Goal: Information Seeking & Learning: Learn about a topic

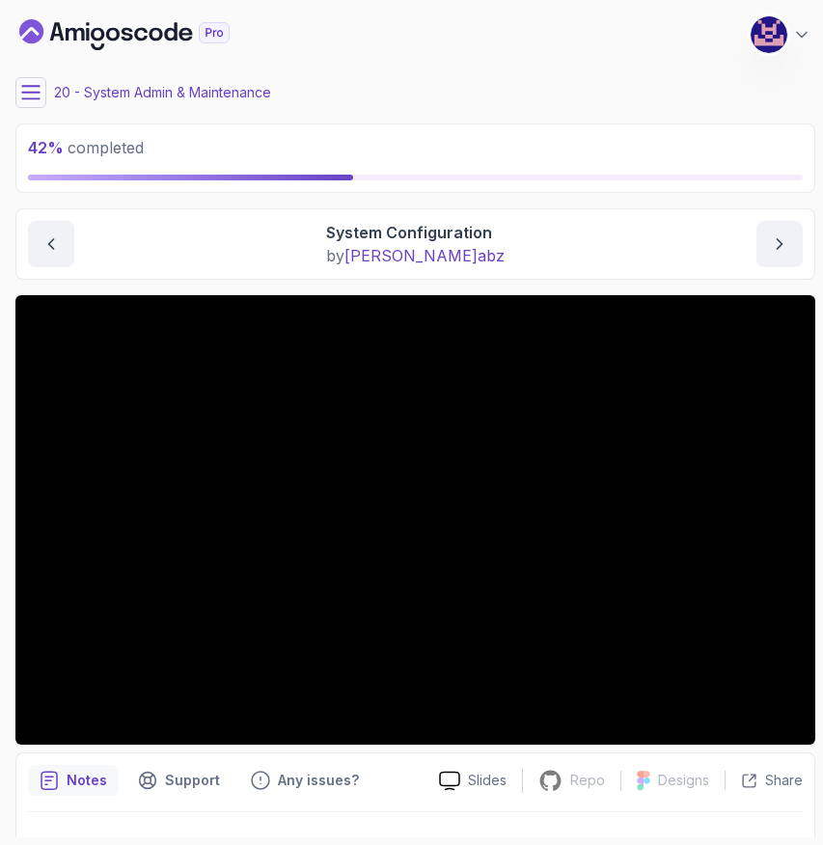
scroll to position [41, 0]
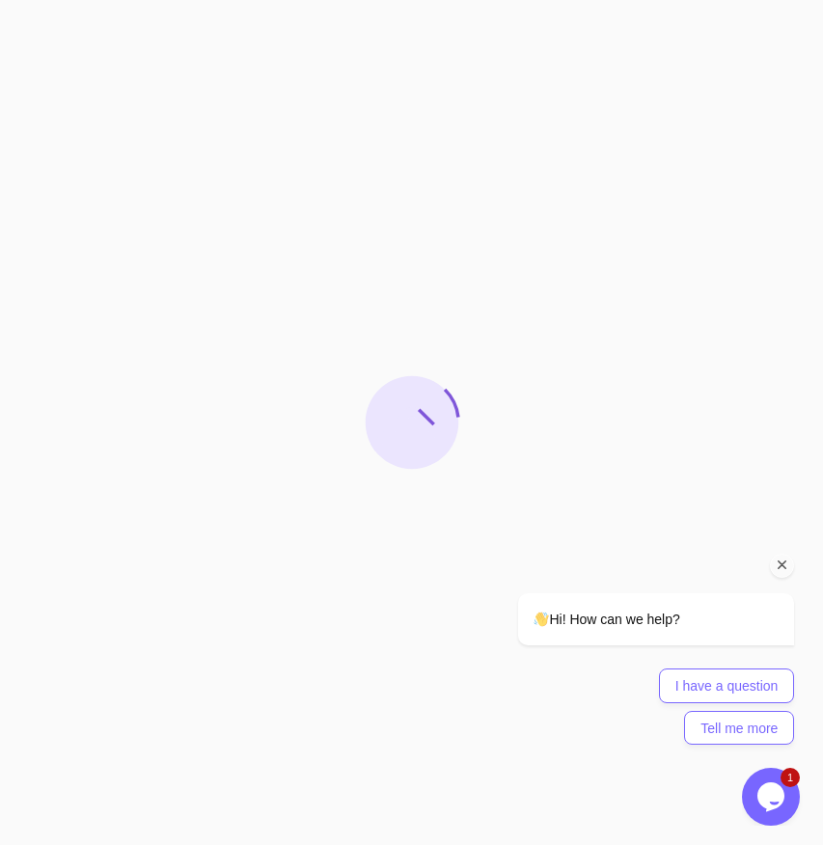
click at [781, 561] on icon "Chat attention grabber" at bounding box center [781, 564] width 17 height 17
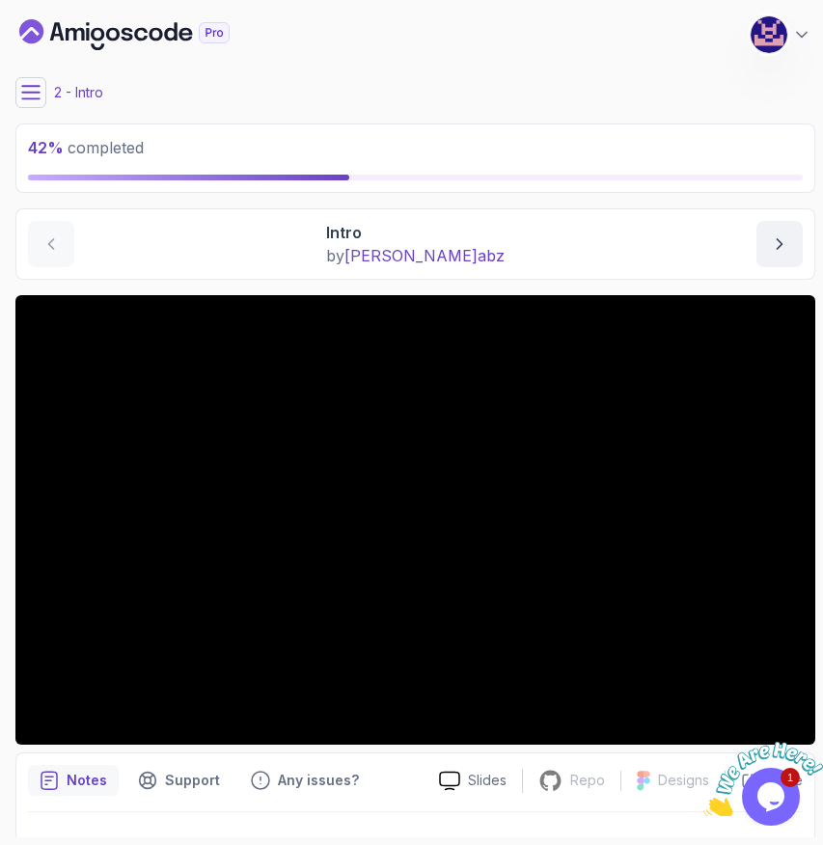
click at [812, 735] on icon "Close" at bounding box center [809, 732] width 17 height 17
click at [773, 233] on button "next content" at bounding box center [779, 244] width 46 height 46
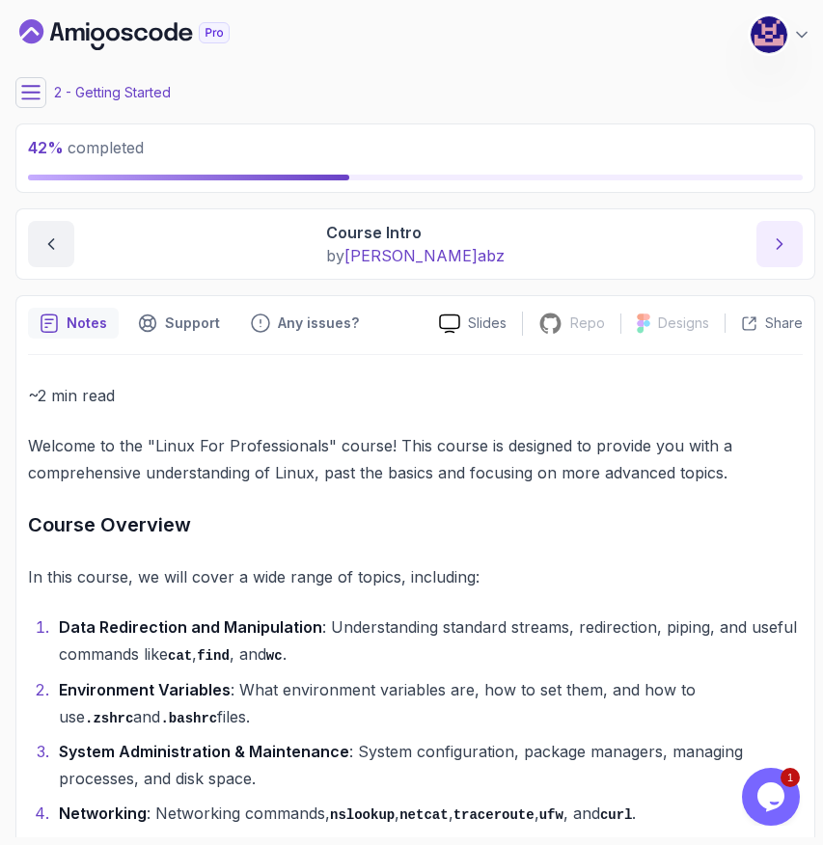
click at [773, 234] on icon "next content" at bounding box center [779, 243] width 19 height 19
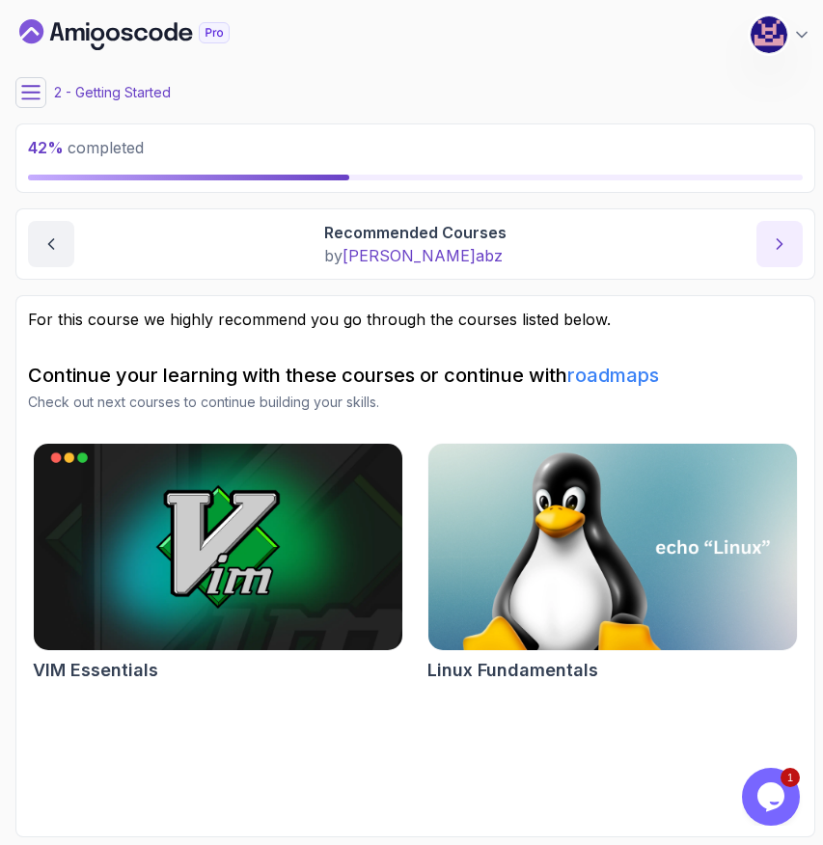
click at [780, 242] on icon "next content" at bounding box center [779, 244] width 5 height 10
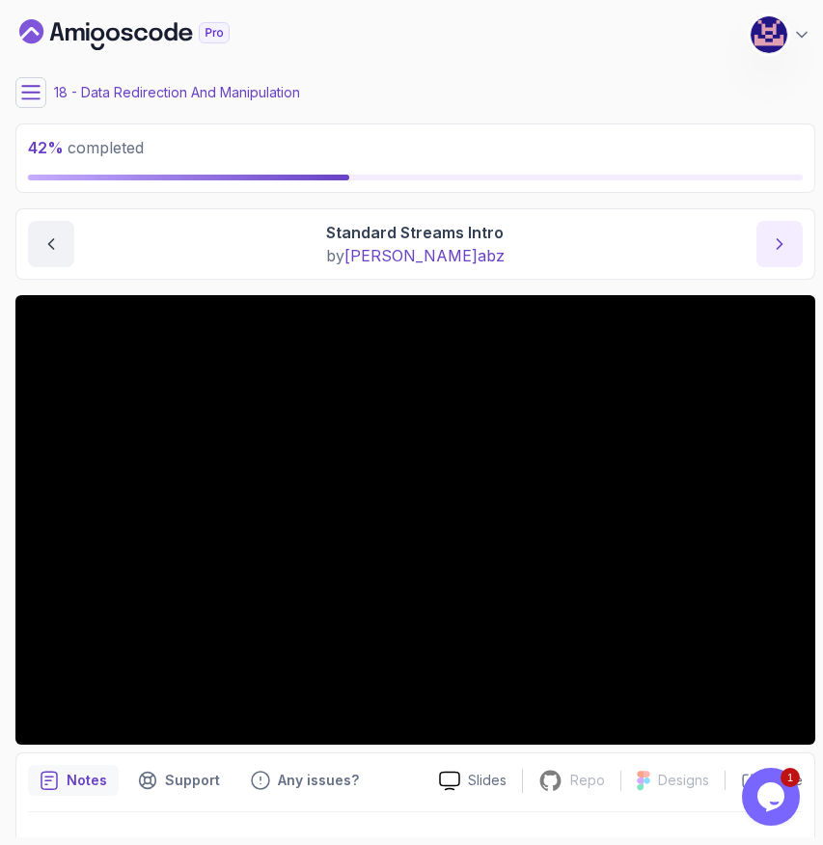
click at [778, 242] on icon "next content" at bounding box center [779, 243] width 19 height 19
click at [778, 243] on icon "next content" at bounding box center [779, 243] width 19 height 19
click at [35, 92] on icon at bounding box center [30, 92] width 17 height 13
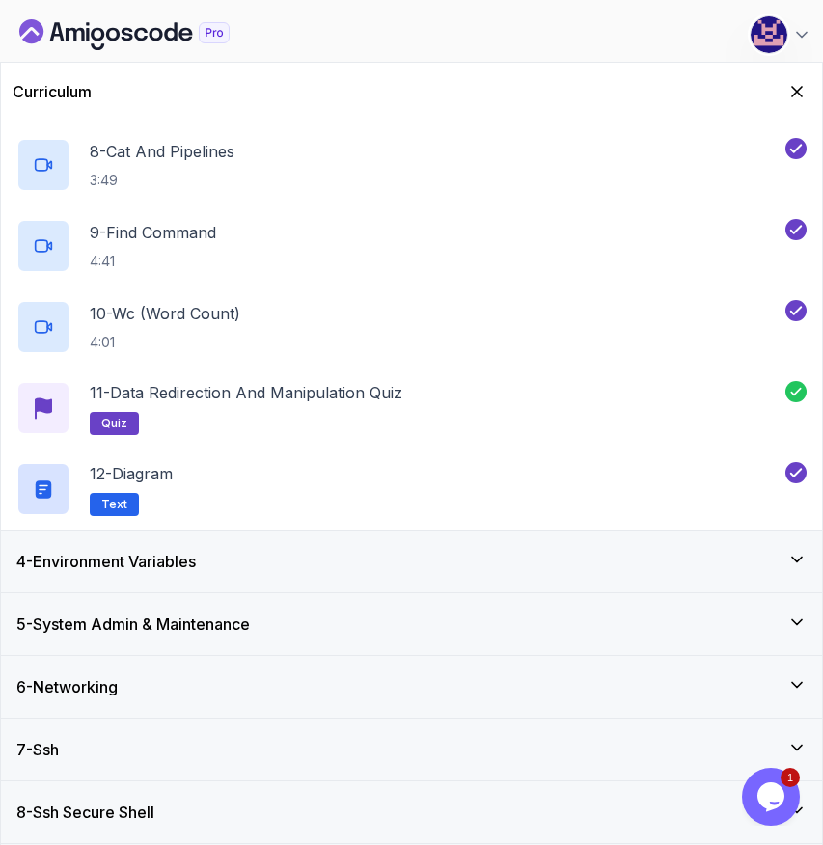
scroll to position [748, 0]
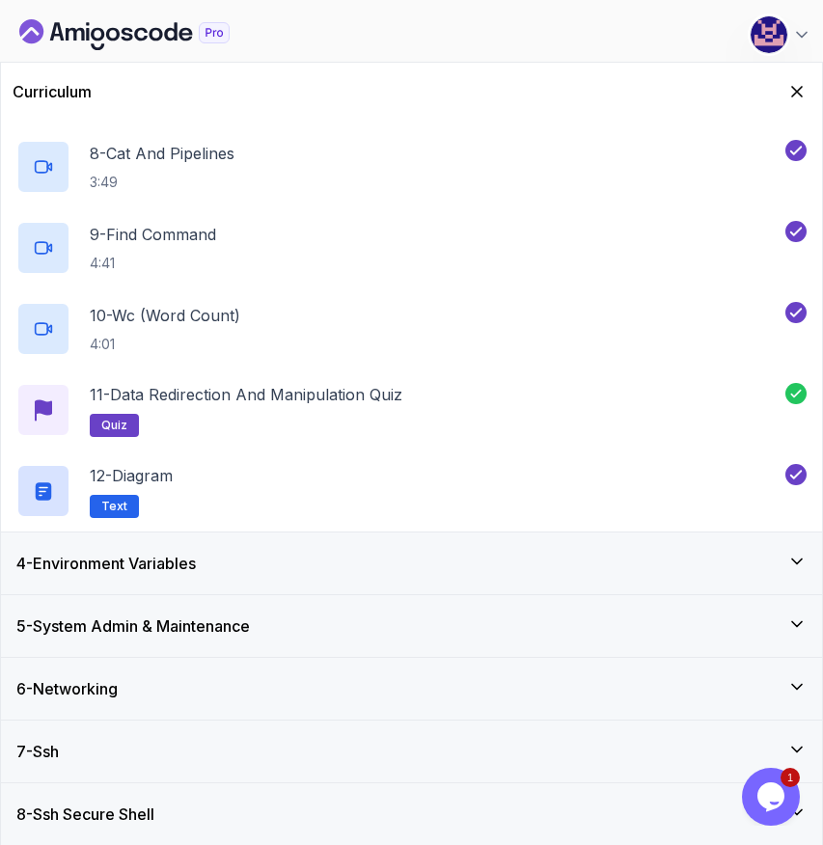
click at [353, 580] on div "4 - Environment Variables" at bounding box center [411, 563] width 821 height 62
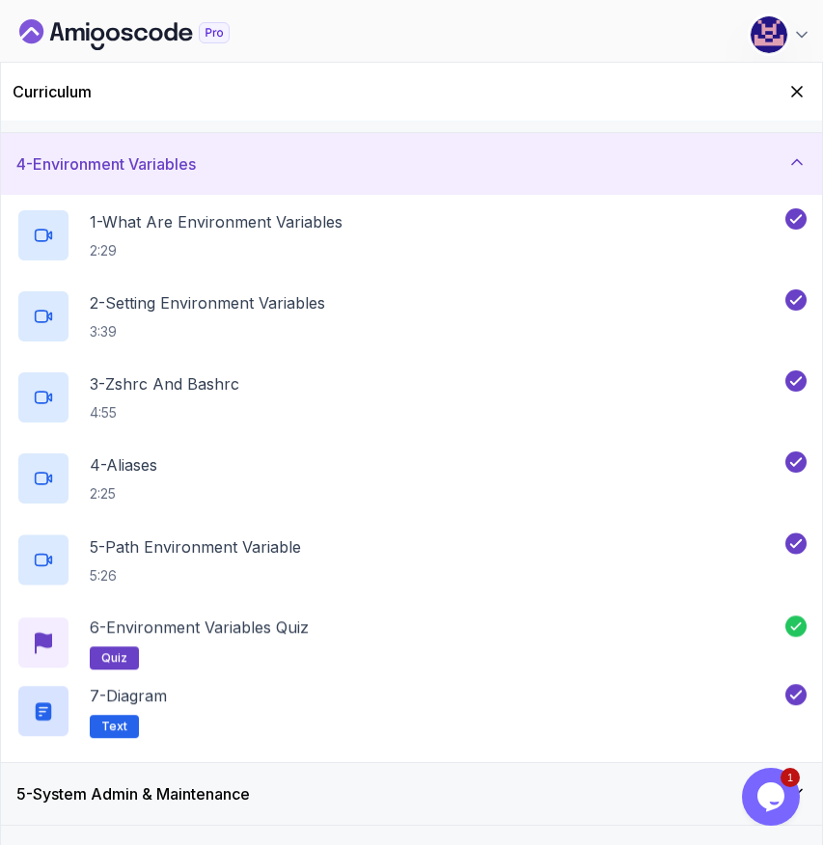
scroll to position [345, 0]
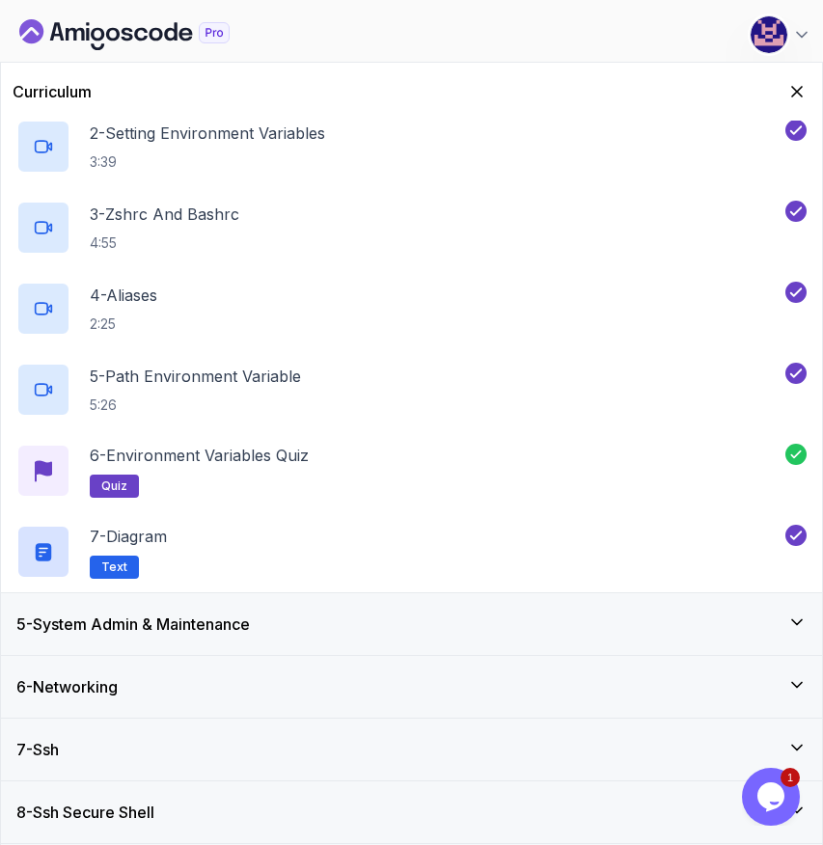
click at [295, 630] on div "5 - System Admin & Maintenance" at bounding box center [411, 623] width 790 height 23
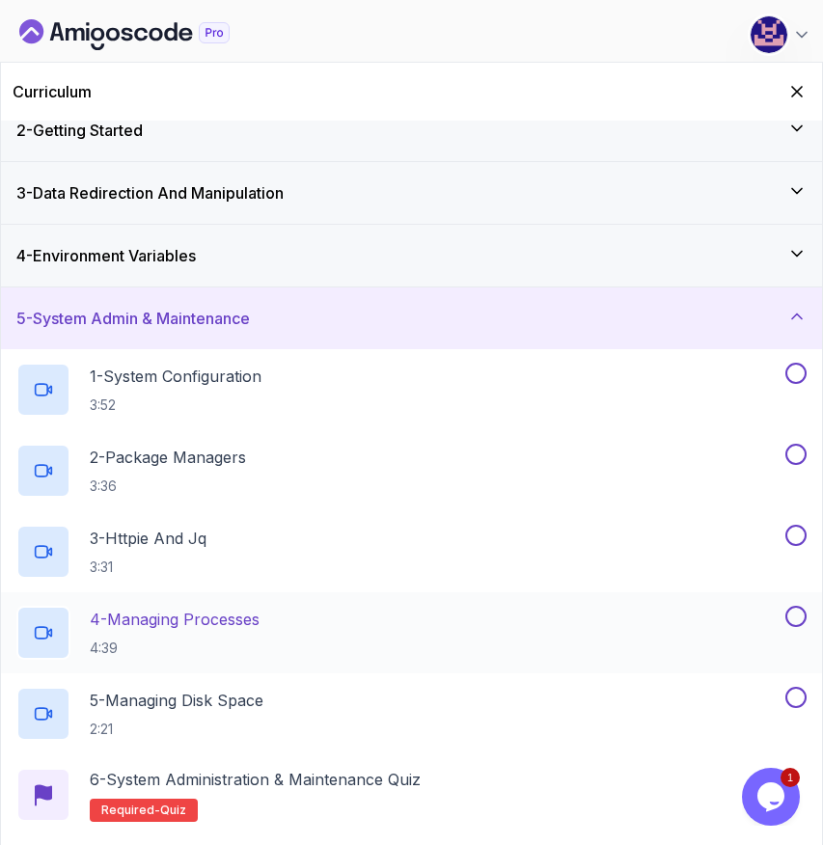
scroll to position [86, 0]
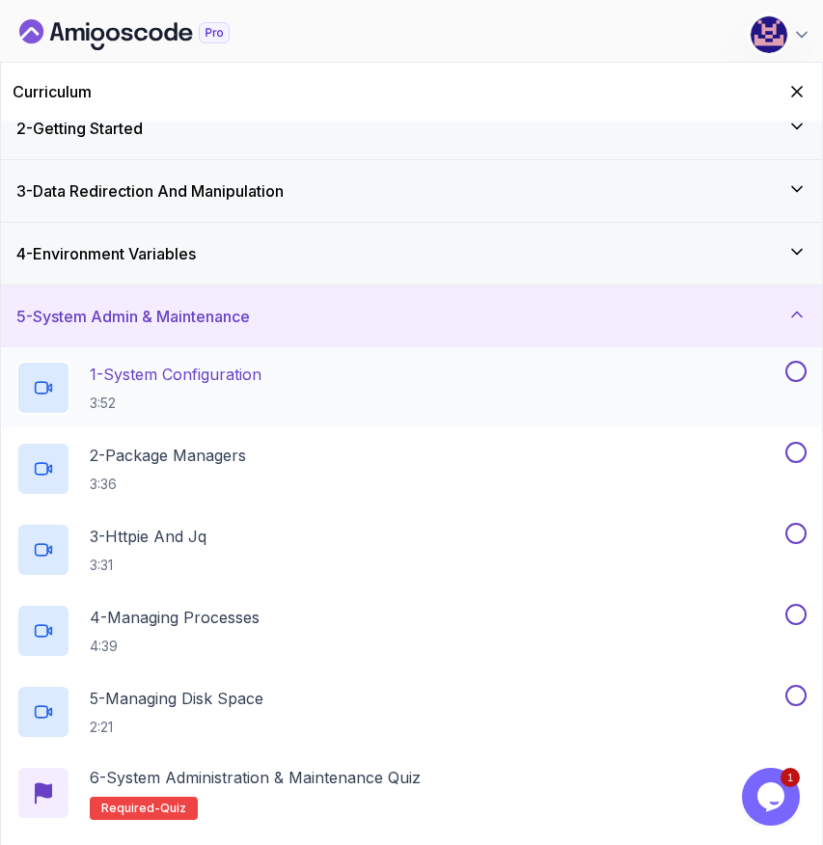
click at [163, 374] on p "1 - System Configuration" at bounding box center [176, 374] width 172 height 23
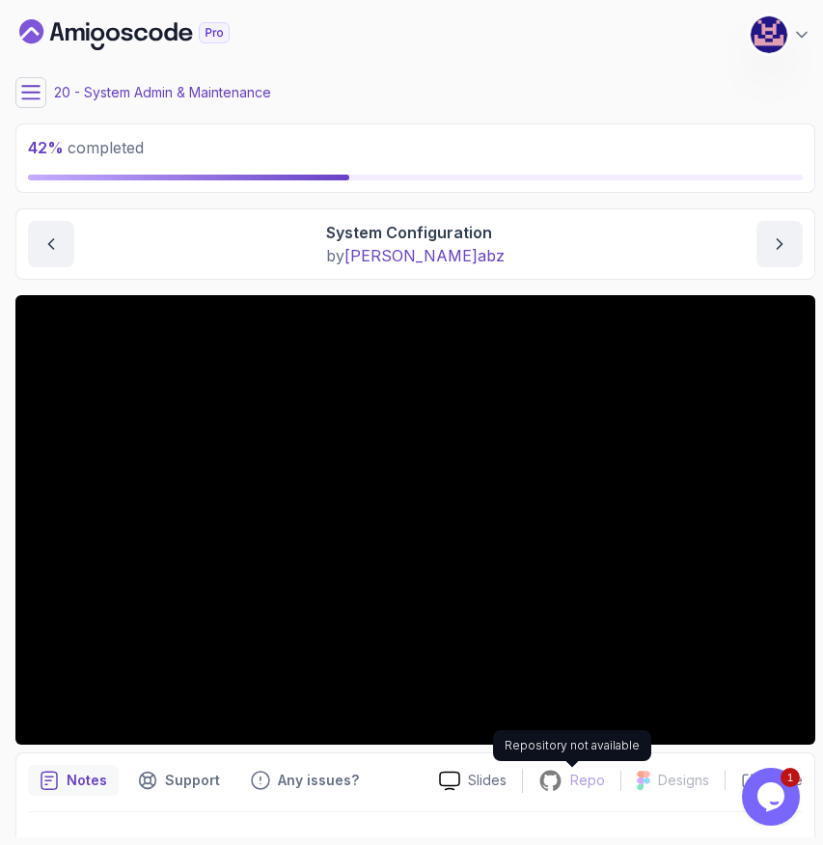
scroll to position [41, 0]
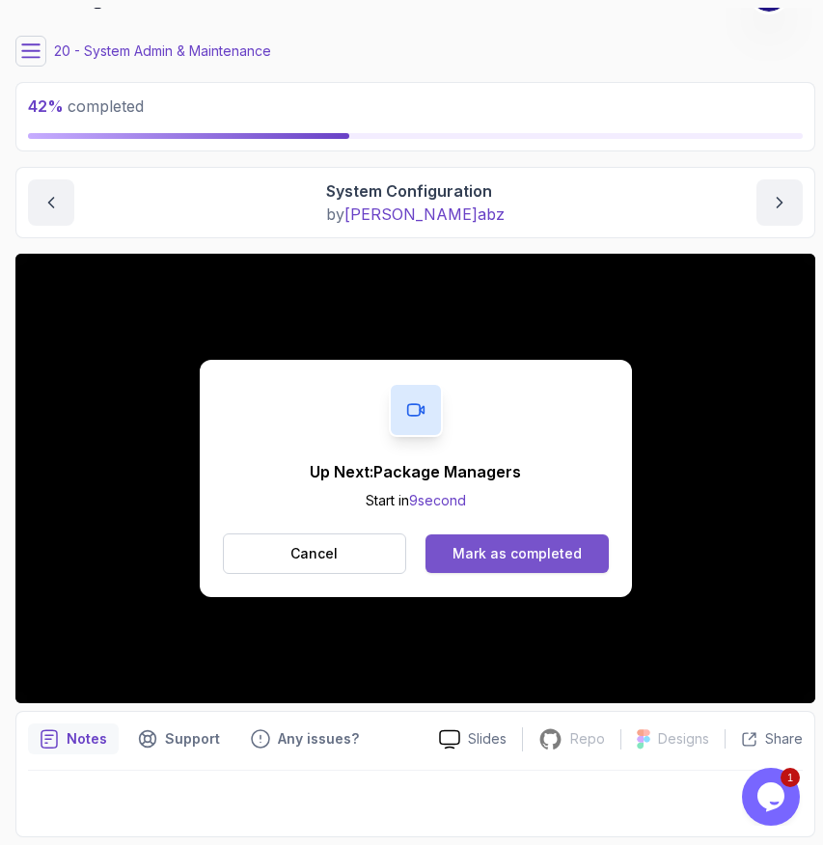
click at [528, 556] on div "Mark as completed" at bounding box center [516, 553] width 129 height 19
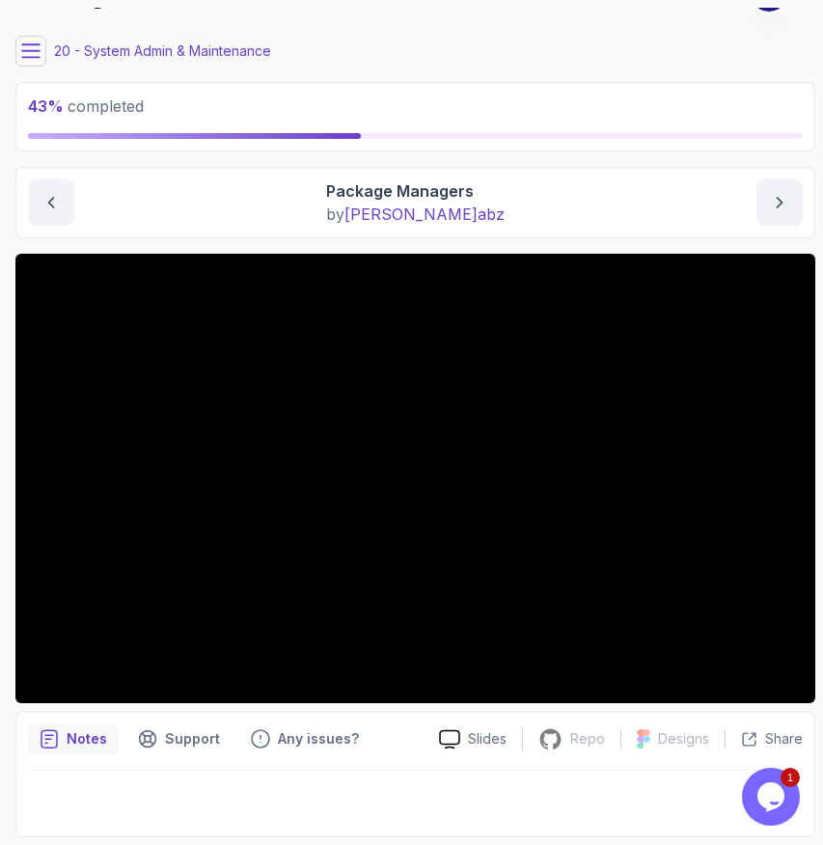
click at [560, 157] on main "My Courses Linux for Professionals 175 Points M. Koby Coats Software Engineer 2…" at bounding box center [415, 422] width 800 height 829
click at [557, 240] on main "My Courses Linux for Professionals 175 Points M. Koby Coats Software Engineer 2…" at bounding box center [415, 422] width 800 height 829
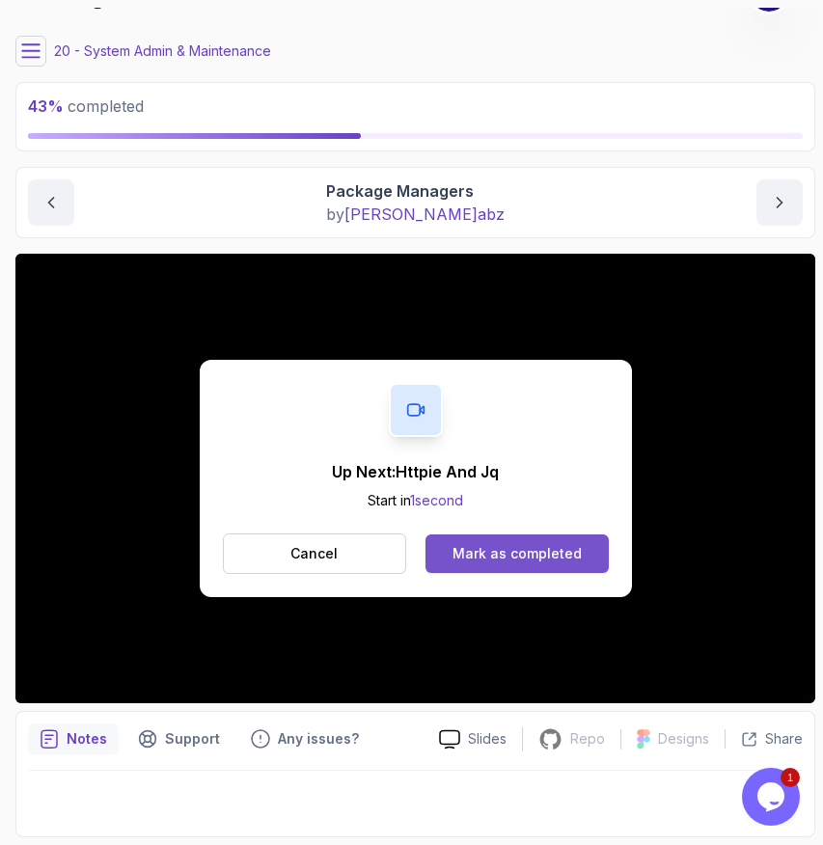
click at [514, 553] on div "Mark as completed" at bounding box center [516, 553] width 129 height 19
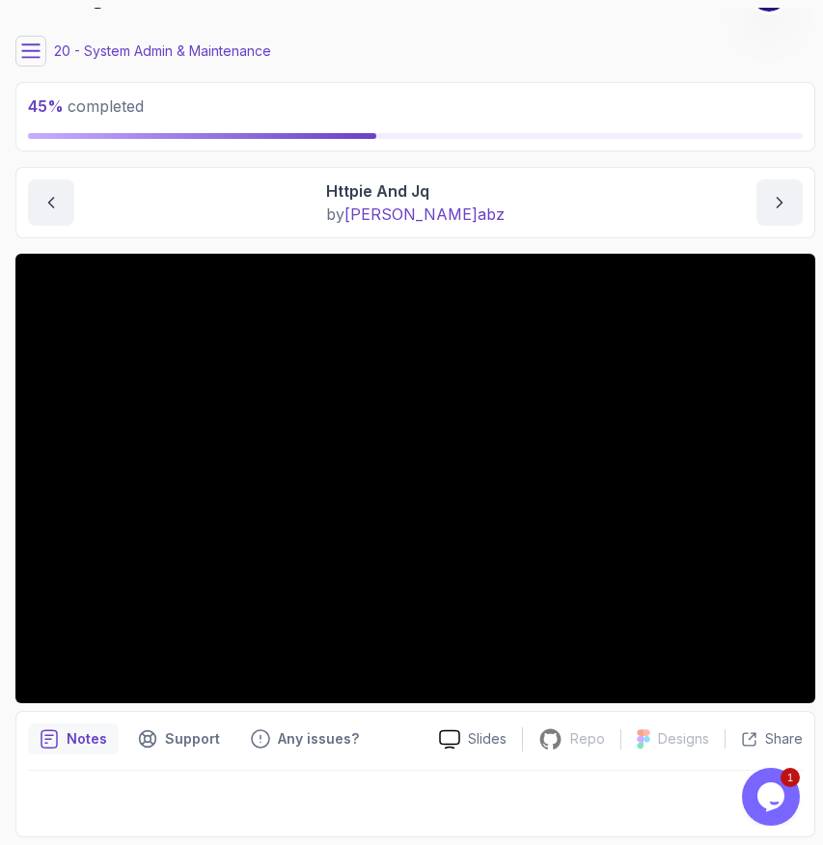
click at [33, 54] on icon at bounding box center [30, 50] width 19 height 19
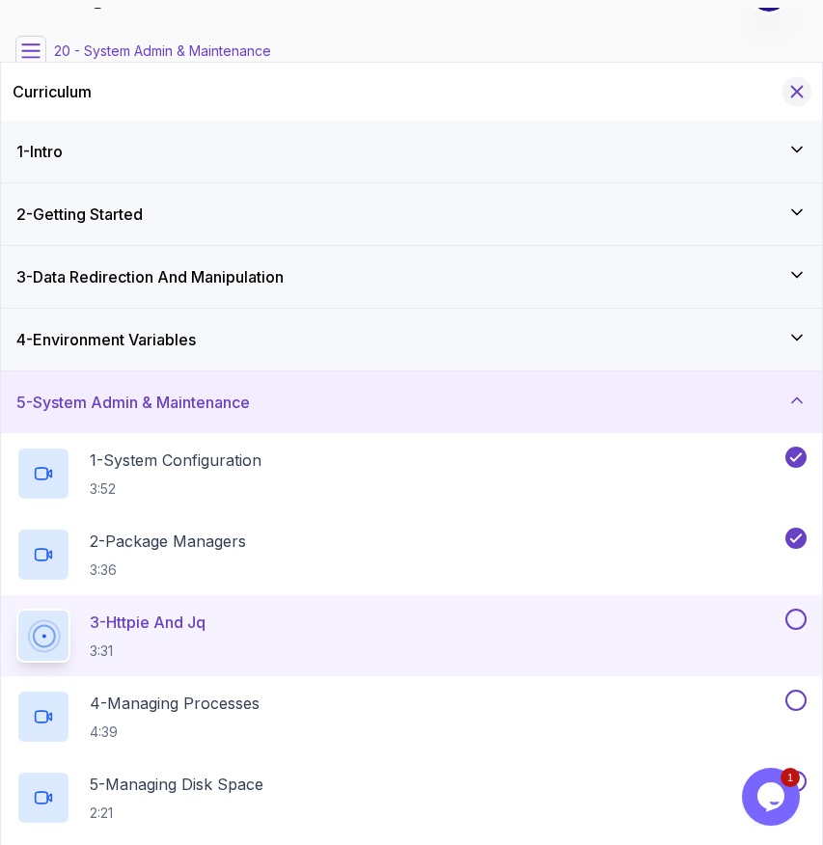
click at [798, 82] on icon "Hide Curriculum for mobile" at bounding box center [796, 91] width 21 height 21
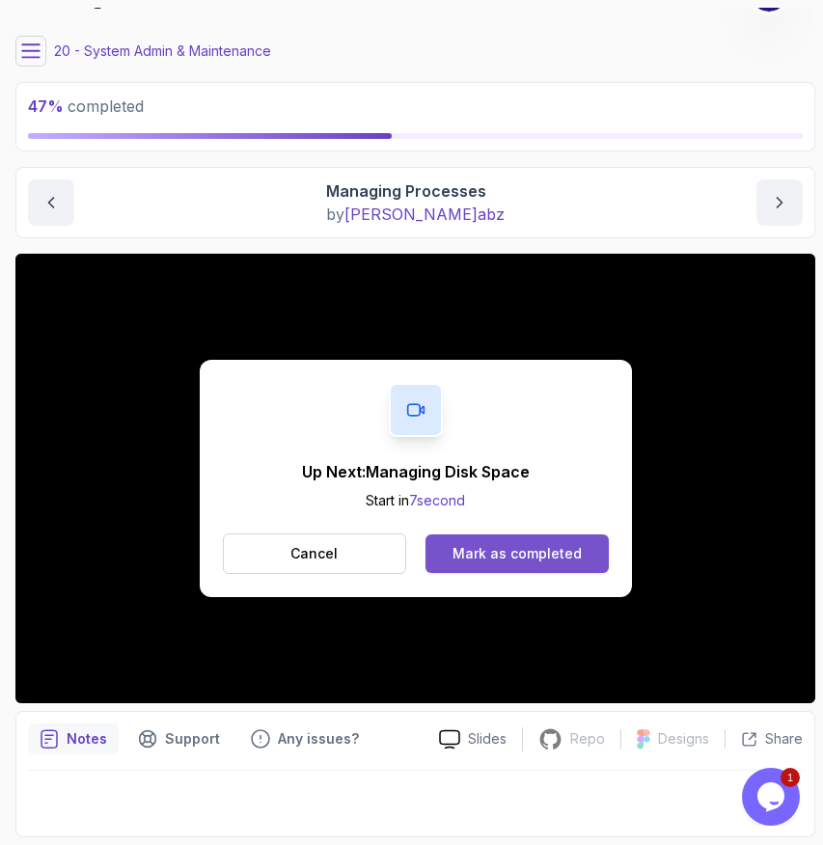
click at [518, 556] on div "Mark as completed" at bounding box center [516, 553] width 129 height 19
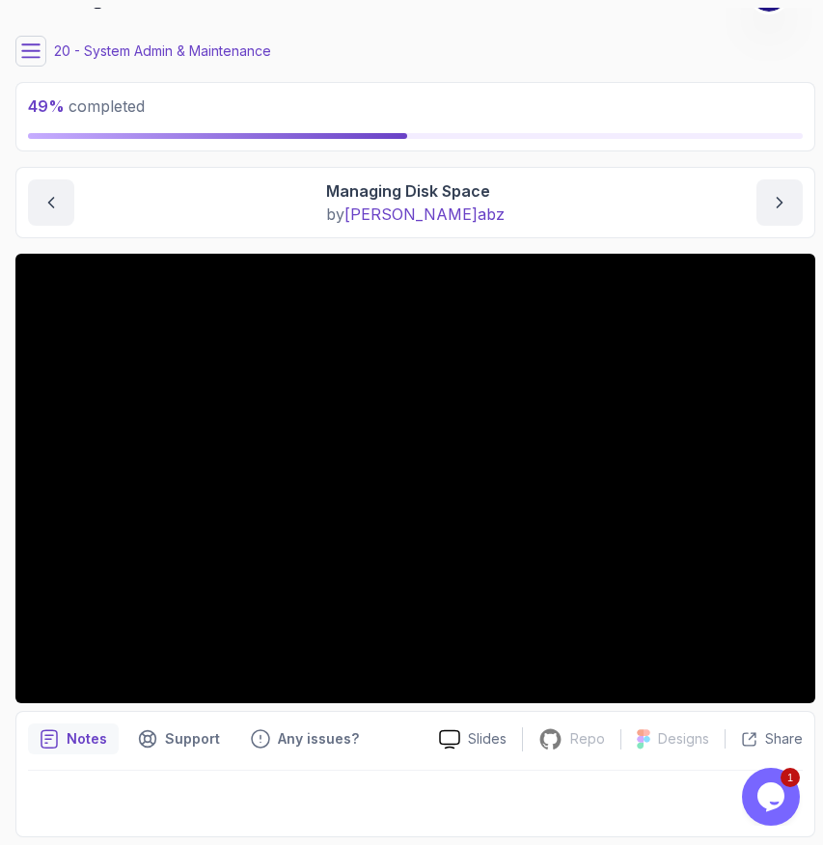
click at [36, 55] on icon at bounding box center [30, 50] width 19 height 19
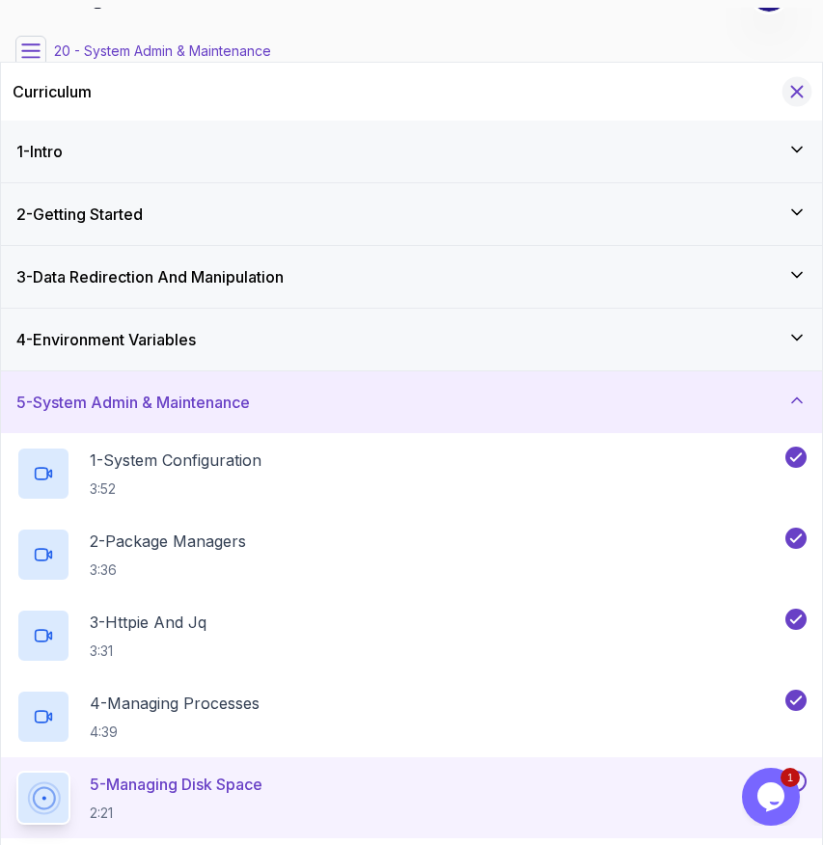
click at [798, 85] on icon "Hide Curriculum for mobile" at bounding box center [796, 91] width 21 height 21
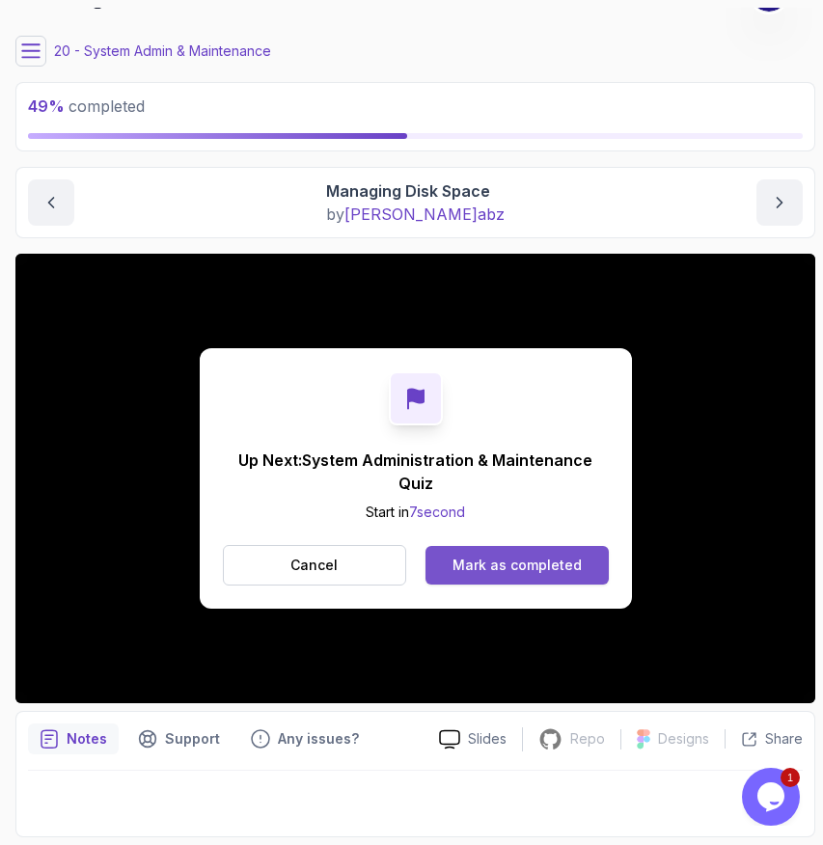
click at [515, 557] on div "Mark as completed" at bounding box center [516, 565] width 129 height 19
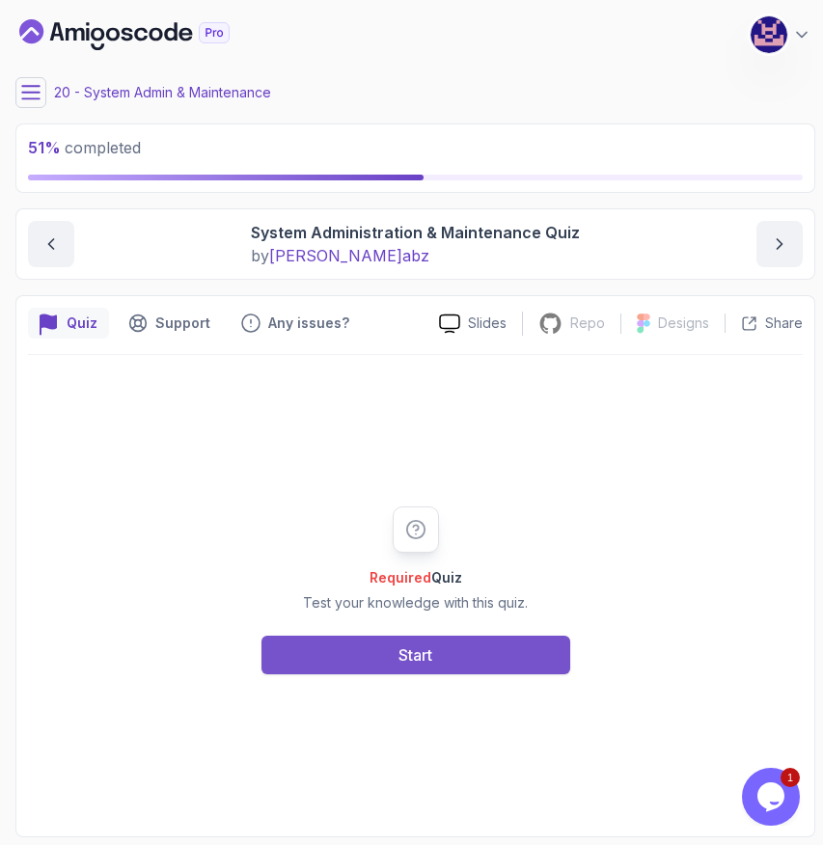
click at [447, 671] on button "Start" at bounding box center [415, 655] width 309 height 39
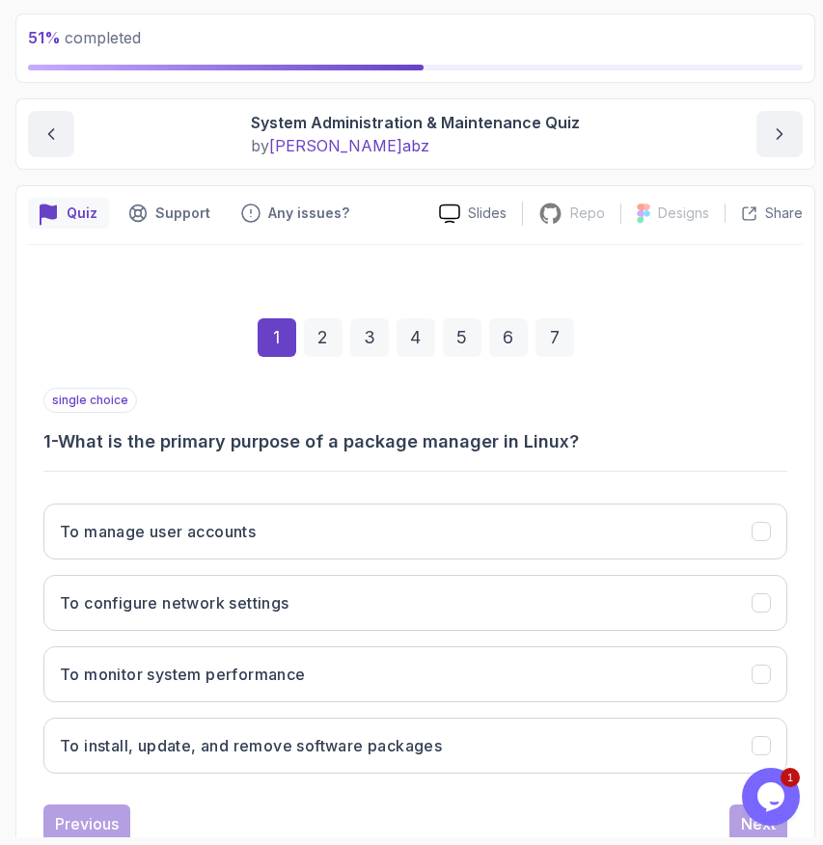
scroll to position [171, 0]
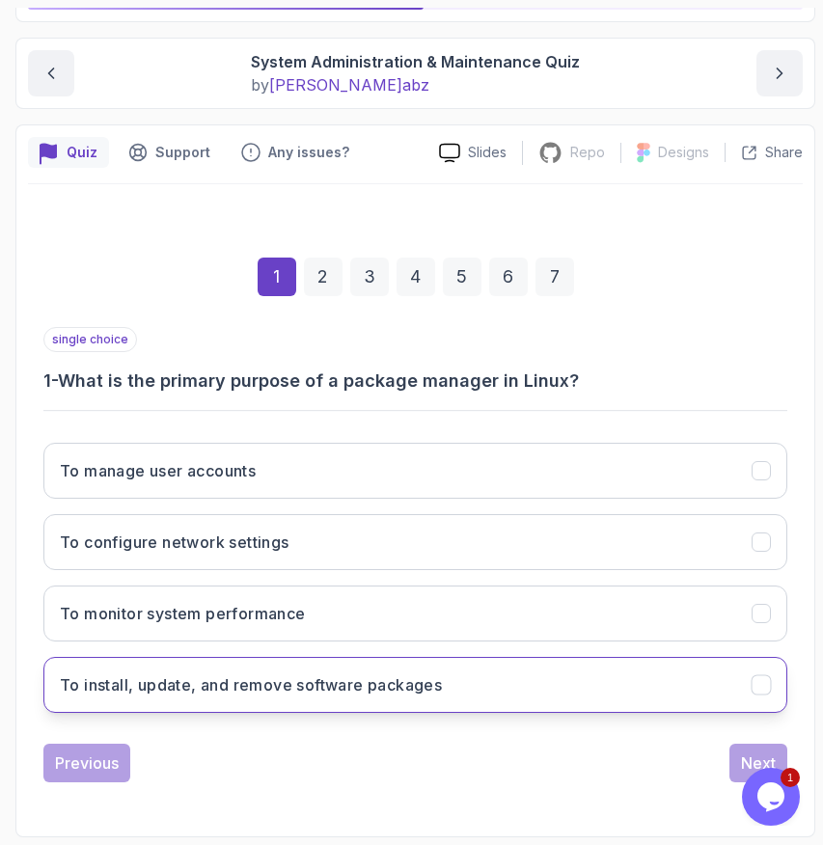
click at [364, 703] on button "To install, update, and remove software packages" at bounding box center [415, 685] width 744 height 56
click at [744, 751] on div "Next" at bounding box center [758, 762] width 35 height 23
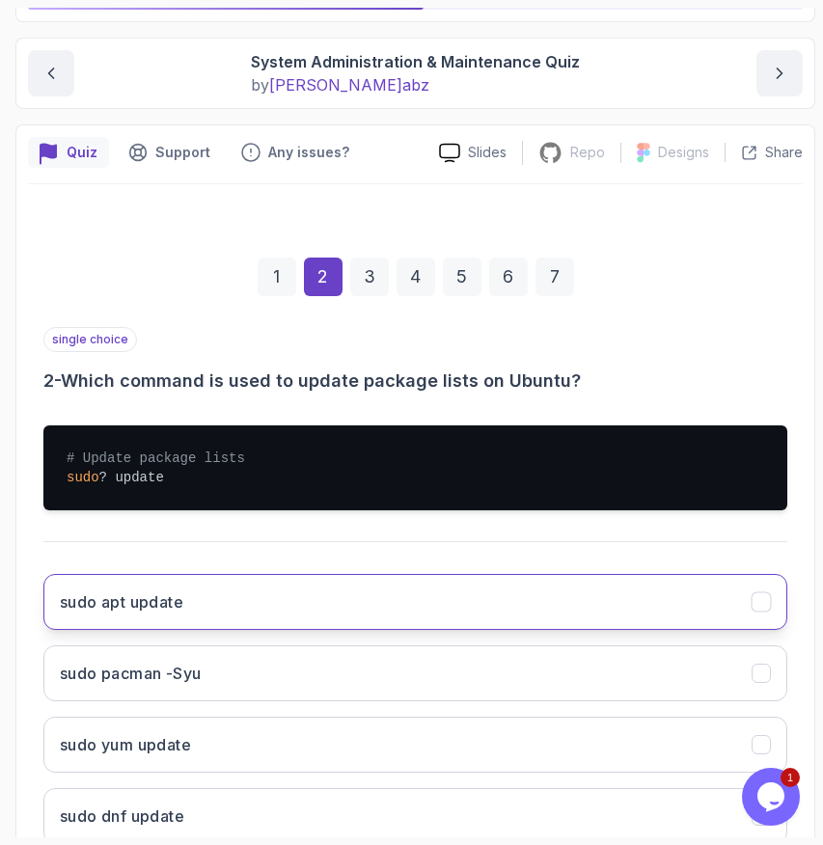
scroll to position [302, 0]
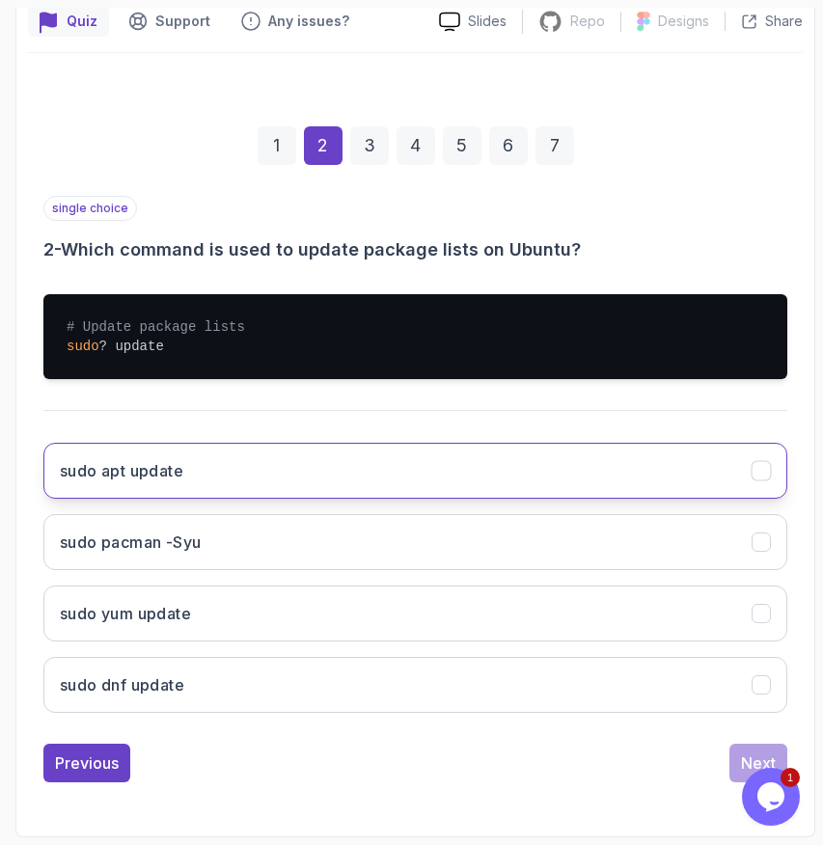
click at [407, 459] on button "sudo apt update" at bounding box center [415, 471] width 744 height 56
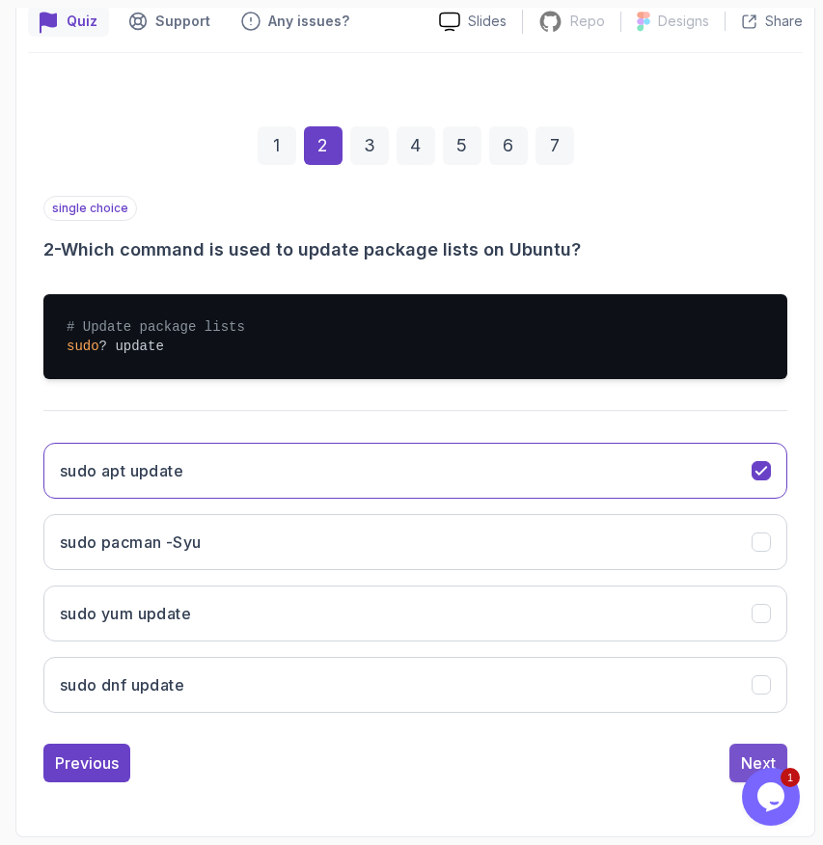
click at [734, 763] on button "Next" at bounding box center [758, 763] width 58 height 39
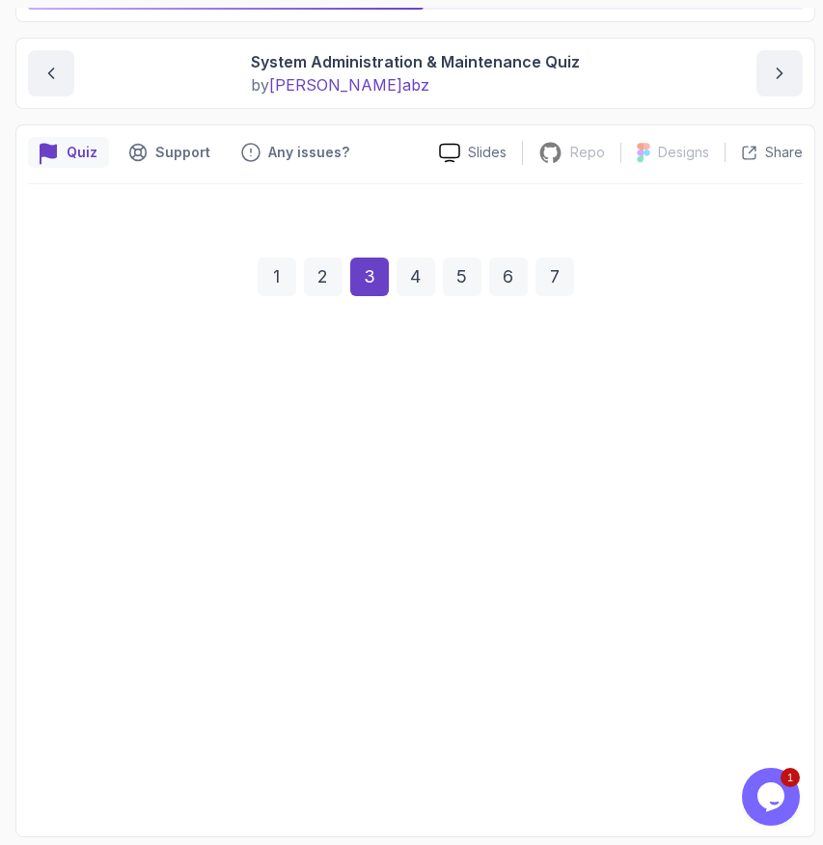
scroll to position [171, 0]
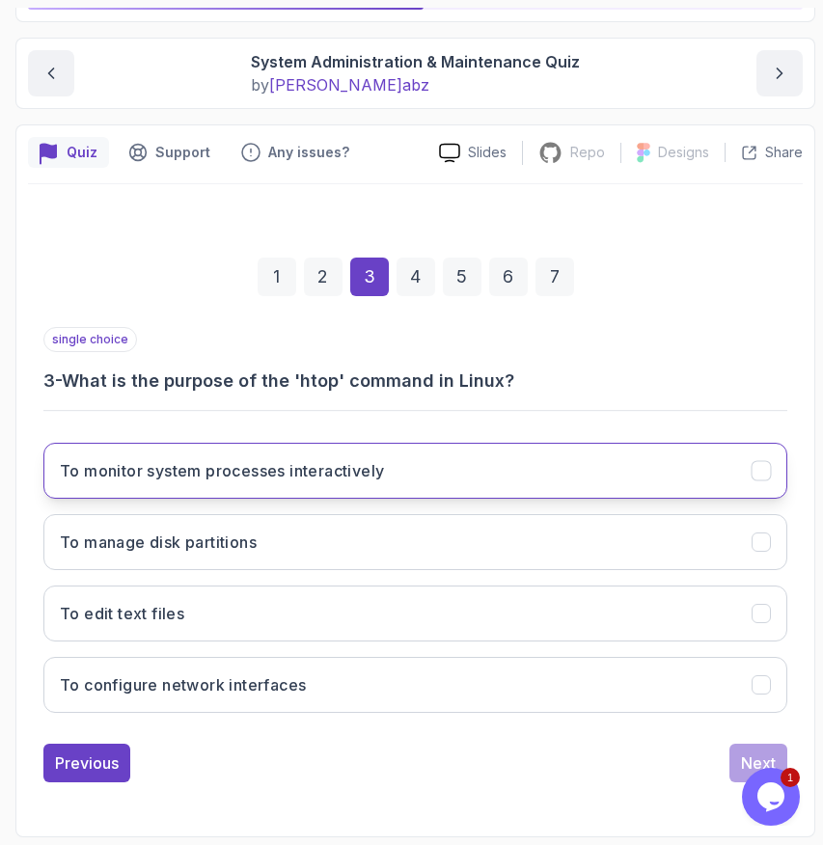
click at [362, 454] on button "To monitor system processes interactively" at bounding box center [415, 471] width 744 height 56
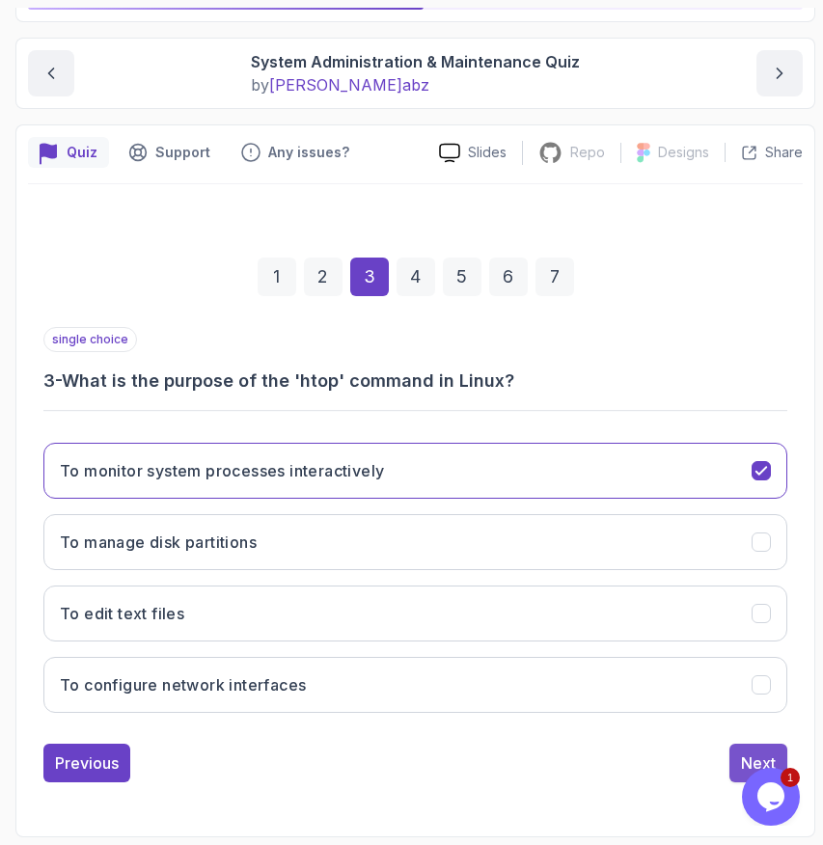
click at [742, 752] on div "Next" at bounding box center [758, 762] width 35 height 23
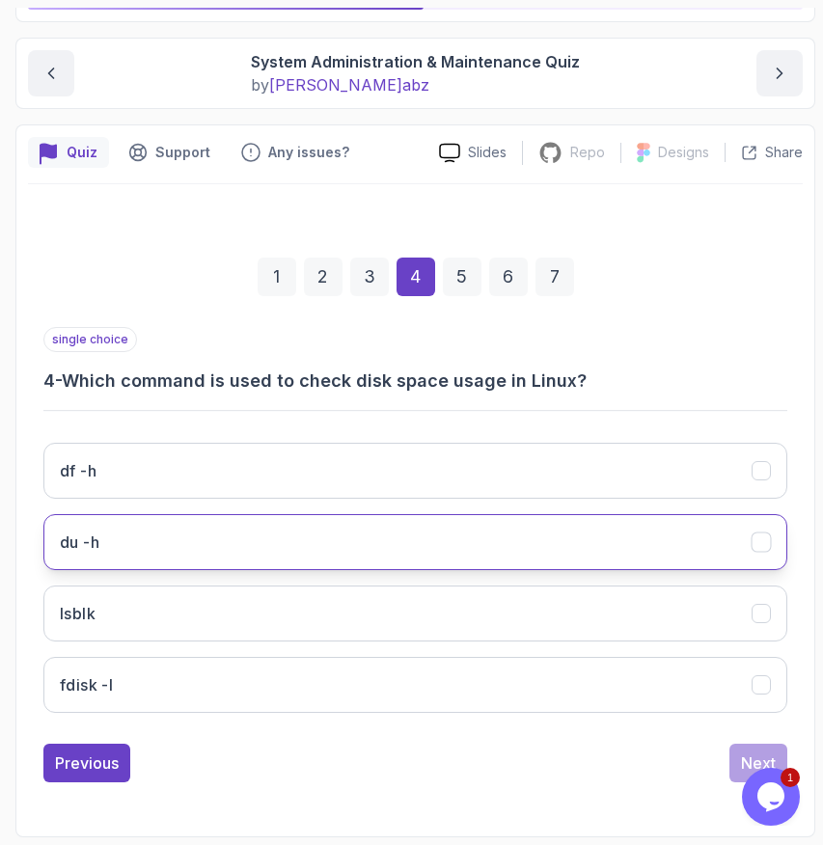
click at [637, 529] on button "du -h" at bounding box center [415, 542] width 744 height 56
click at [744, 746] on button "Next" at bounding box center [758, 763] width 58 height 39
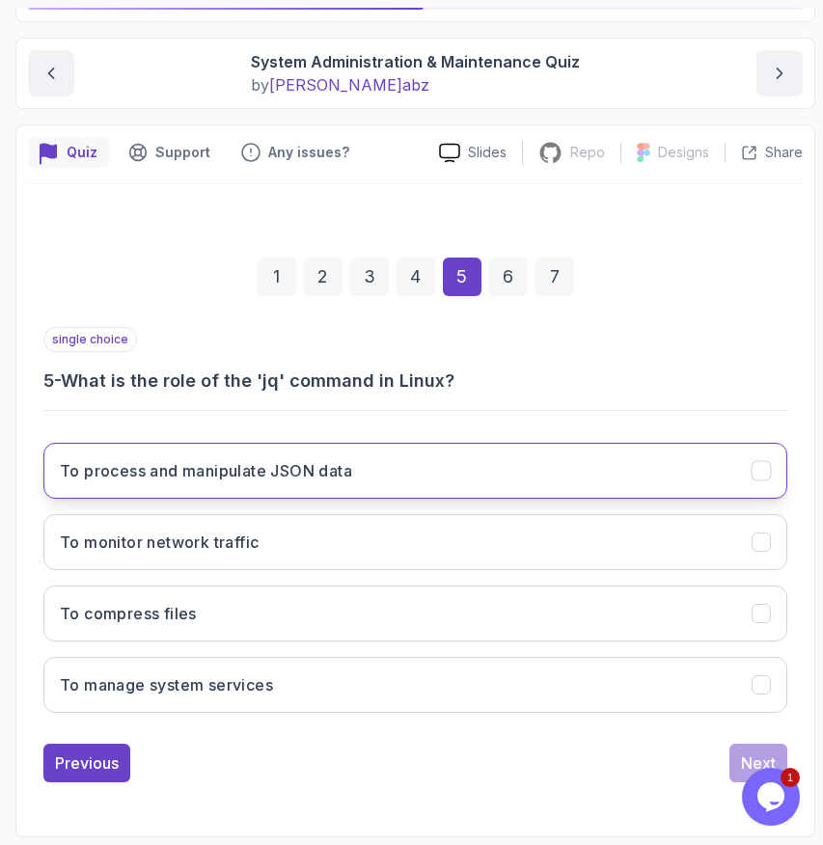
click at [508, 468] on button "To process and manipulate JSON data" at bounding box center [415, 471] width 744 height 56
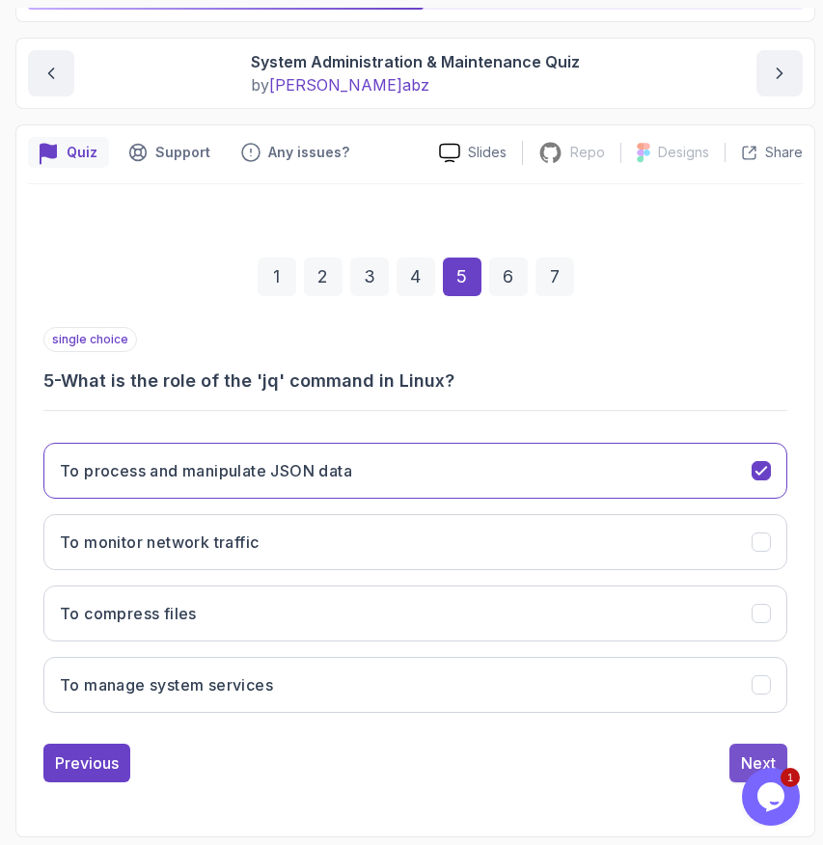
click at [745, 746] on button "Next" at bounding box center [758, 763] width 58 height 39
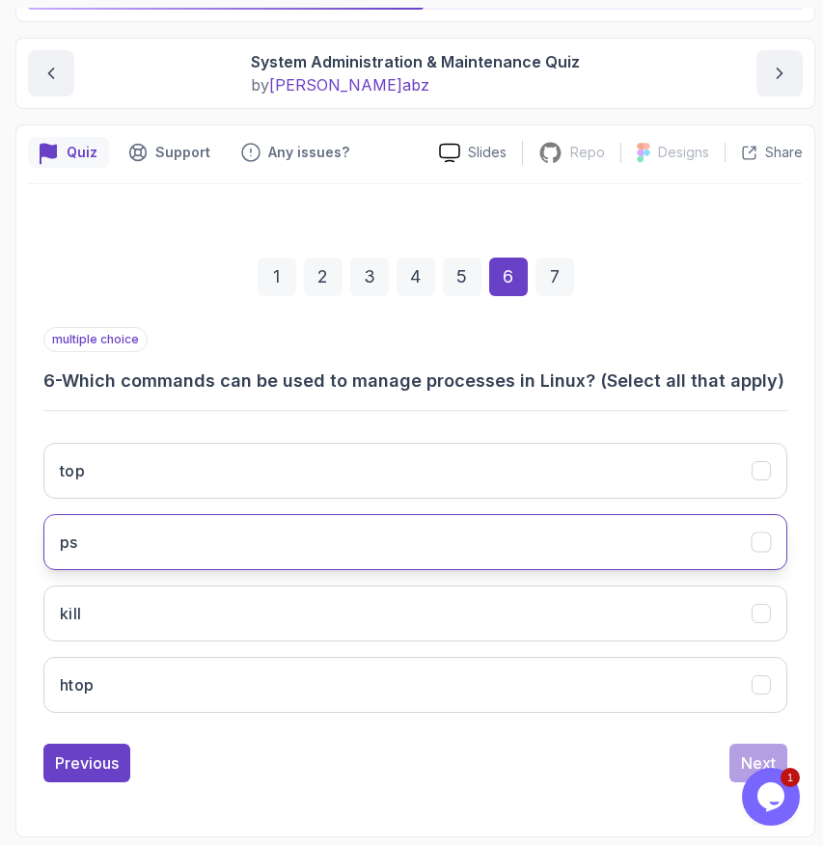
click at [354, 521] on button "ps" at bounding box center [415, 542] width 744 height 56
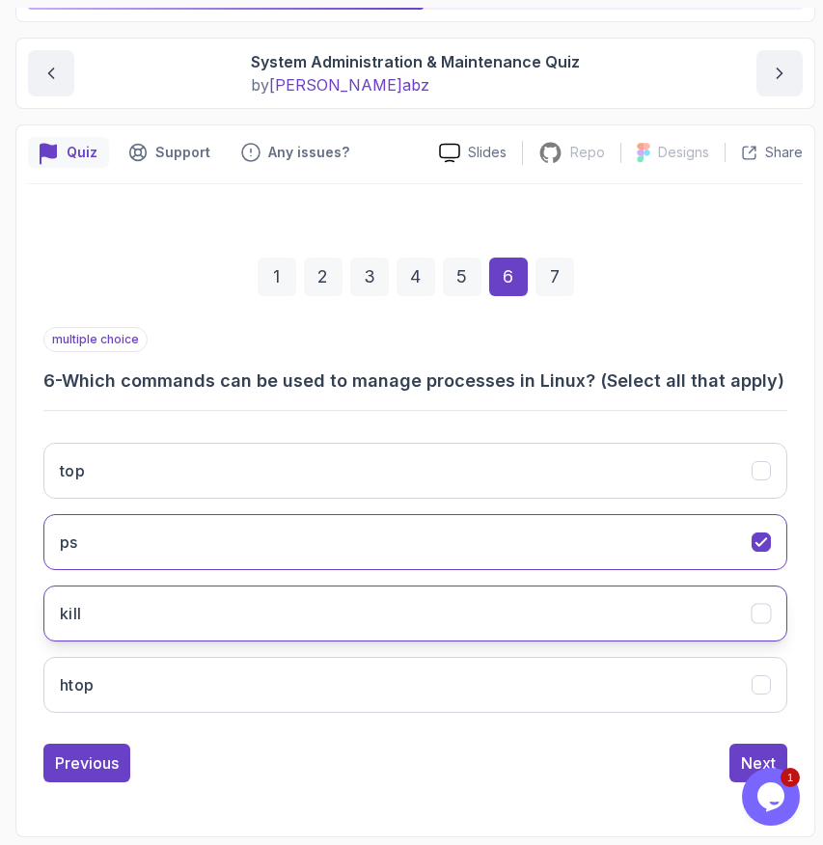
click at [349, 626] on button "kill" at bounding box center [415, 613] width 744 height 56
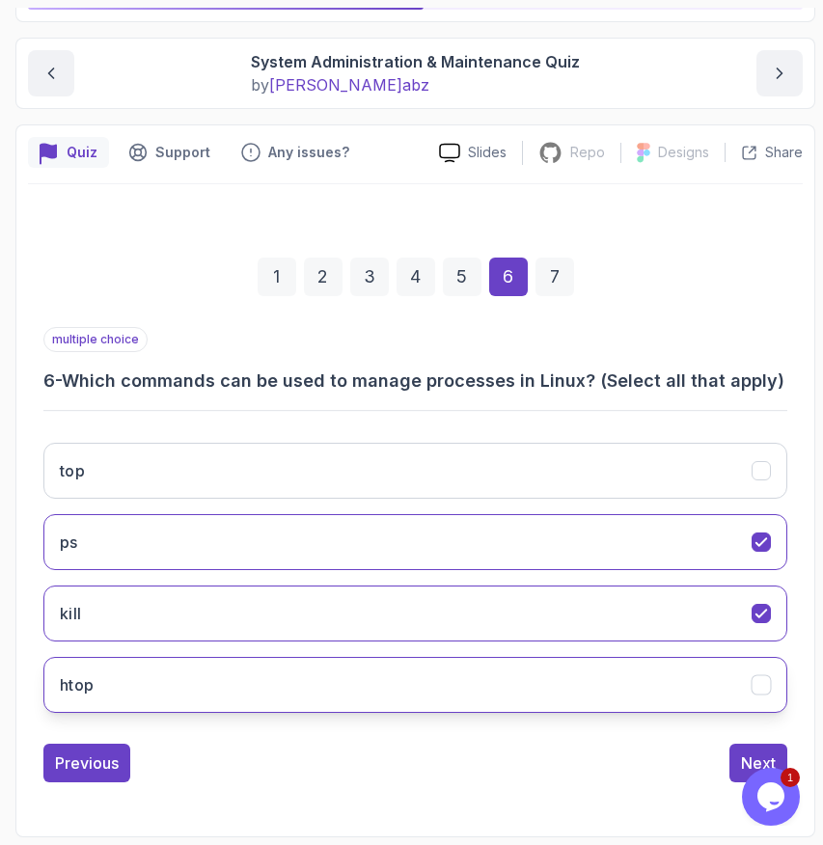
click at [368, 710] on button "htop" at bounding box center [415, 685] width 744 height 56
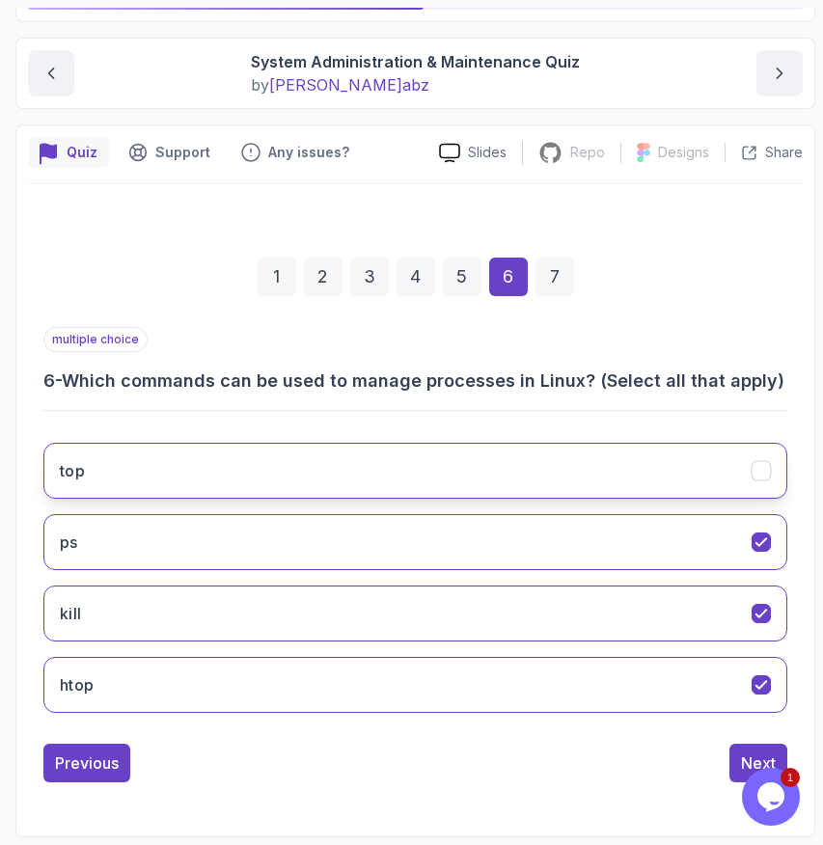
click at [657, 475] on button "top" at bounding box center [415, 471] width 744 height 56
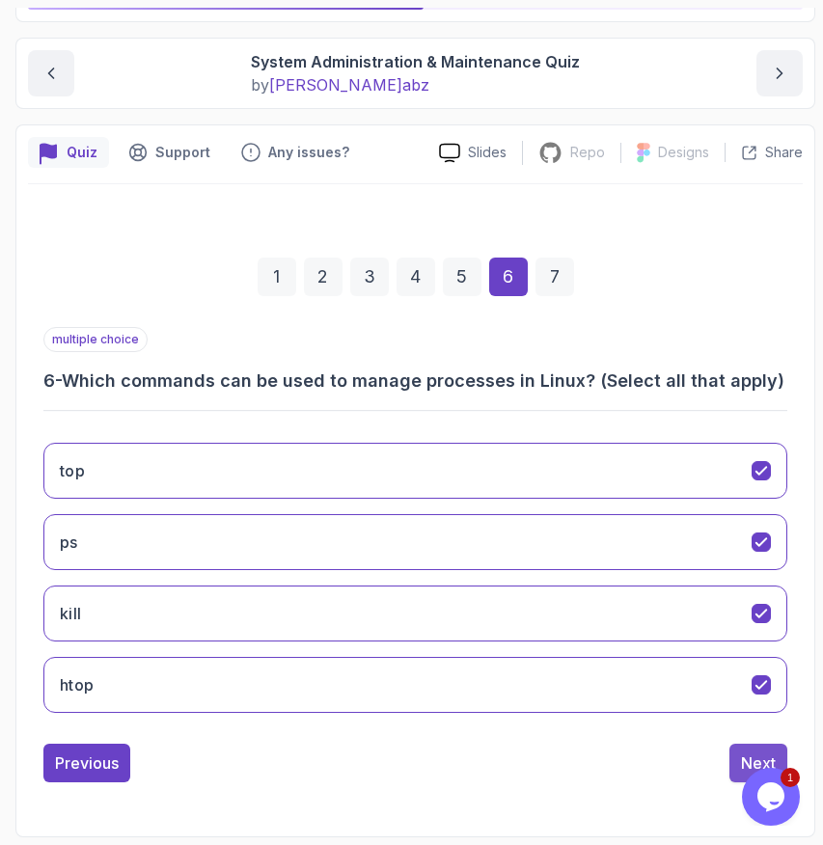
click at [754, 745] on button "Next" at bounding box center [758, 763] width 58 height 39
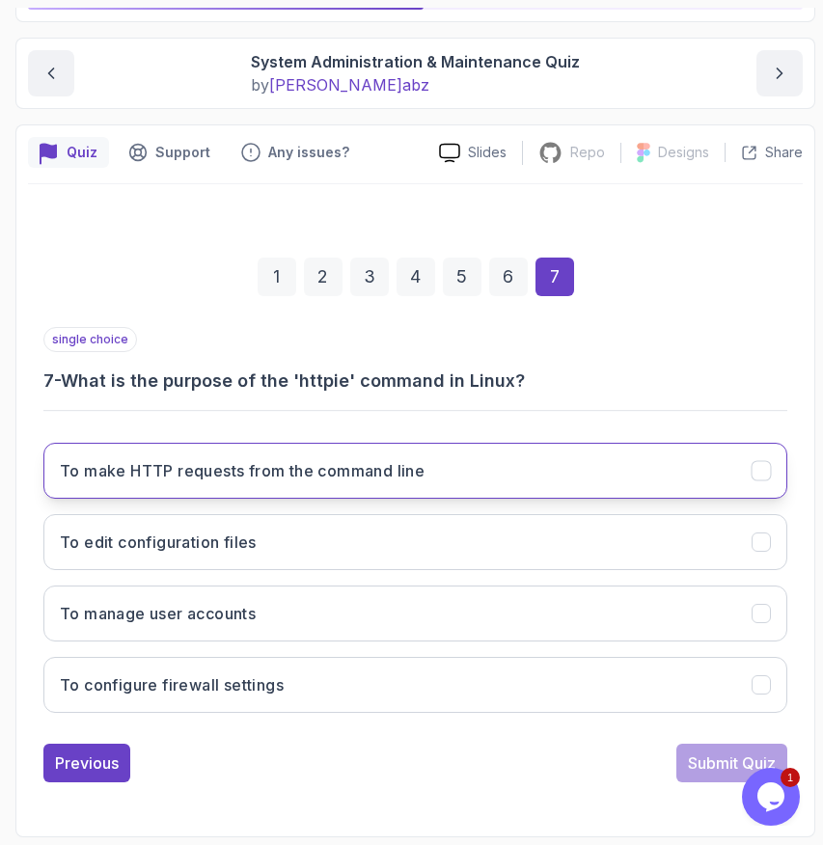
click at [490, 462] on button "To make HTTP requests from the command line" at bounding box center [415, 471] width 744 height 56
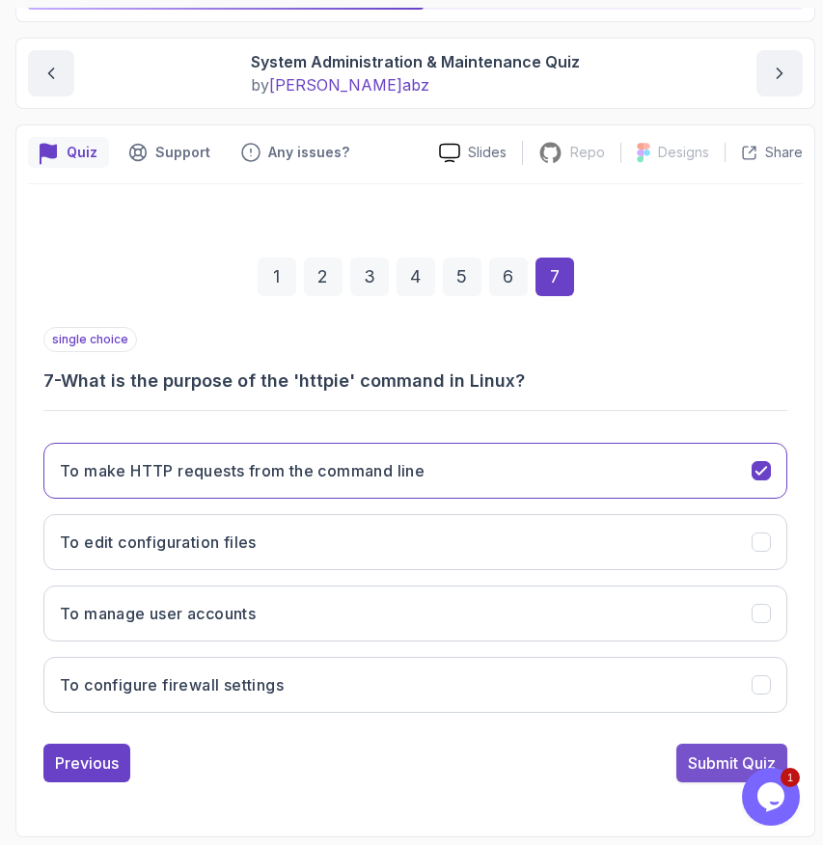
click at [685, 774] on button "Submit Quiz" at bounding box center [731, 763] width 111 height 39
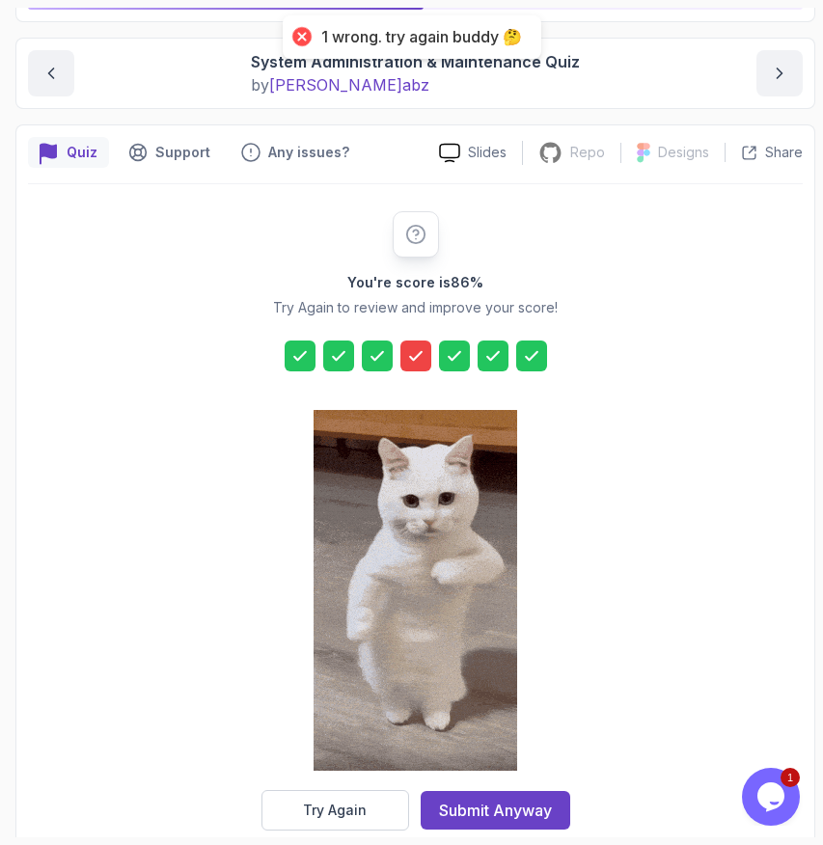
click at [417, 351] on icon at bounding box center [415, 355] width 19 height 19
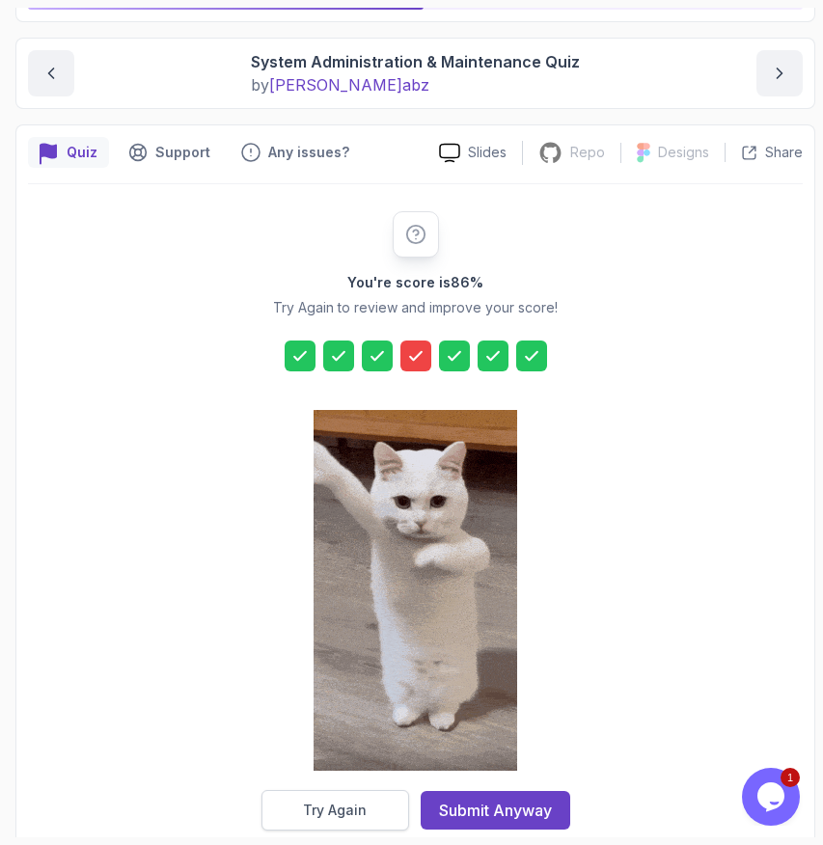
click at [347, 801] on div "Try Again" at bounding box center [335, 809] width 64 height 19
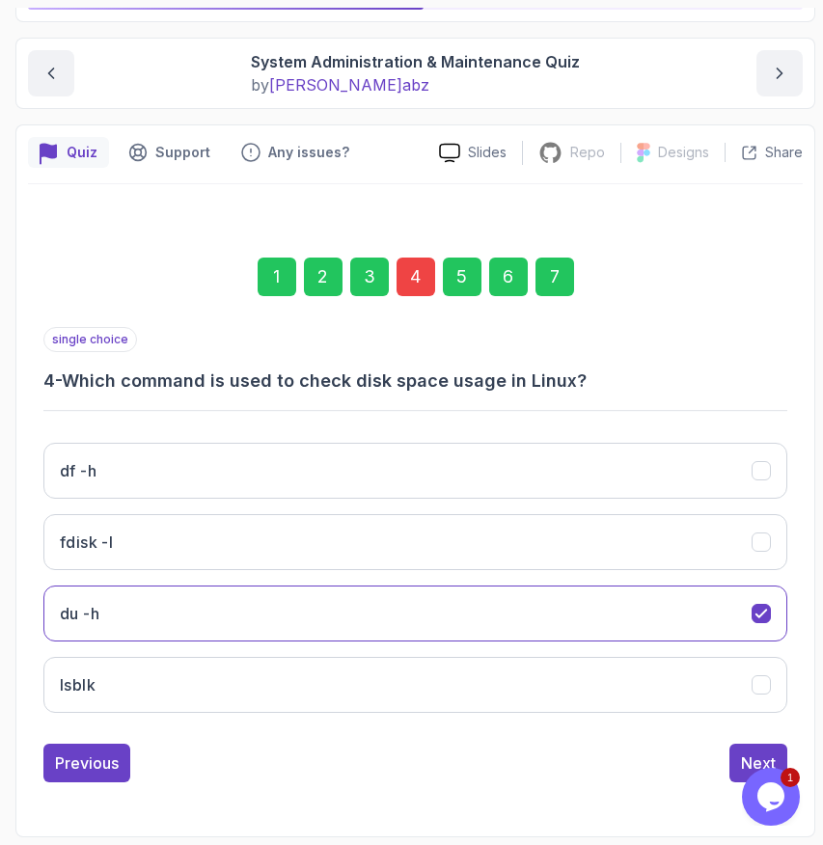
click at [413, 278] on div "4" at bounding box center [415, 277] width 39 height 39
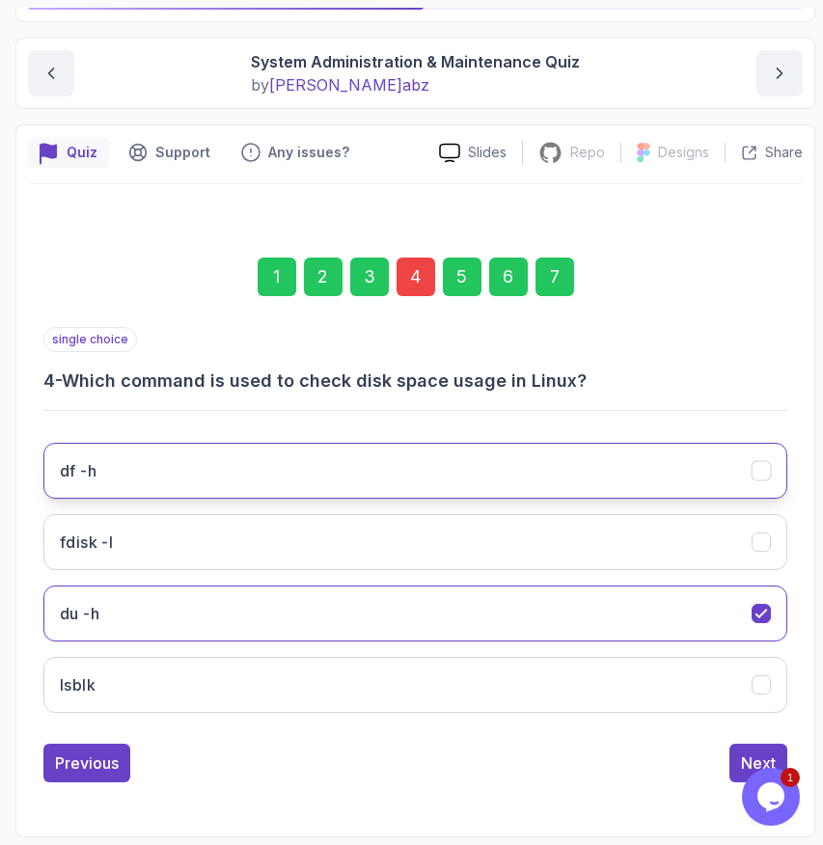
click at [269, 478] on button "df -h" at bounding box center [415, 471] width 744 height 56
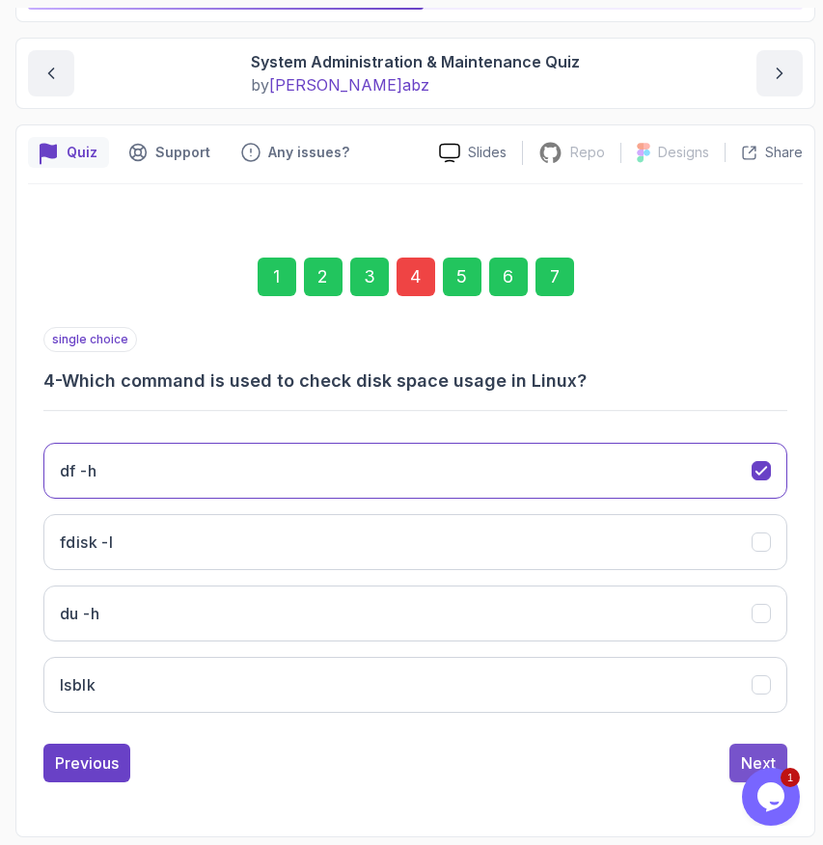
click at [739, 757] on button "Next" at bounding box center [758, 763] width 58 height 39
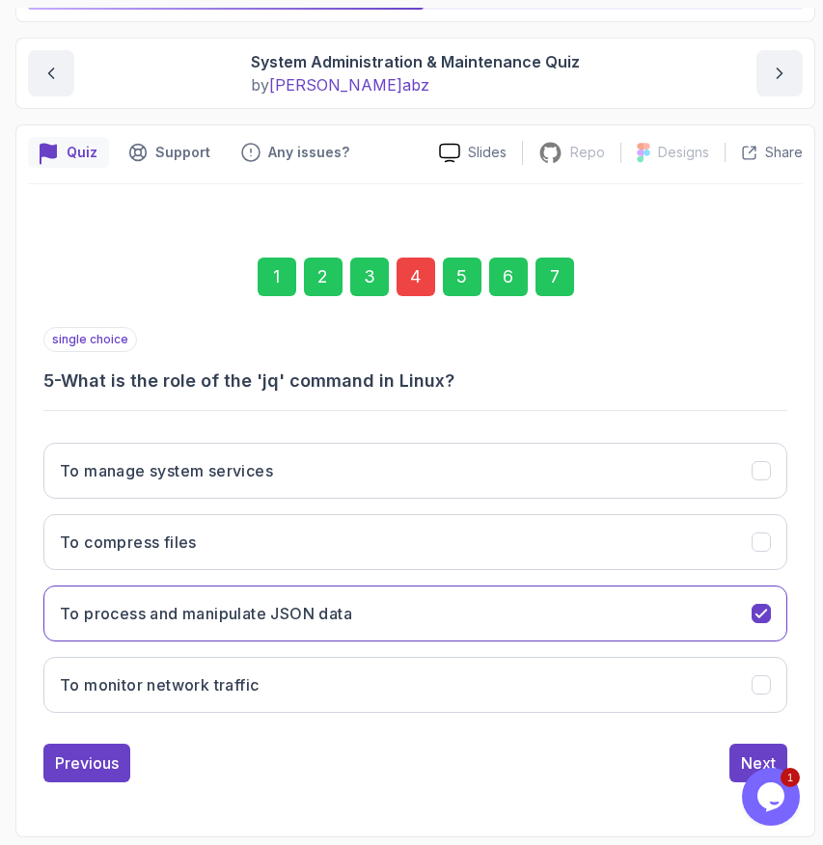
click at [549, 278] on div "7" at bounding box center [554, 277] width 39 height 39
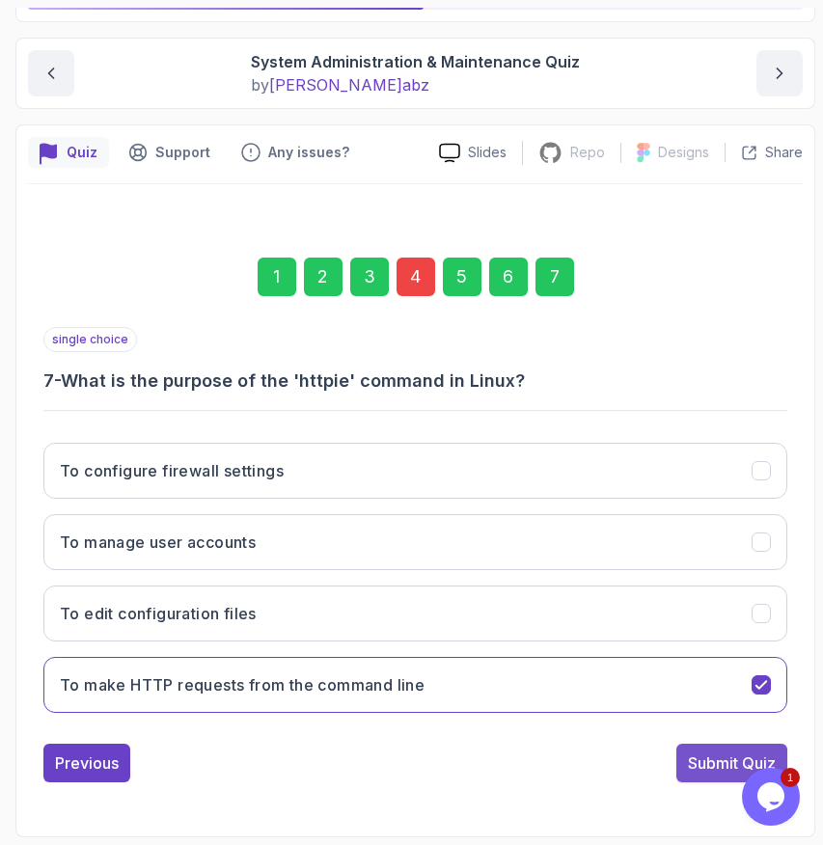
click at [701, 762] on div "Submit Quiz" at bounding box center [732, 762] width 88 height 23
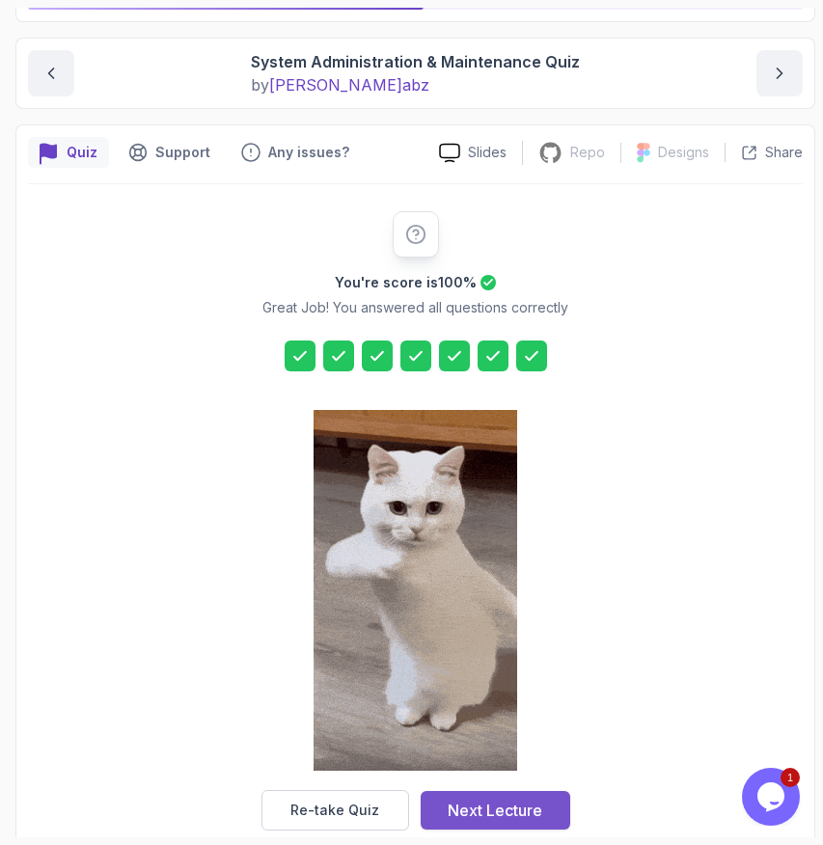
click at [535, 803] on div "Next Lecture" at bounding box center [494, 810] width 95 height 23
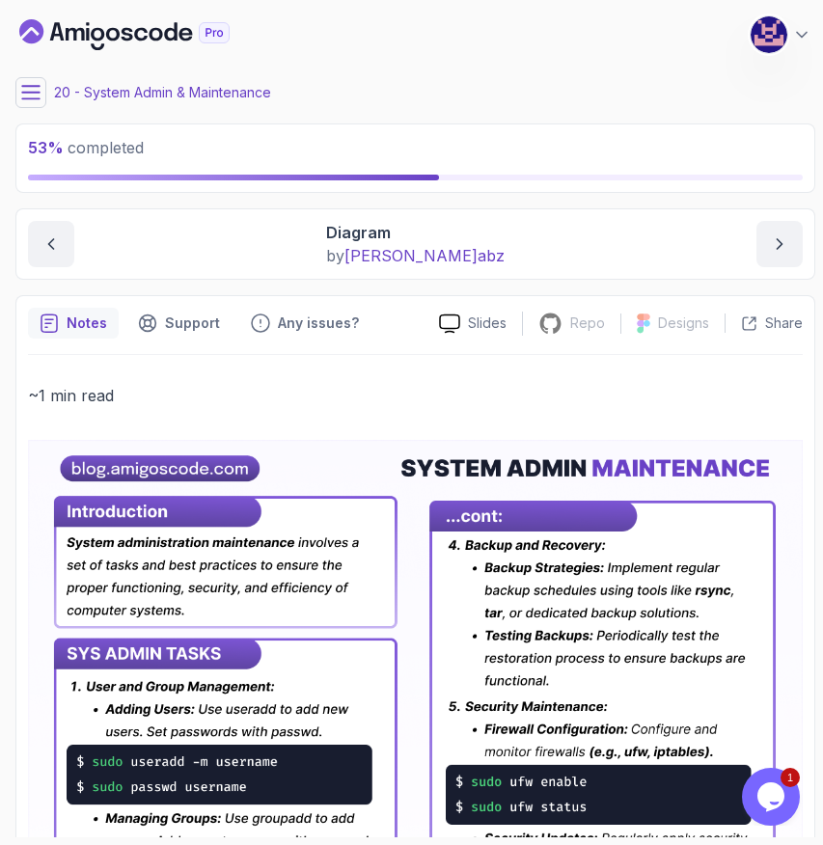
click at [342, 22] on div "My Courses Linux for Professionals 175 Points M. Koby Coats Software Engineer" at bounding box center [415, 35] width 800 height 54
click at [775, 232] on button "next content" at bounding box center [779, 244] width 46 height 46
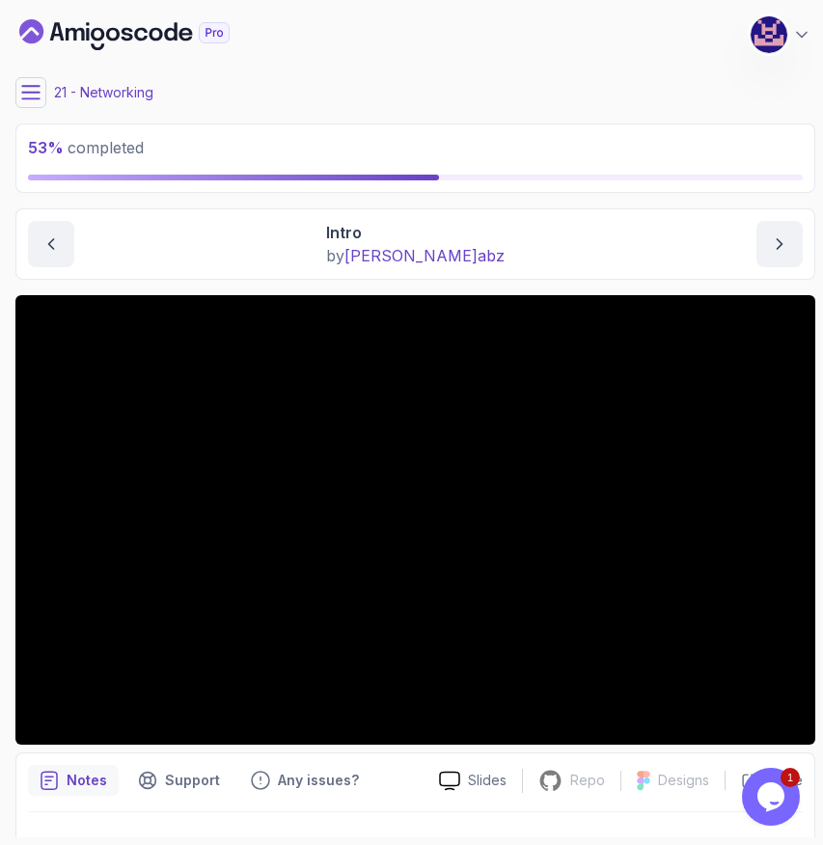
click at [33, 103] on button at bounding box center [30, 92] width 31 height 31
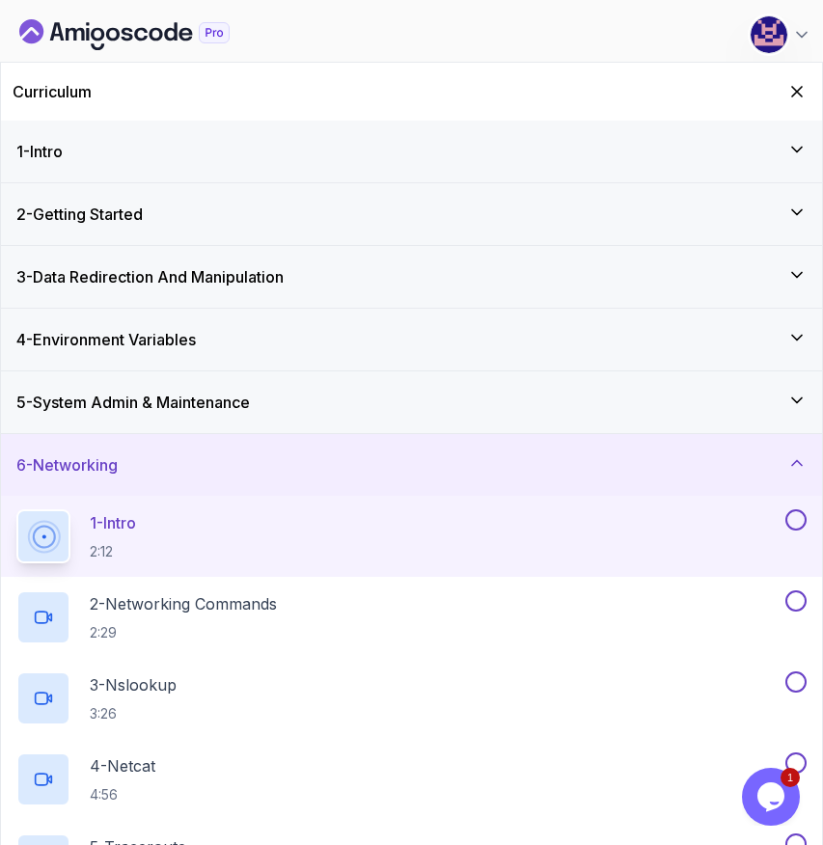
click at [149, 404] on h3 "5 - System Admin & Maintenance" at bounding box center [132, 402] width 233 height 23
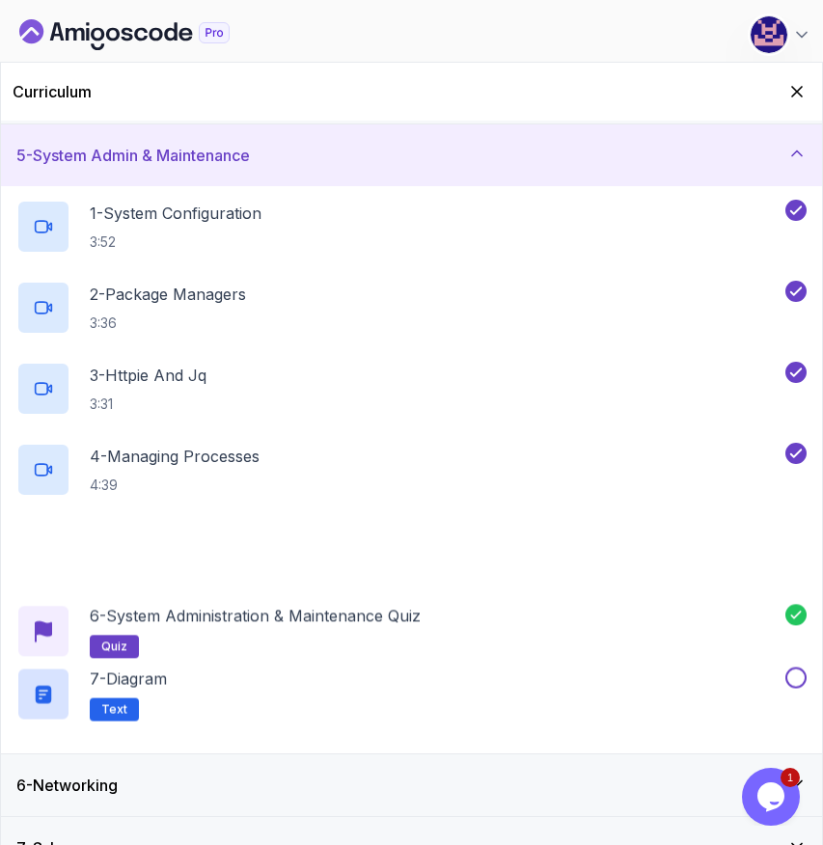
scroll to position [345, 0]
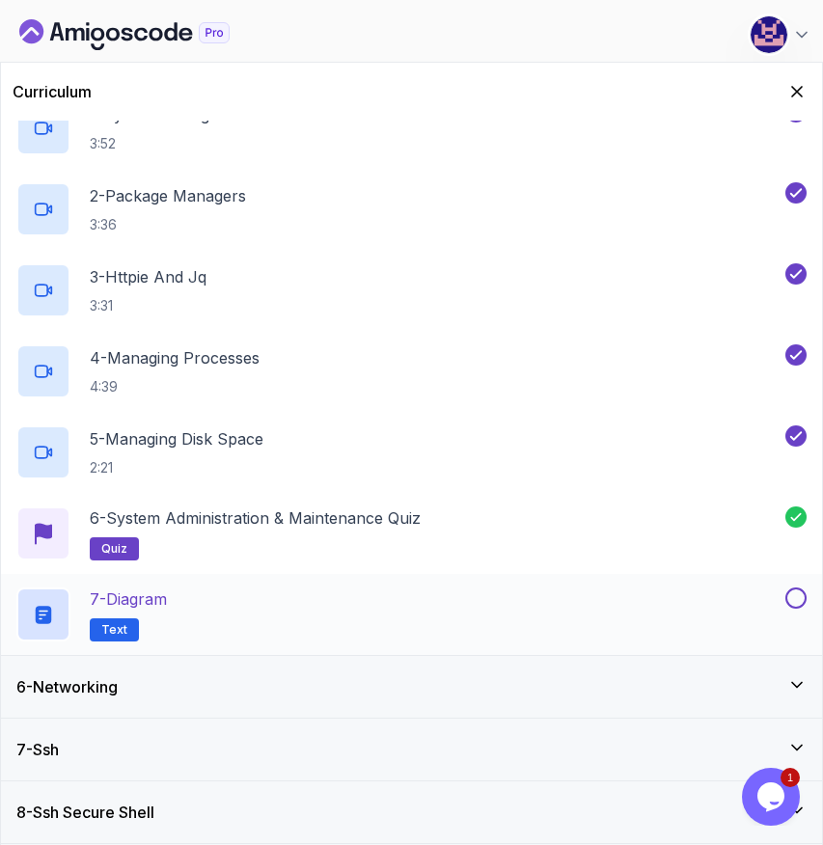
click at [803, 600] on button at bounding box center [795, 597] width 21 height 21
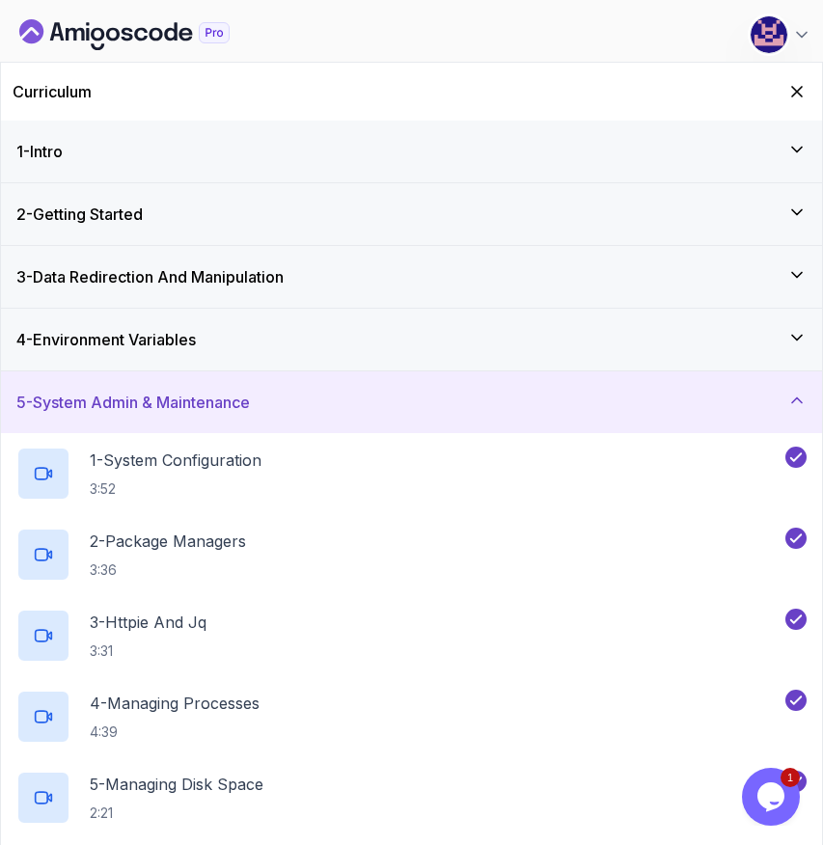
click at [174, 394] on h3 "5 - System Admin & Maintenance" at bounding box center [132, 402] width 233 height 23
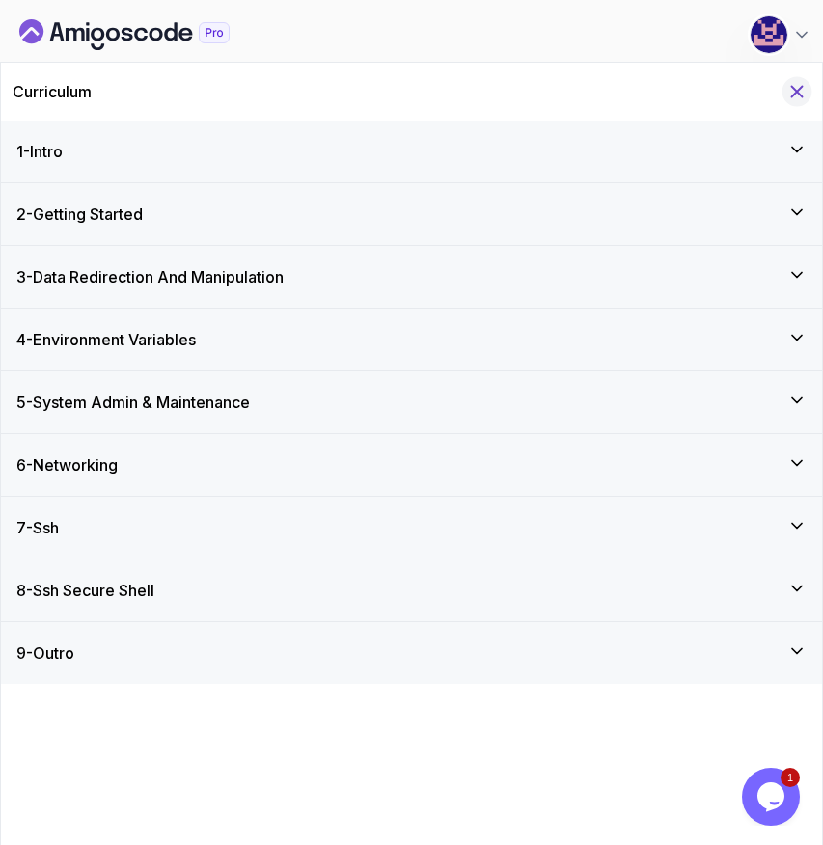
click at [798, 104] on button "Hide Curriculum for mobile" at bounding box center [797, 92] width 30 height 30
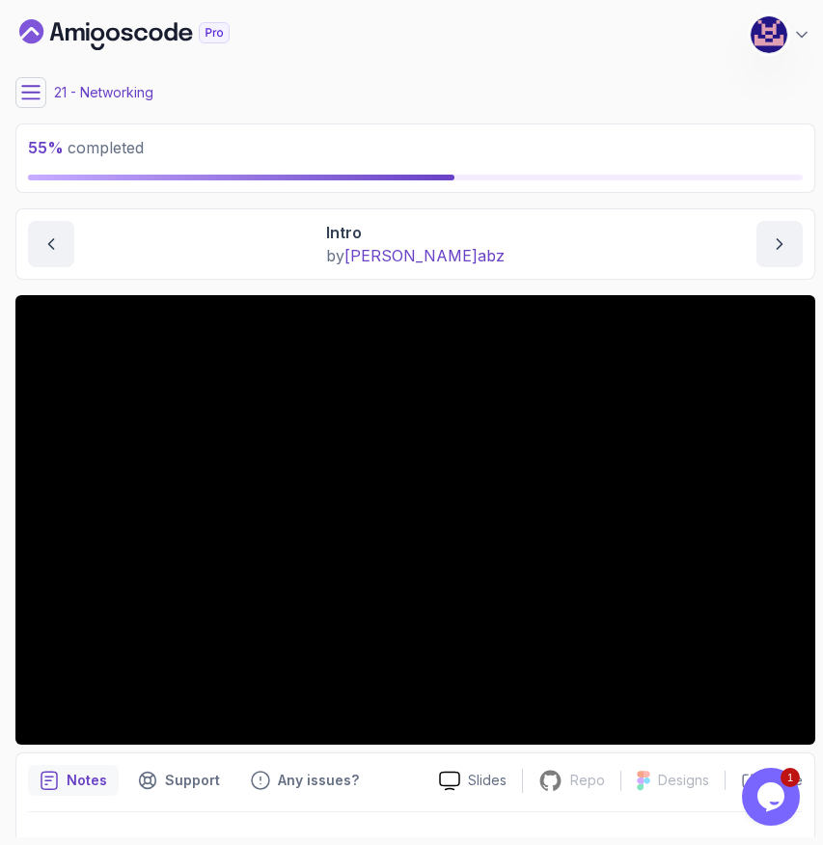
click at [637, 198] on main "My Courses Linux for Professionals 175 Points M. Koby Coats Software Engineer 2…" at bounding box center [415, 422] width 800 height 829
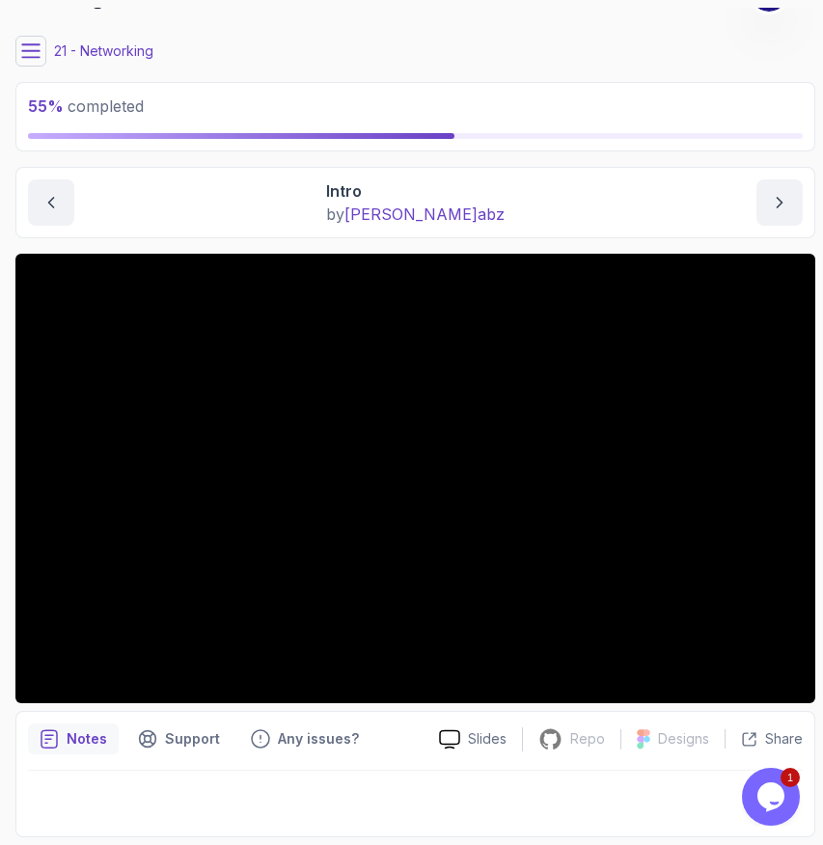
click at [552, 154] on main "My Courses Linux for Professionals 175 Points M. Koby Coats Software Engineer 2…" at bounding box center [415, 422] width 800 height 829
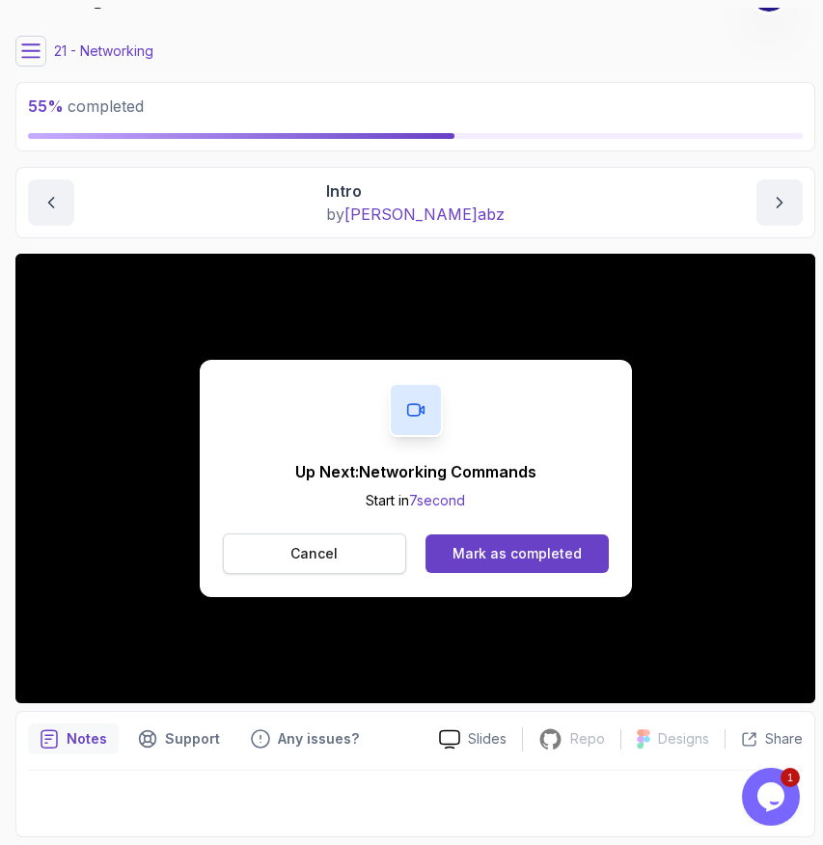
click at [332, 552] on p "Cancel" at bounding box center [313, 553] width 47 height 19
click at [556, 546] on div "Mark as completed" at bounding box center [516, 553] width 129 height 19
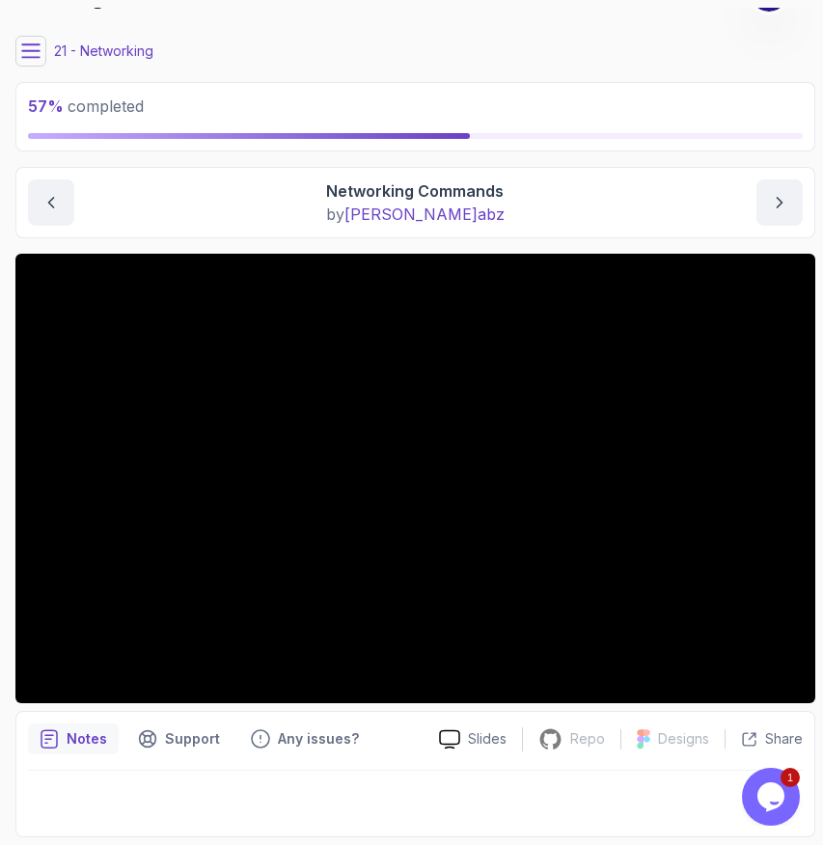
click at [34, 56] on icon at bounding box center [30, 50] width 17 height 13
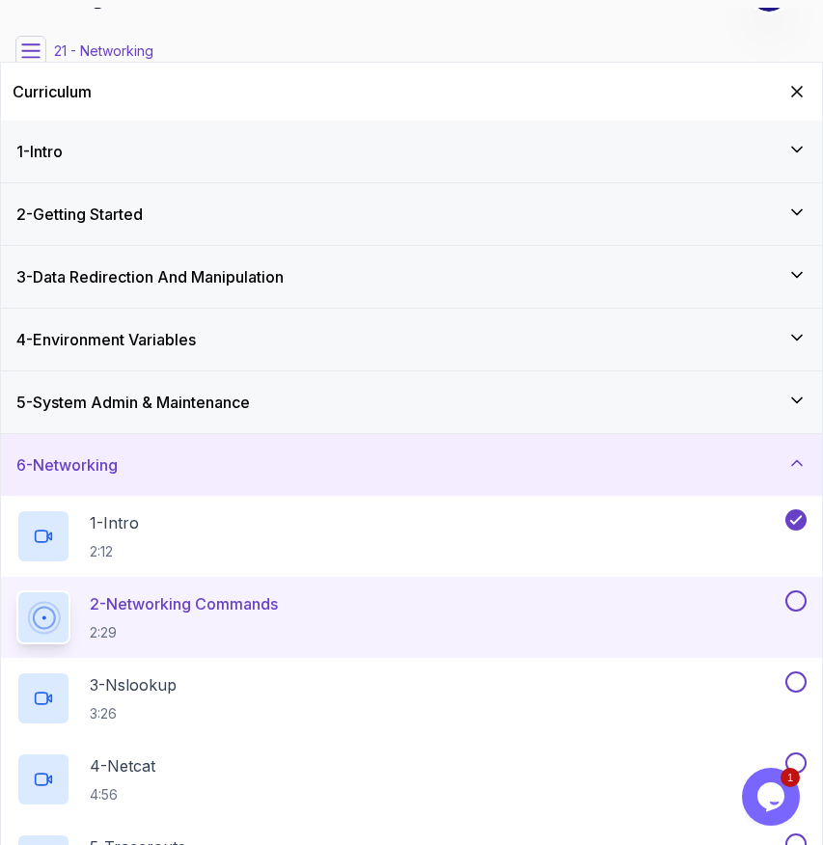
click at [110, 400] on h3 "5 - System Admin & Maintenance" at bounding box center [132, 402] width 233 height 23
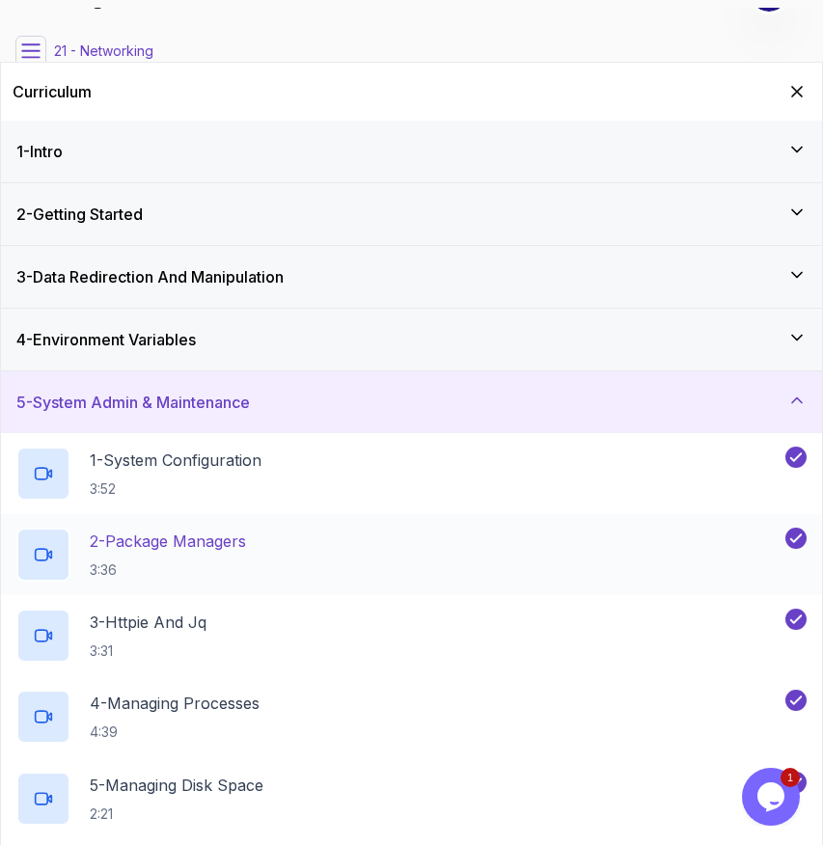
scroll to position [345, 0]
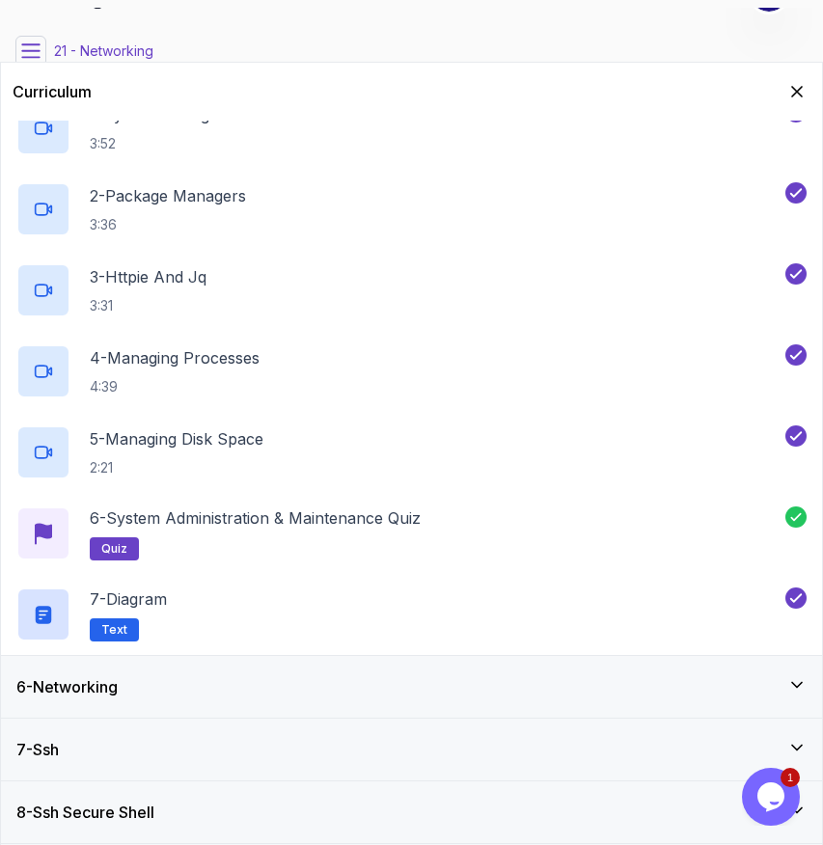
click at [160, 688] on div "6 - Networking" at bounding box center [411, 686] width 790 height 23
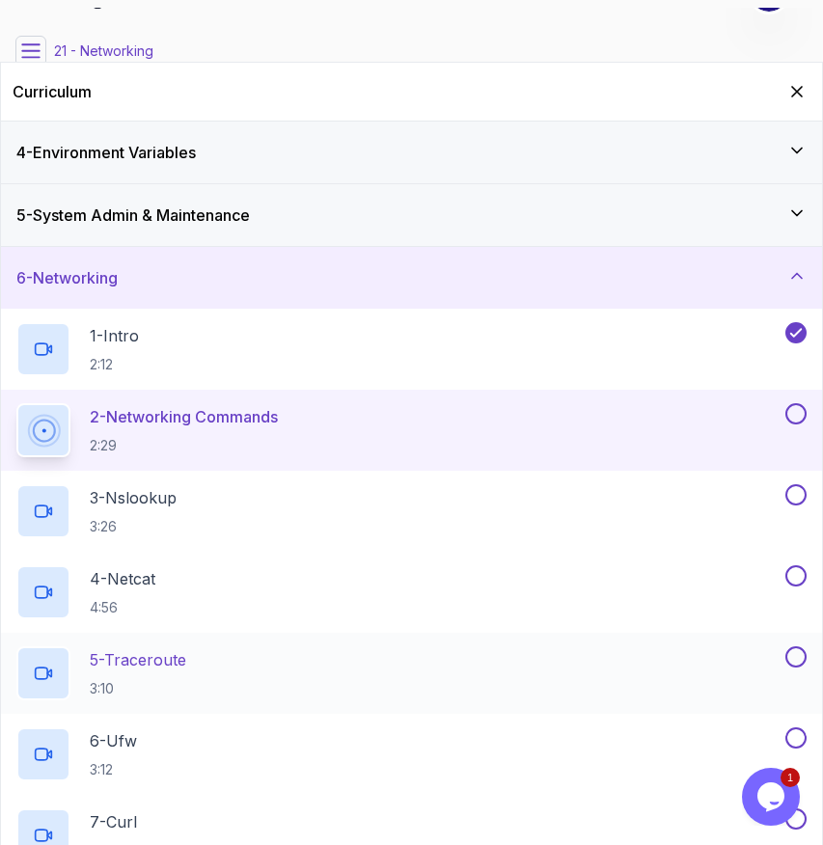
scroll to position [0, 0]
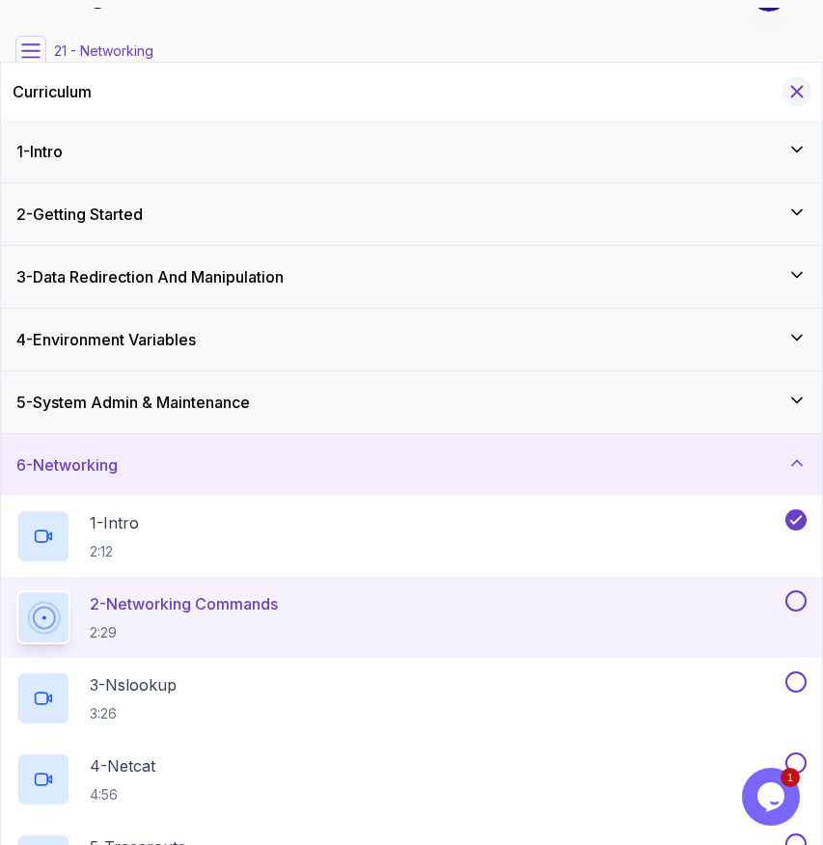
click at [789, 91] on icon "Hide Curriculum for mobile" at bounding box center [796, 91] width 21 height 21
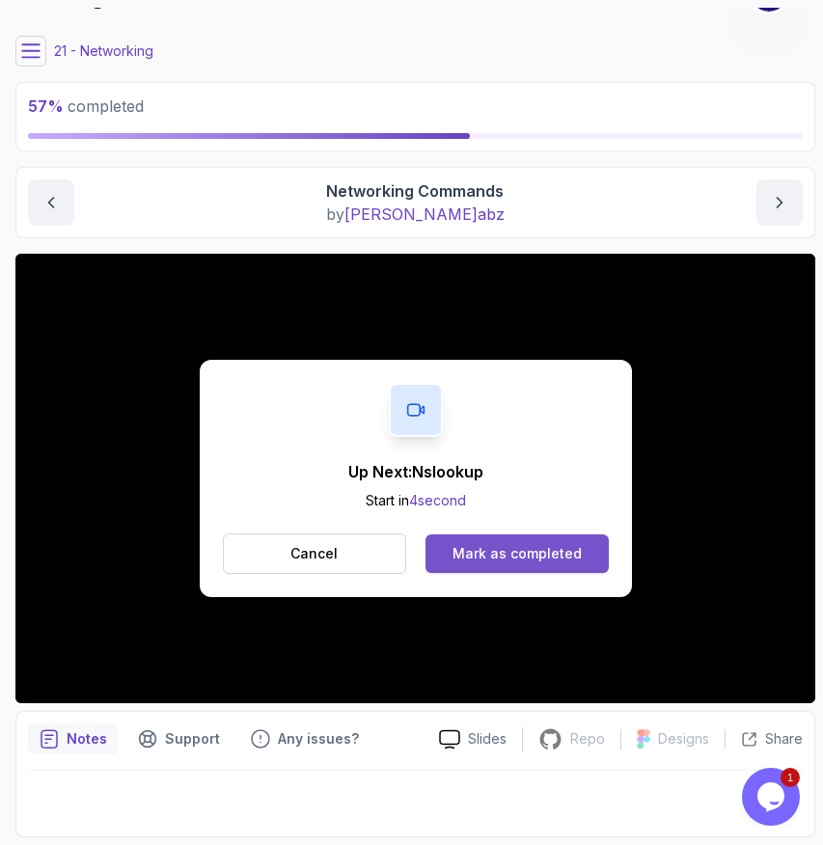
click at [474, 548] on div "Mark as completed" at bounding box center [516, 553] width 129 height 19
click at [519, 550] on div "Mark as completed" at bounding box center [516, 553] width 129 height 19
click at [524, 554] on div "Mark as completed" at bounding box center [516, 553] width 129 height 19
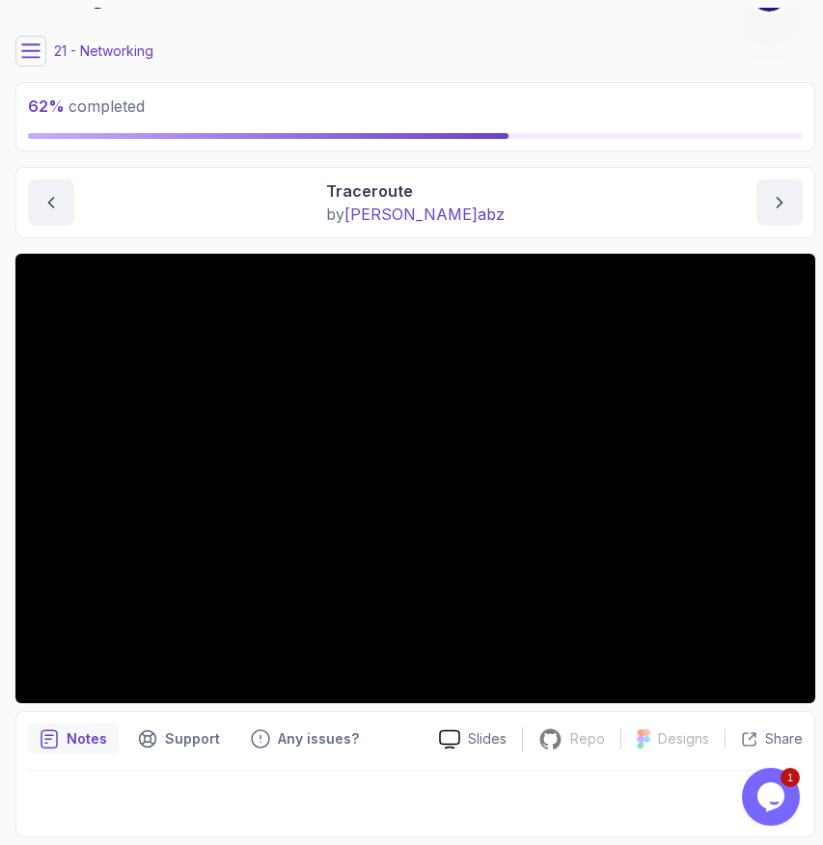
click at [530, 193] on div "Traceroute by nelson abz" at bounding box center [415, 202] width 774 height 46
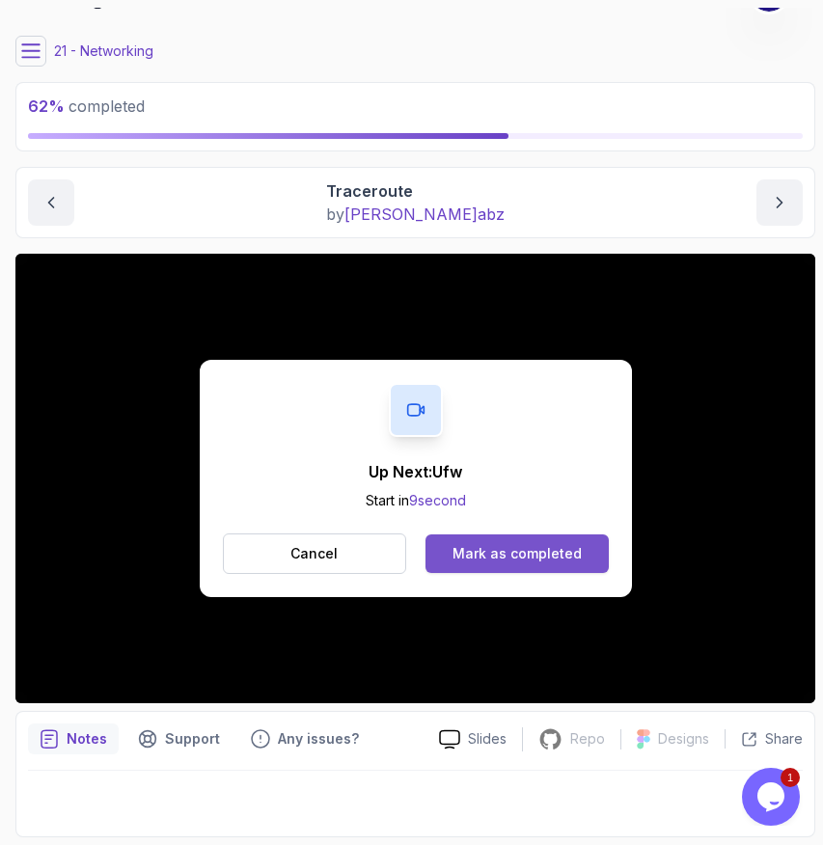
click at [515, 553] on div "Mark as completed" at bounding box center [516, 553] width 129 height 19
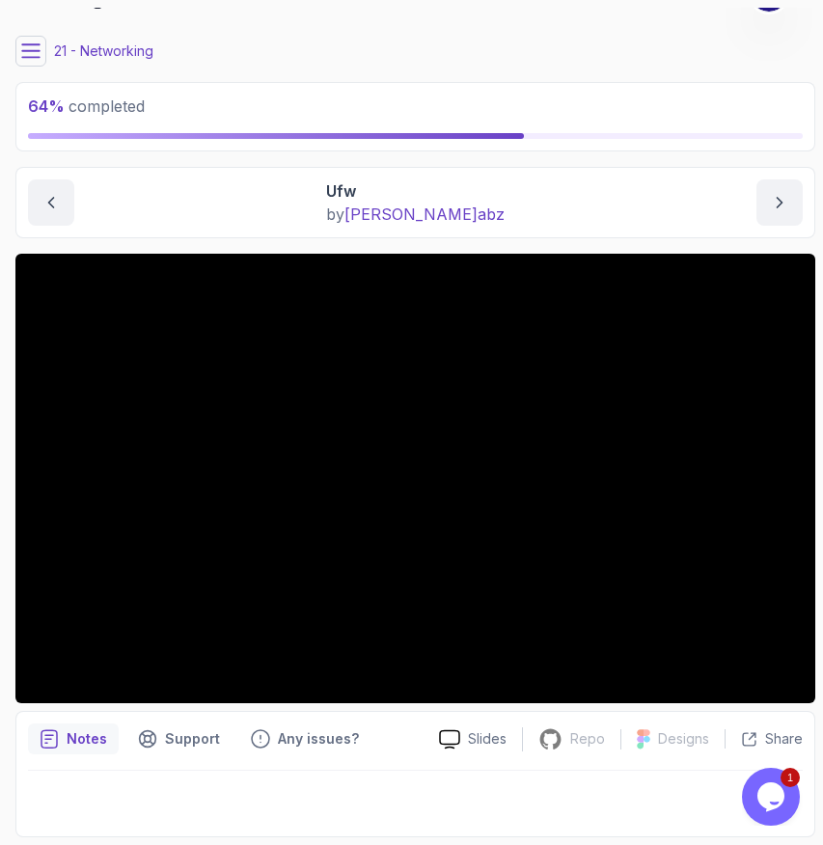
click at [40, 51] on icon at bounding box center [30, 50] width 19 height 19
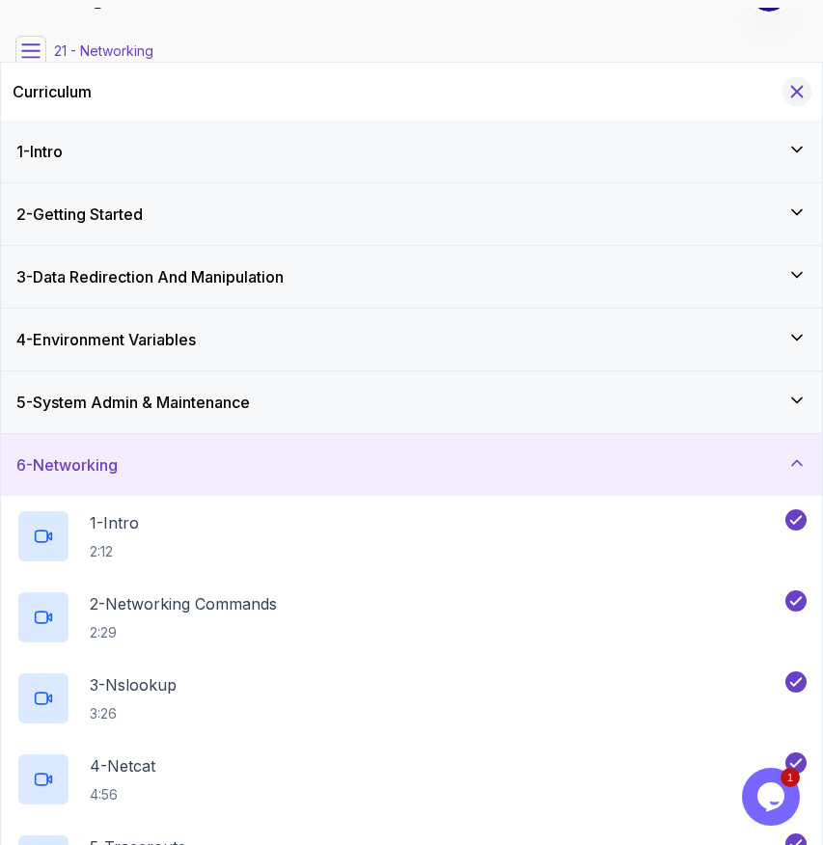
click at [800, 91] on icon "Hide Curriculum for mobile" at bounding box center [796, 91] width 21 height 21
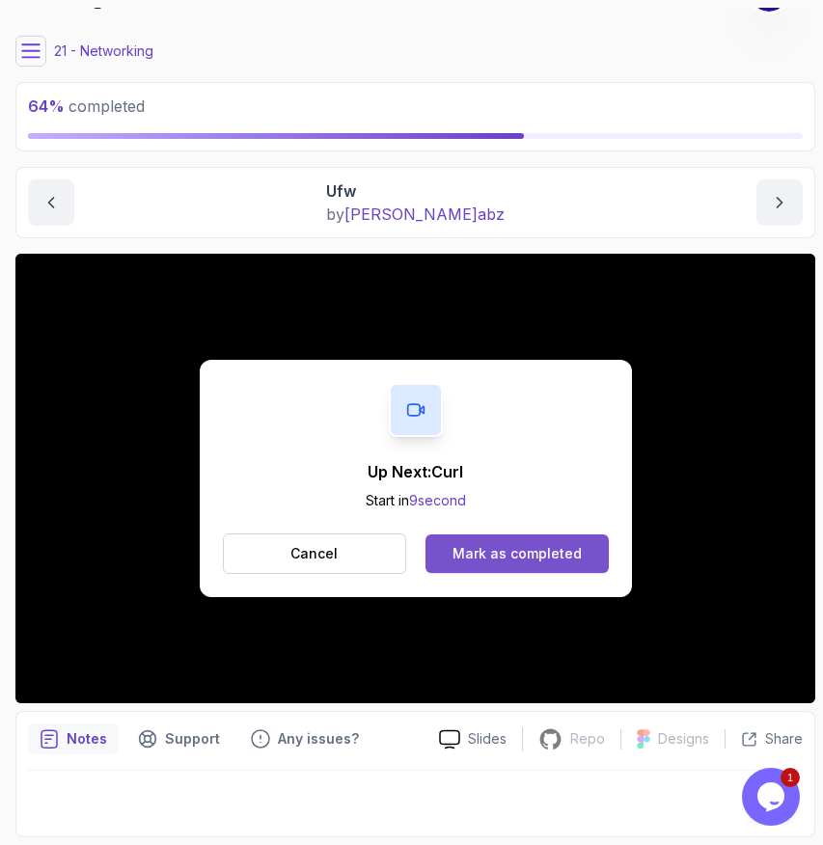
click at [495, 566] on button "Mark as completed" at bounding box center [516, 553] width 182 height 39
click at [496, 551] on div "Mark as completed" at bounding box center [516, 553] width 129 height 19
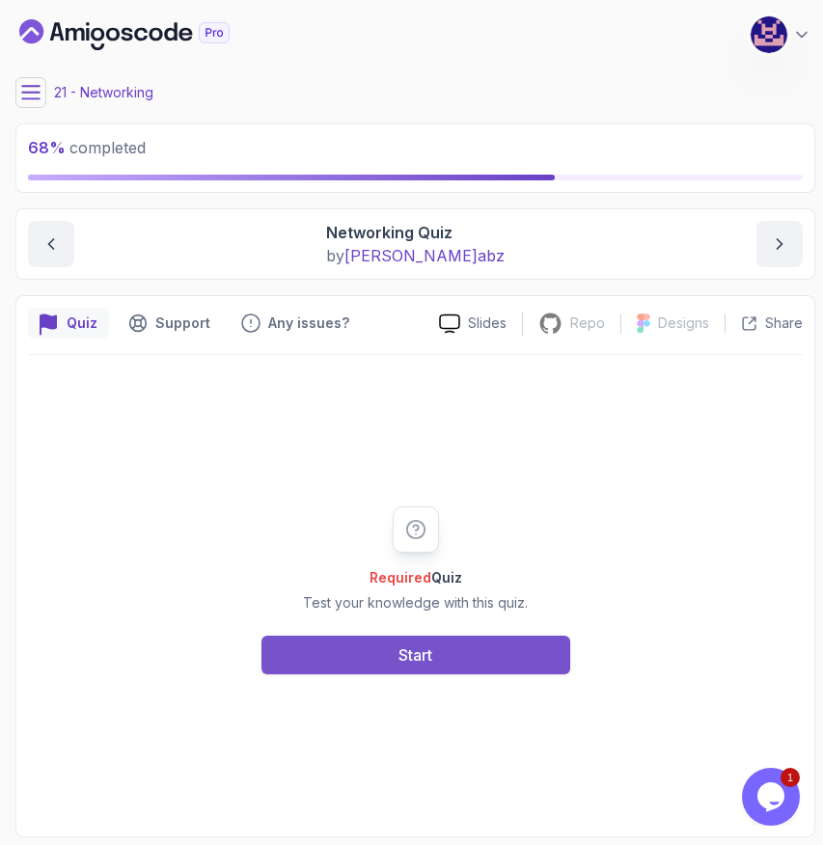
click at [444, 653] on button "Start" at bounding box center [415, 655] width 309 height 39
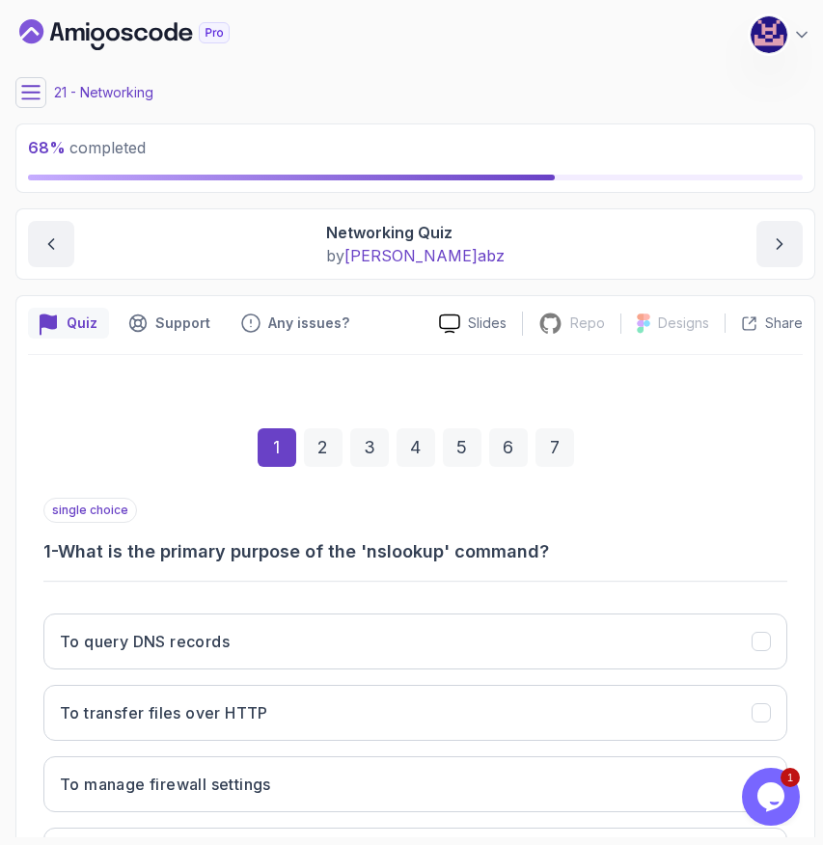
scroll to position [171, 0]
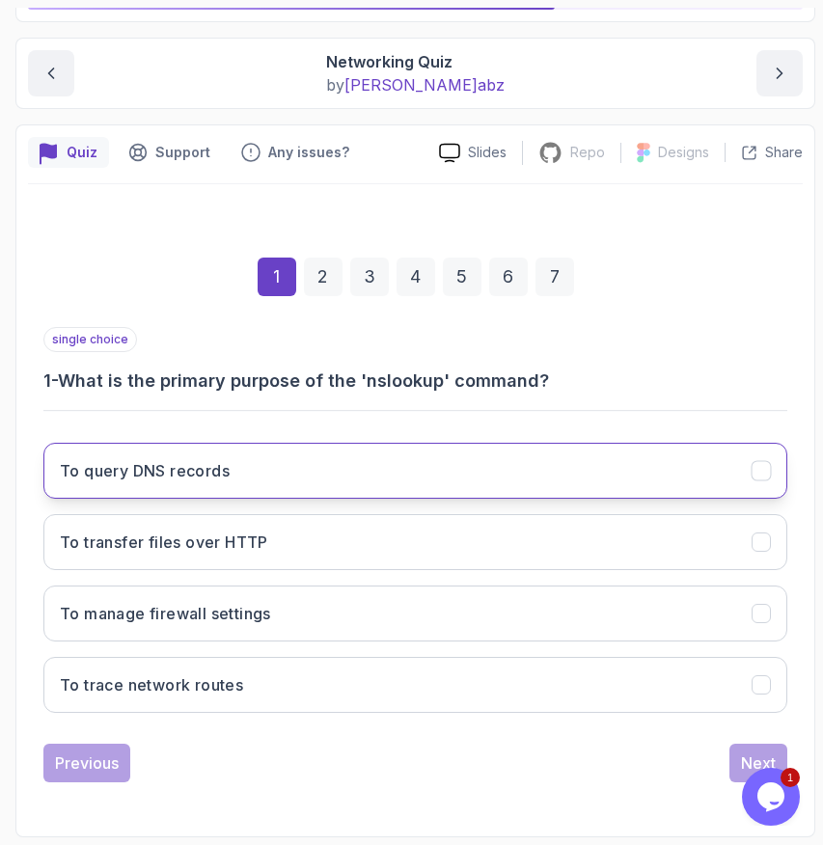
click at [329, 480] on button "To query DNS records" at bounding box center [415, 471] width 744 height 56
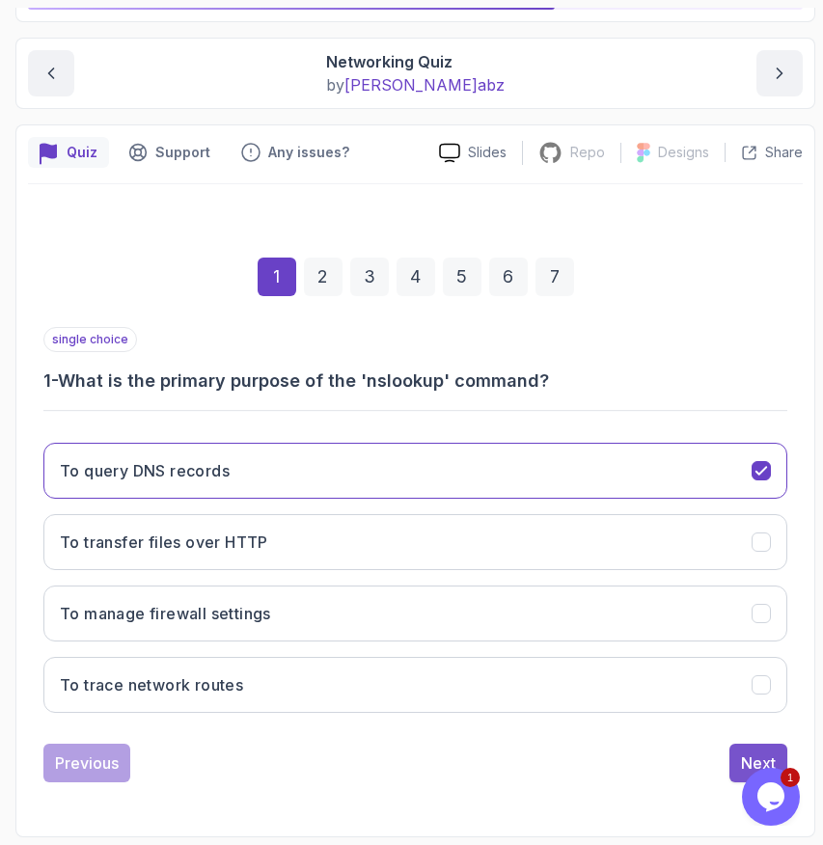
click at [739, 758] on button "Next" at bounding box center [758, 763] width 58 height 39
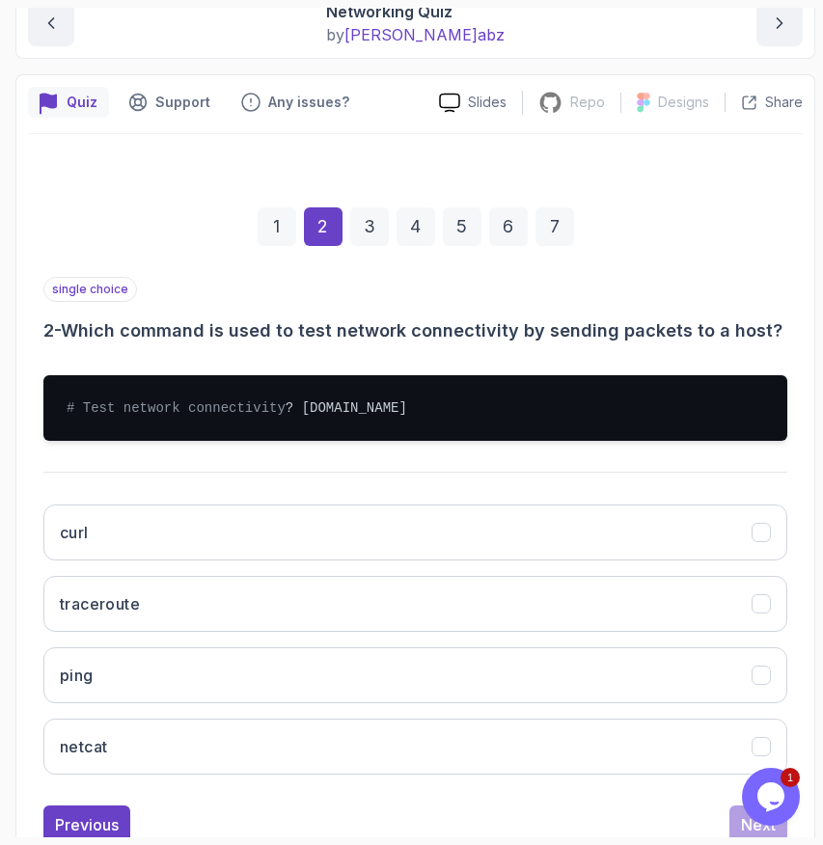
scroll to position [302, 0]
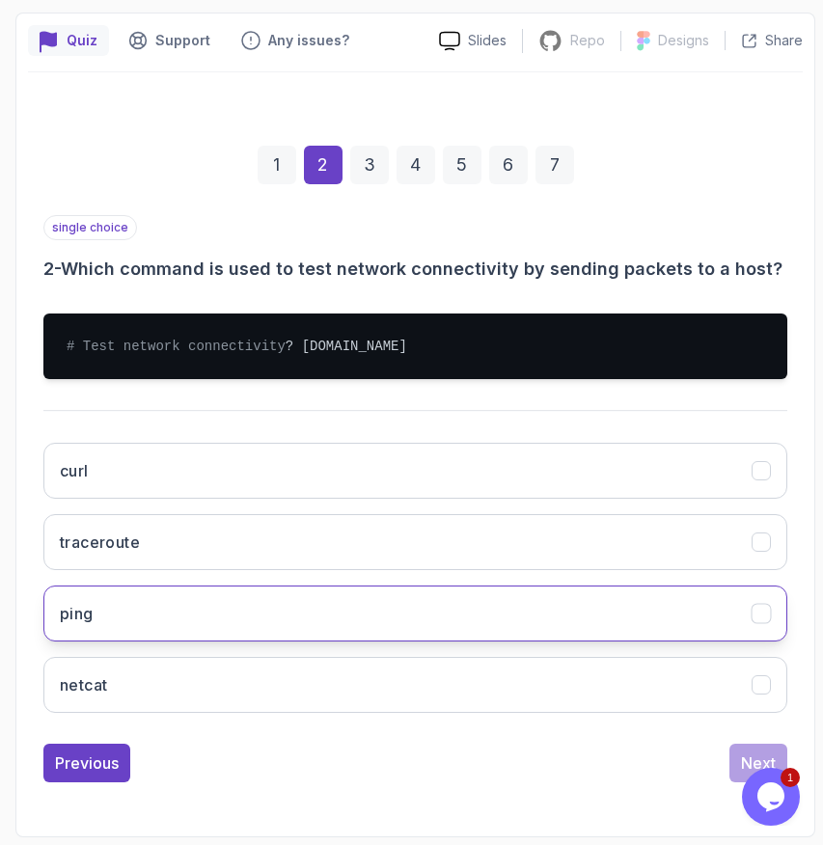
click at [328, 612] on button "ping" at bounding box center [415, 613] width 744 height 56
click at [733, 749] on button "Next" at bounding box center [758, 763] width 58 height 39
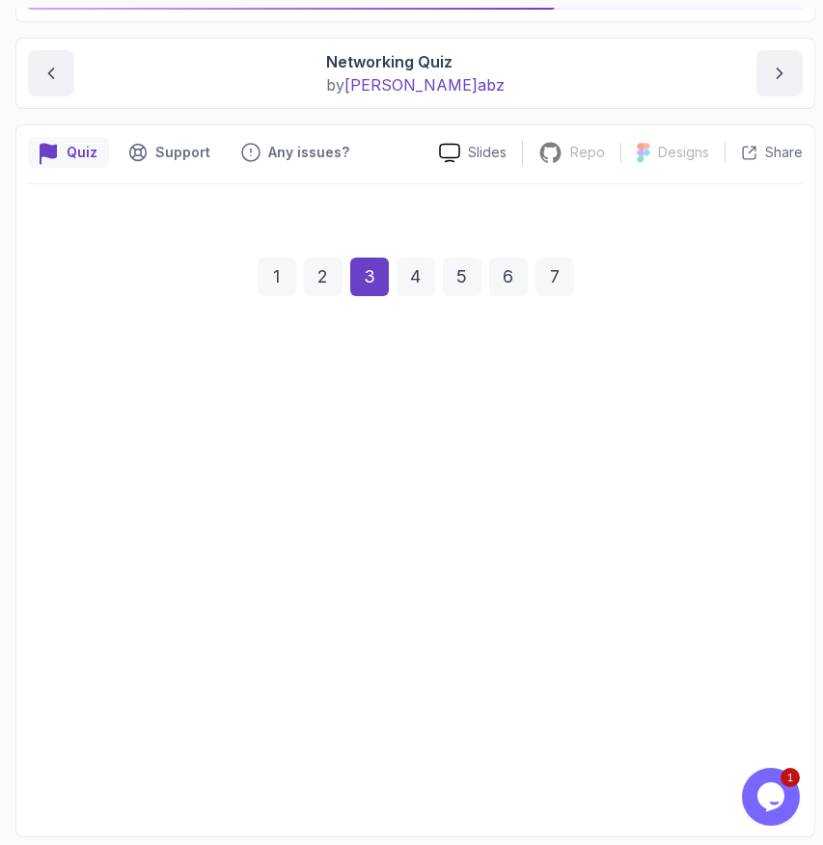
scroll to position [171, 0]
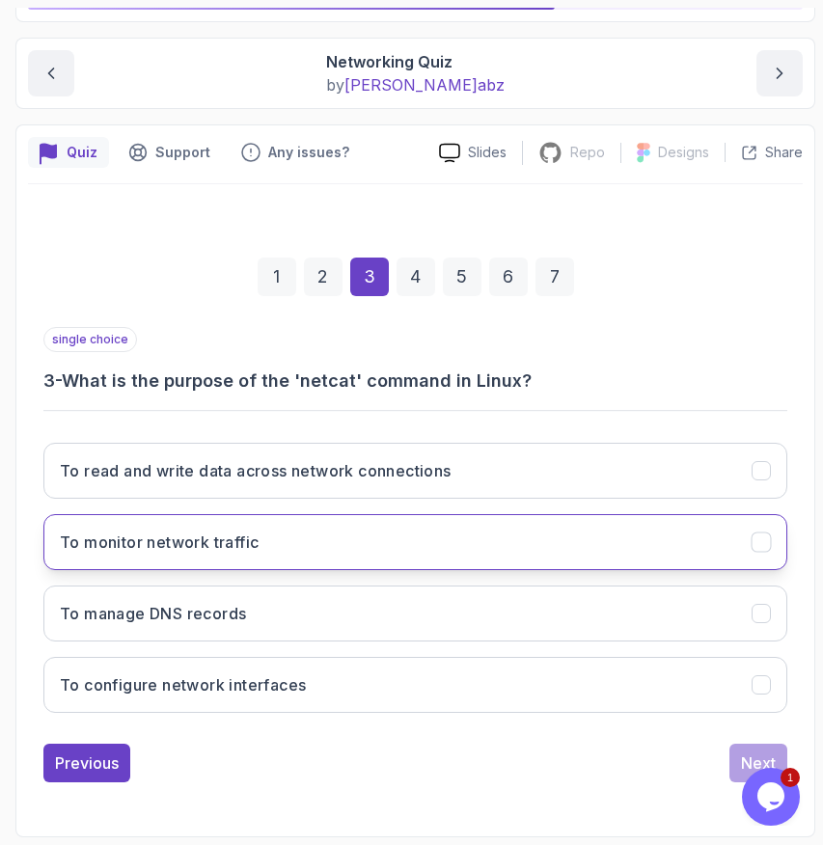
click at [497, 525] on button "To monitor network traffic" at bounding box center [415, 542] width 744 height 56
click at [738, 758] on button "Next" at bounding box center [758, 763] width 58 height 39
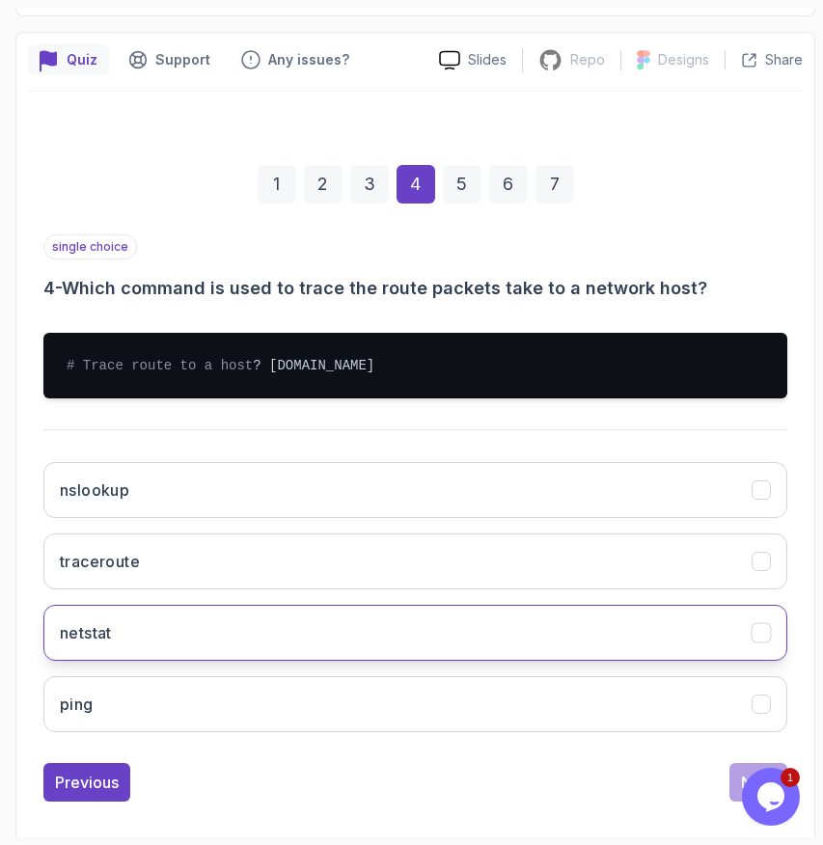
scroll to position [302, 0]
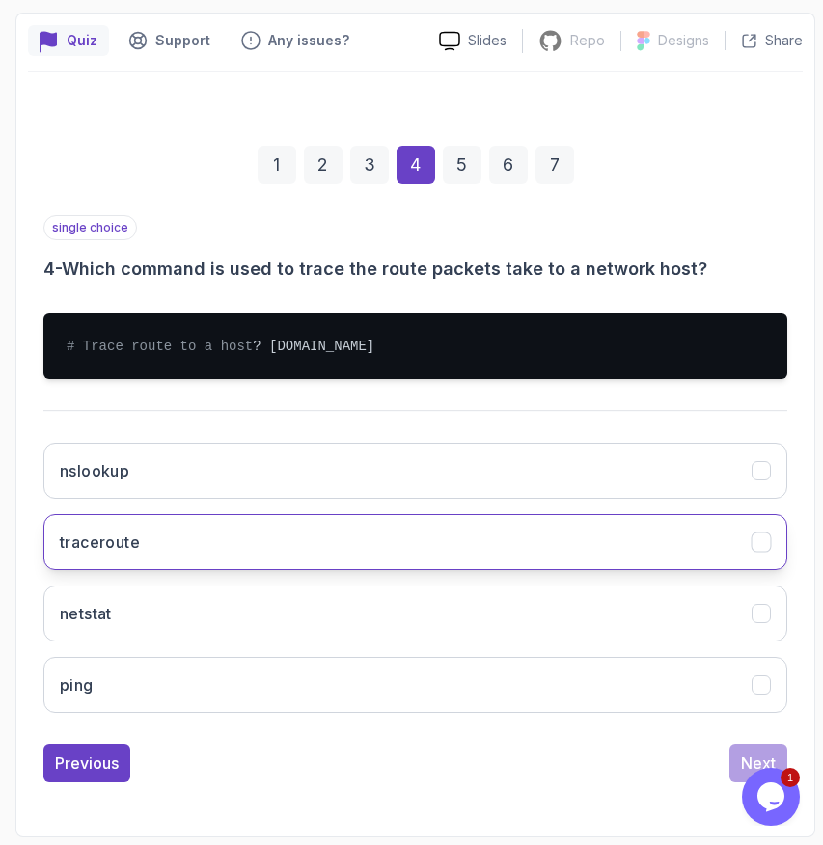
click at [375, 552] on button "traceroute" at bounding box center [415, 542] width 744 height 56
click at [735, 754] on button "Next" at bounding box center [758, 763] width 58 height 39
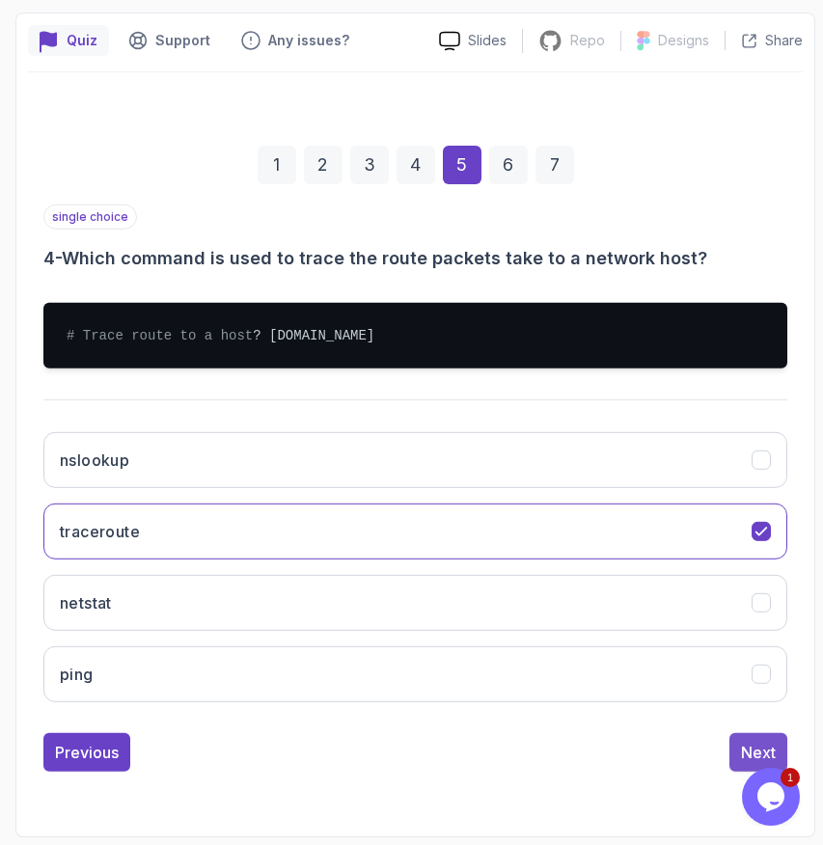
scroll to position [171, 0]
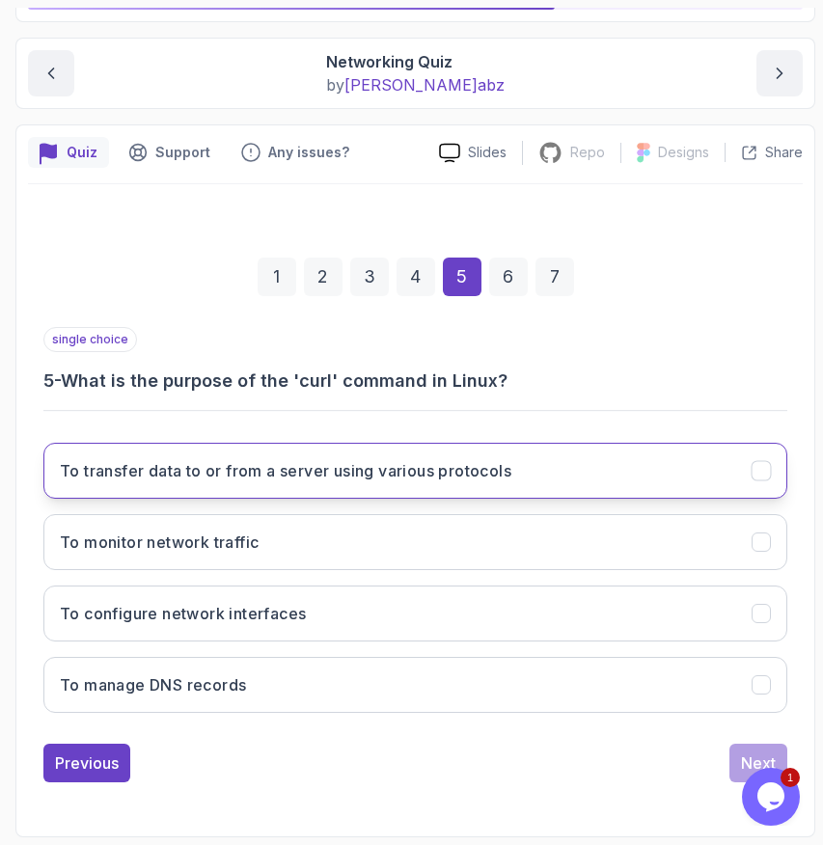
click at [435, 492] on button "To transfer data to or from a server using various protocols" at bounding box center [415, 471] width 744 height 56
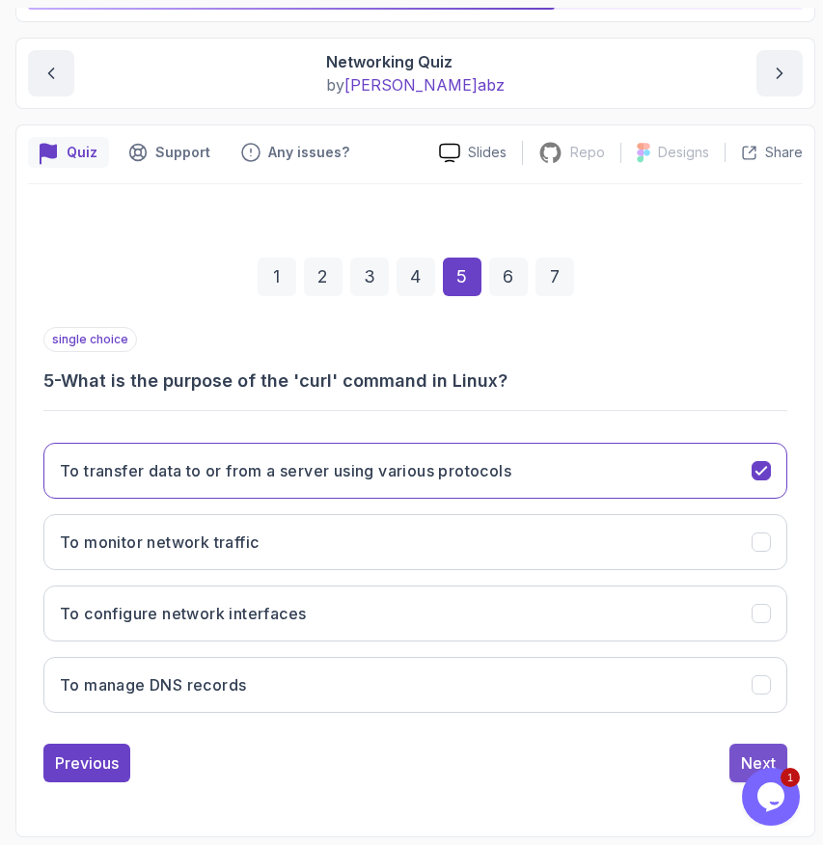
click at [745, 751] on div "Next" at bounding box center [758, 762] width 35 height 23
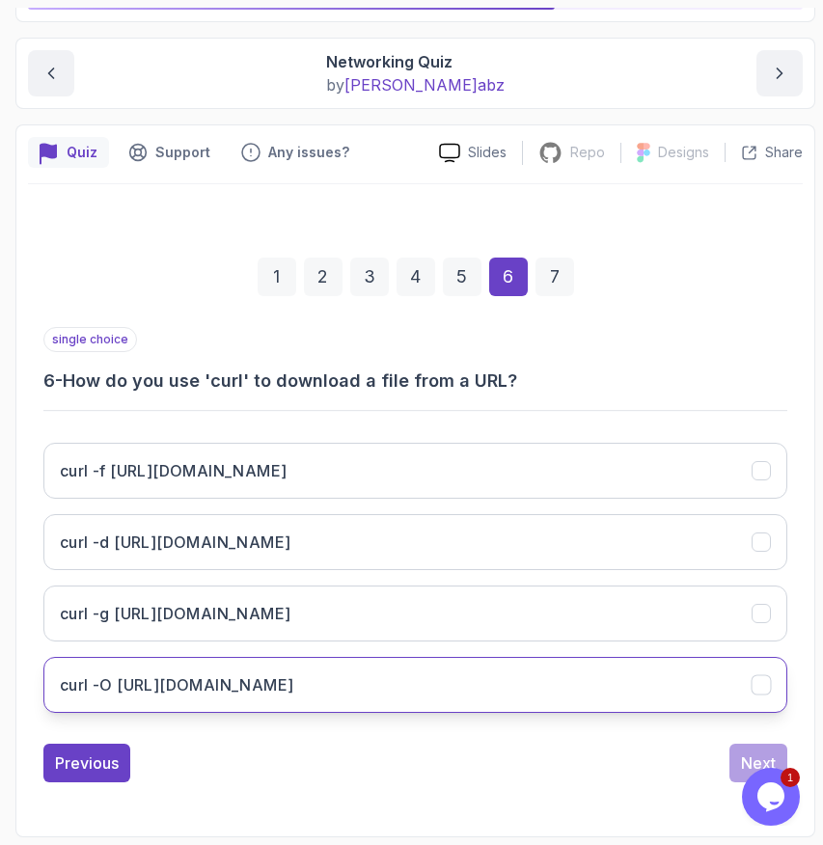
click at [418, 677] on button "curl -O http://amigoscode.com/file.txt" at bounding box center [415, 685] width 744 height 56
click at [743, 758] on div "Next" at bounding box center [758, 762] width 35 height 23
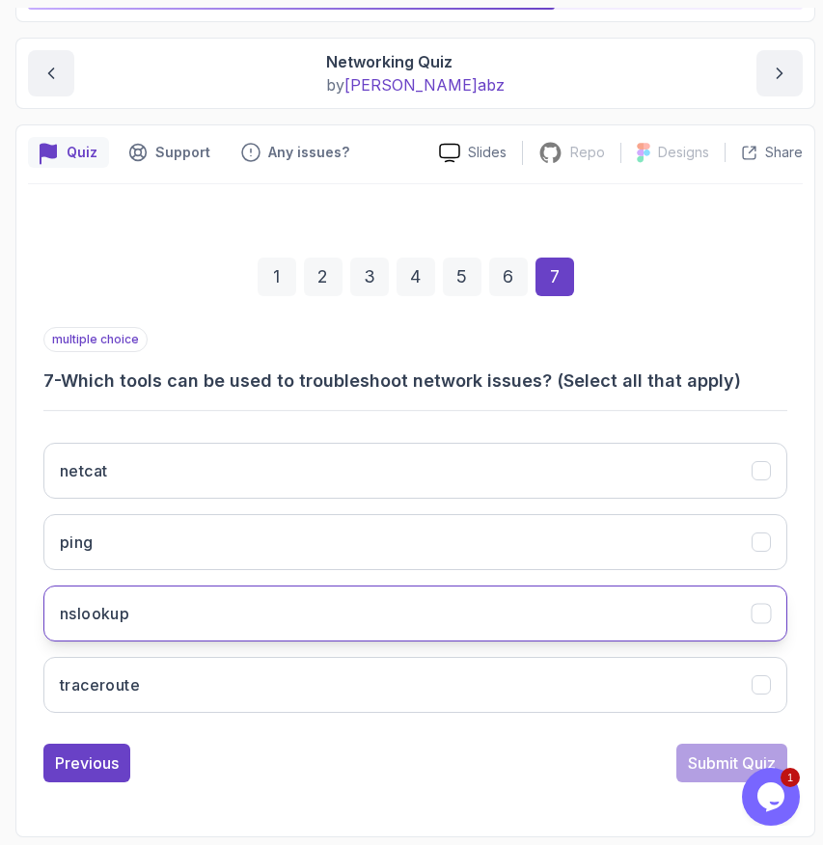
click at [283, 629] on button "nslookup" at bounding box center [415, 613] width 744 height 56
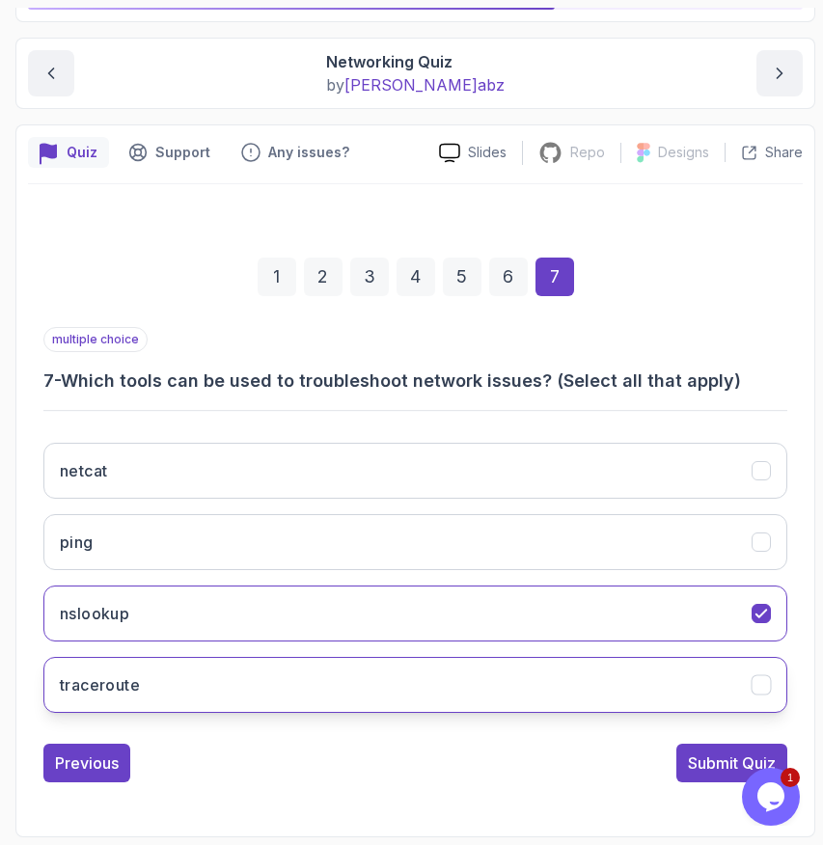
click at [277, 698] on button "traceroute" at bounding box center [415, 685] width 744 height 56
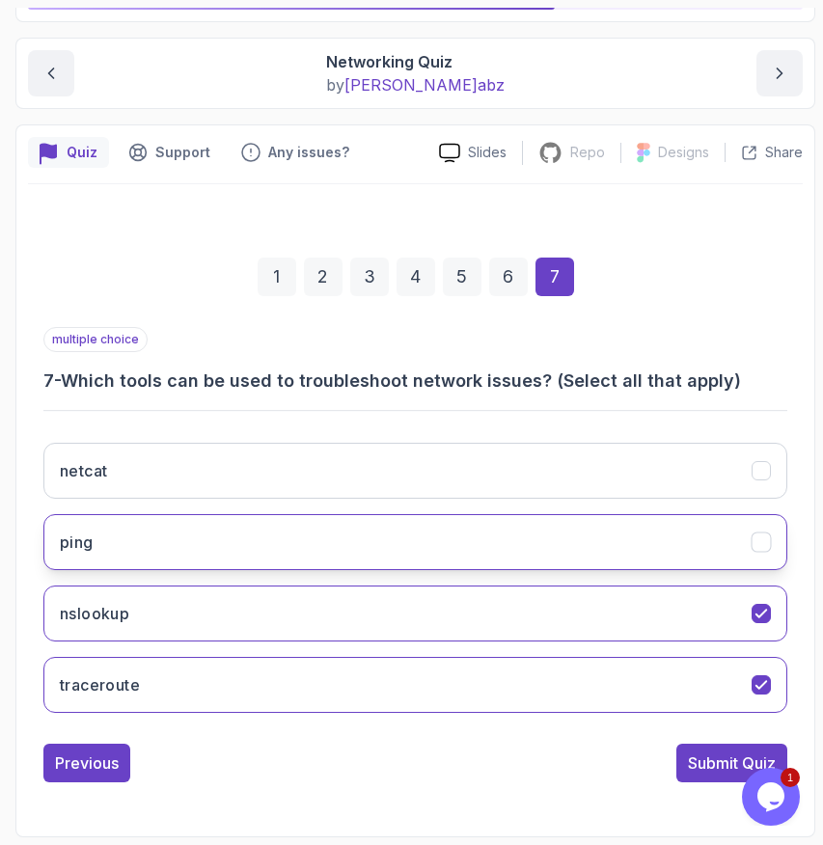
click at [286, 544] on button "ping" at bounding box center [415, 542] width 744 height 56
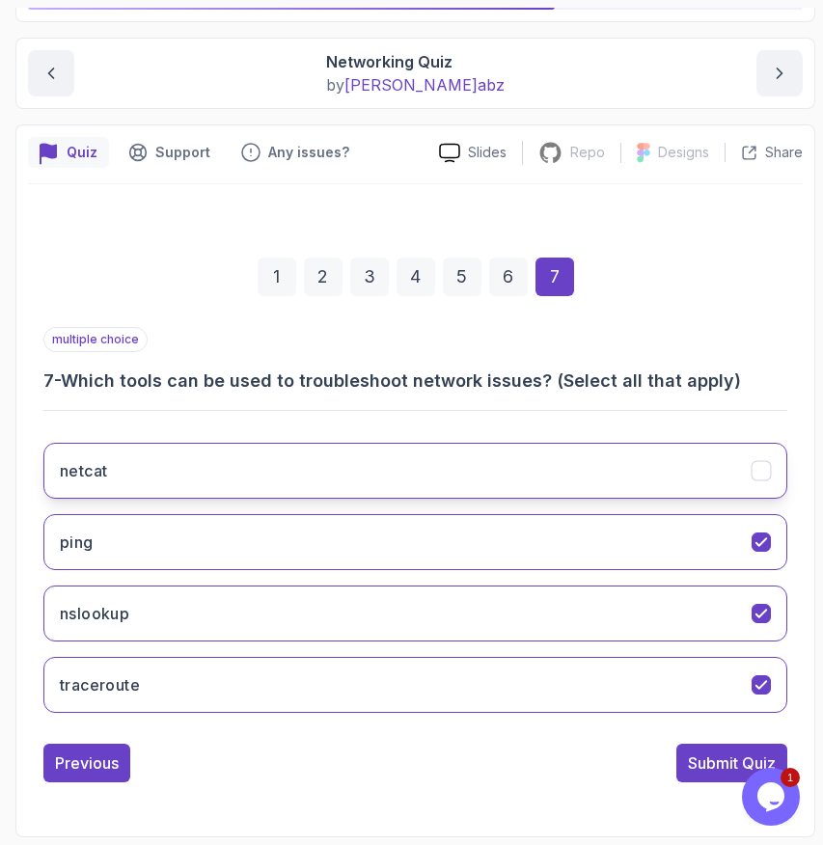
click at [288, 487] on button "netcat" at bounding box center [415, 471] width 744 height 56
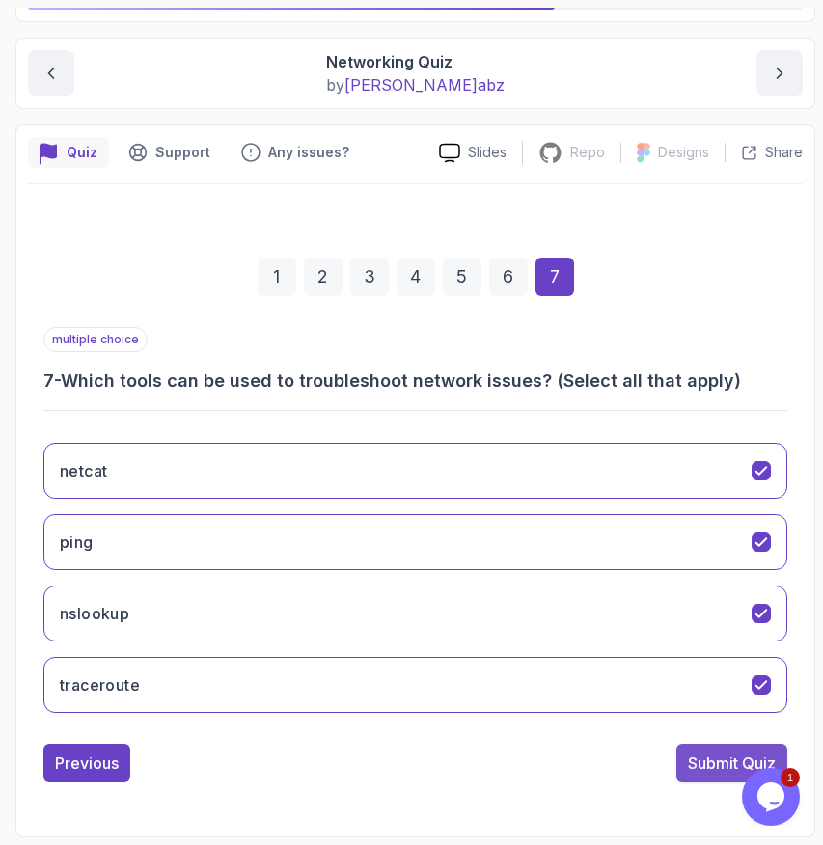
click at [693, 767] on div "Submit Quiz" at bounding box center [732, 762] width 88 height 23
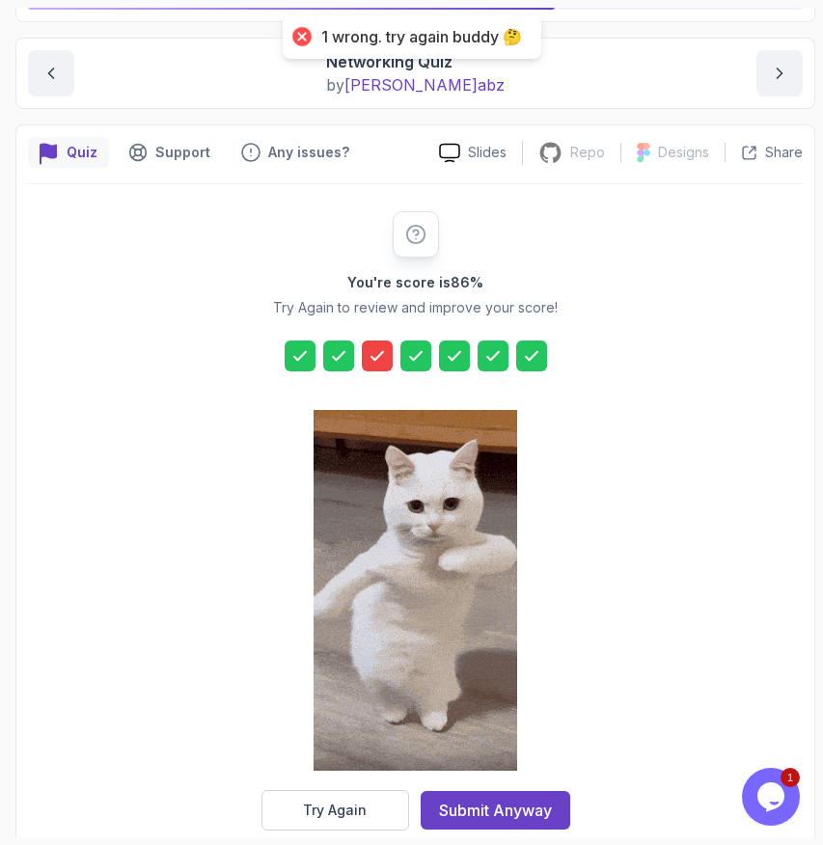
click at [377, 354] on icon at bounding box center [376, 355] width 19 height 19
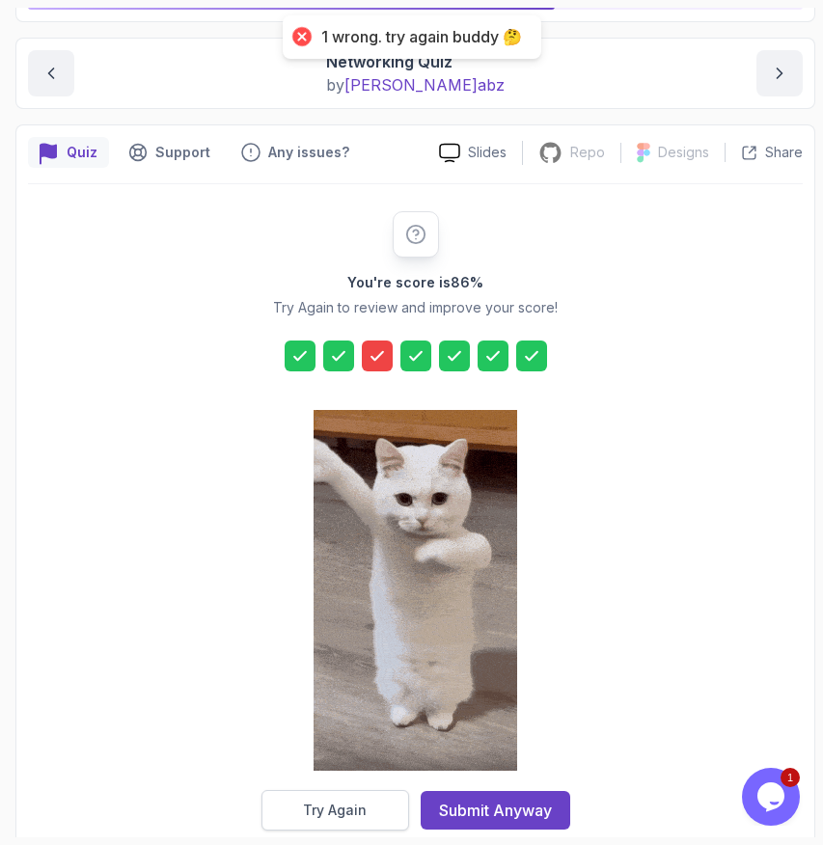
click at [352, 800] on button "Try Again" at bounding box center [335, 810] width 148 height 41
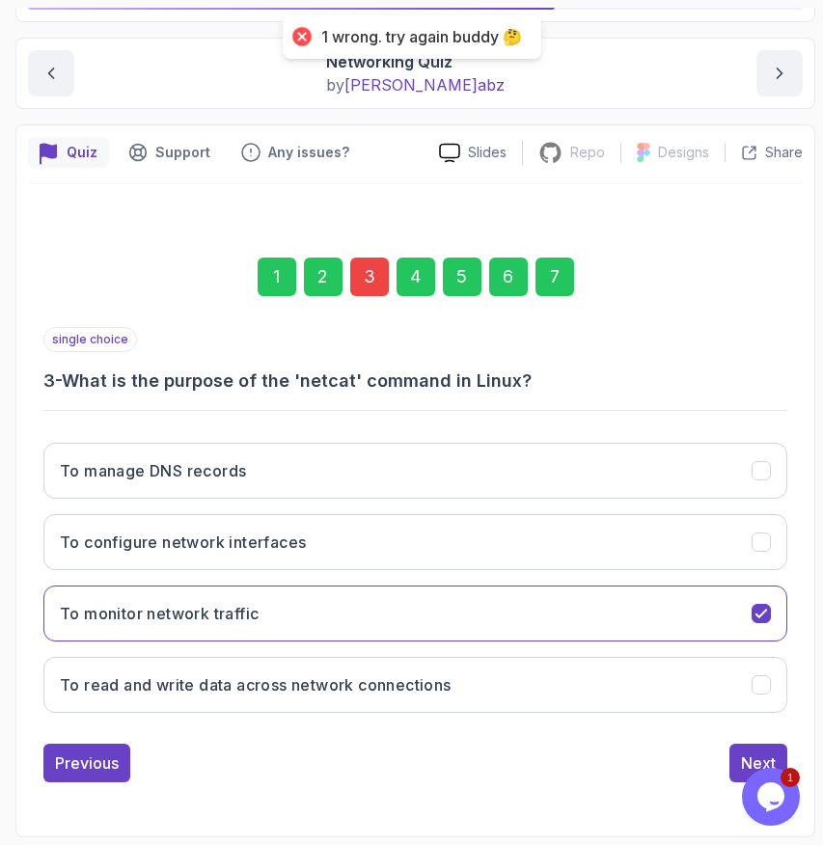
click at [375, 272] on div "3" at bounding box center [369, 277] width 39 height 39
click at [369, 277] on div "3" at bounding box center [369, 277] width 39 height 39
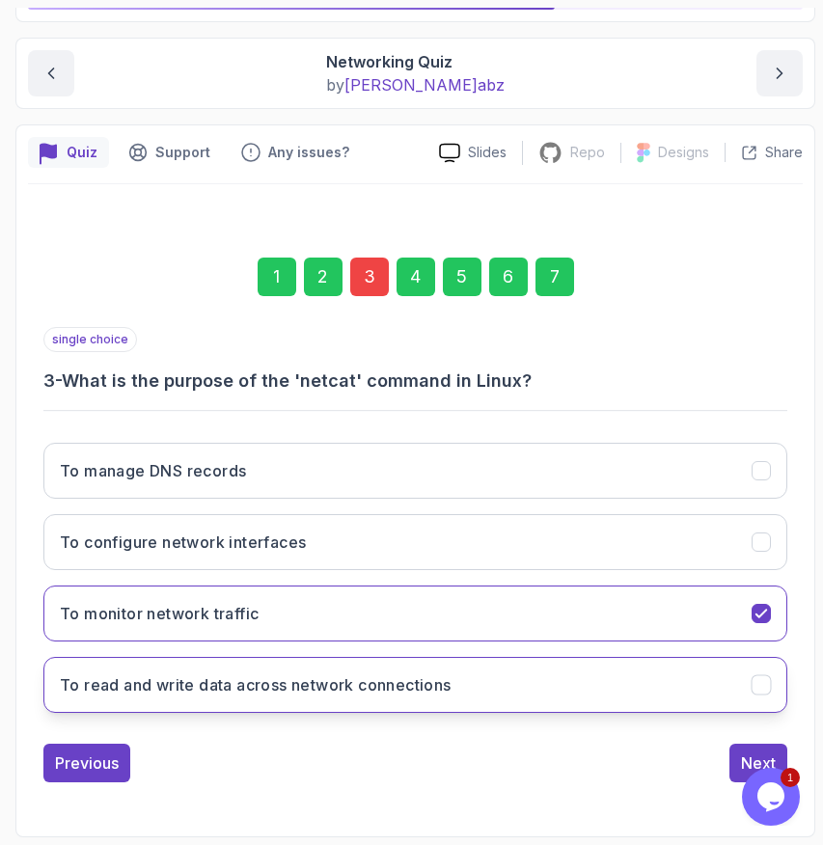
click at [168, 685] on h3 "To read and write data across network connections" at bounding box center [256, 684] width 392 height 23
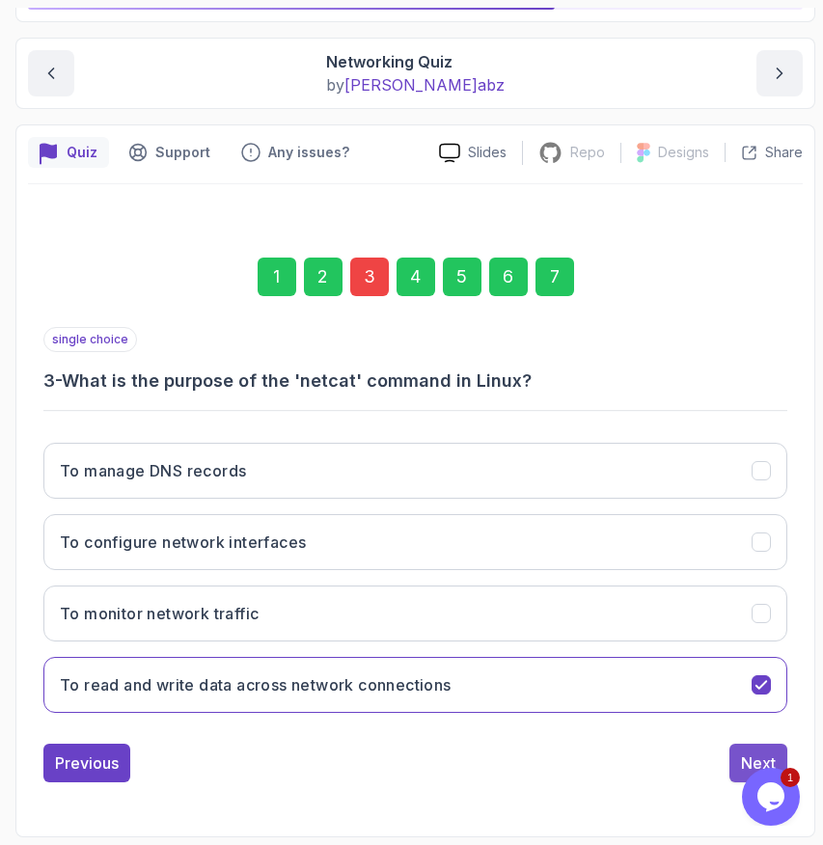
click at [738, 748] on button "Next" at bounding box center [758, 763] width 58 height 39
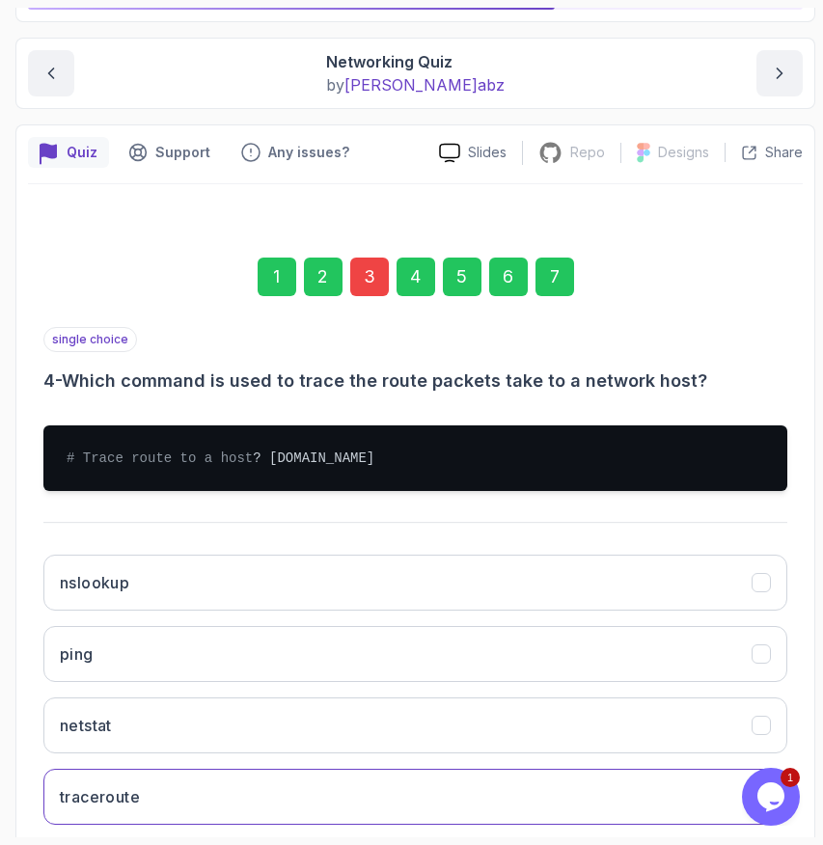
click at [556, 265] on div "7" at bounding box center [554, 277] width 39 height 39
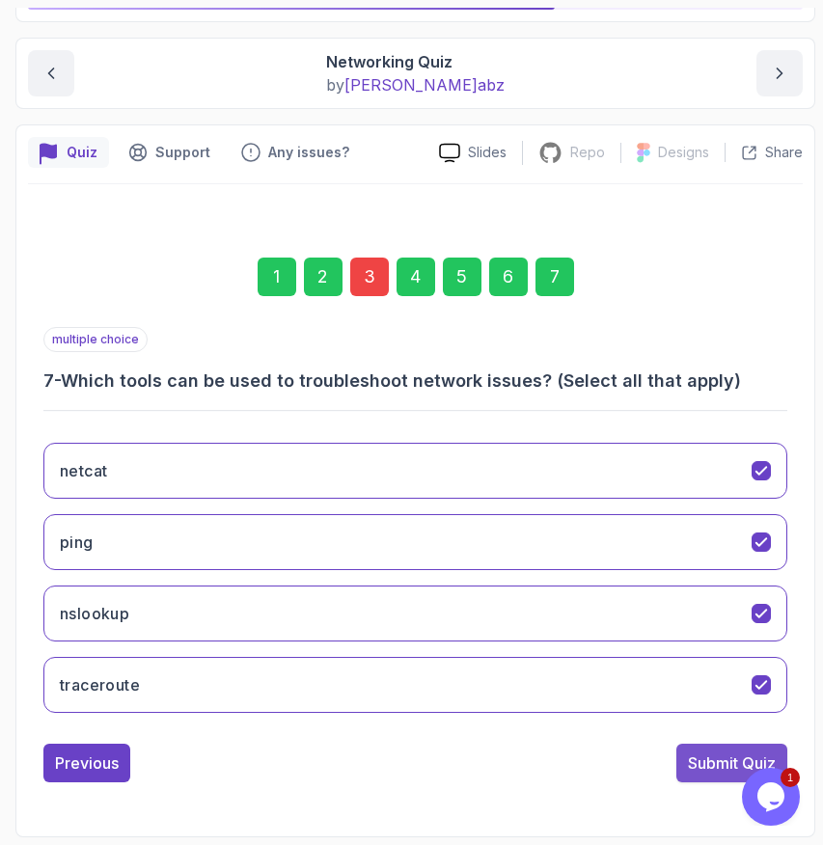
click at [704, 770] on div "Submit Quiz" at bounding box center [732, 762] width 88 height 23
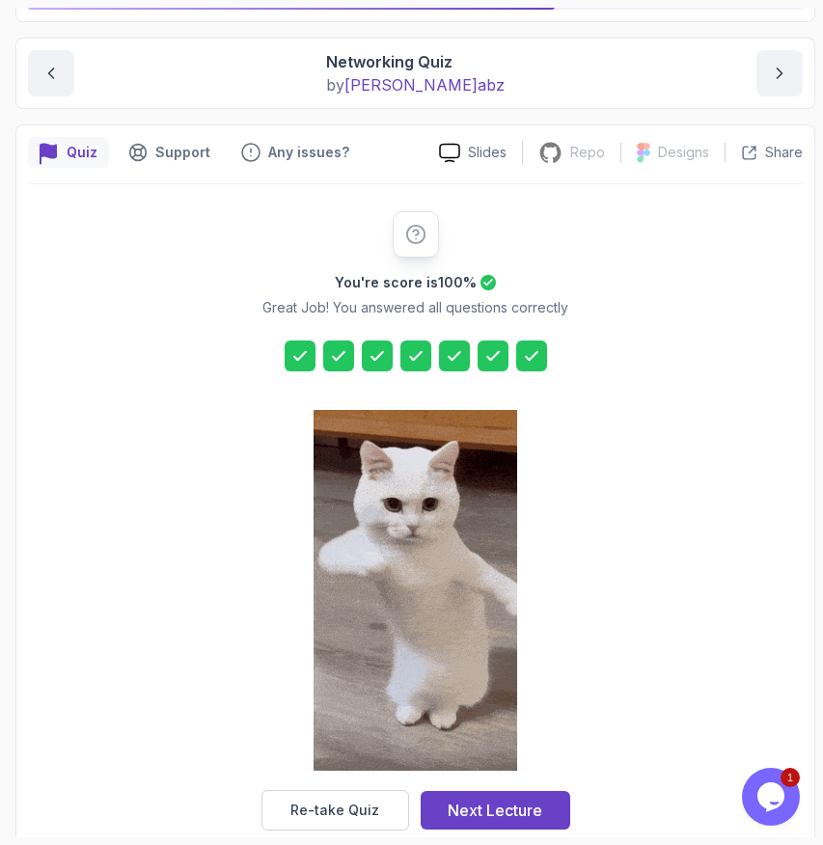
scroll to position [203, 0]
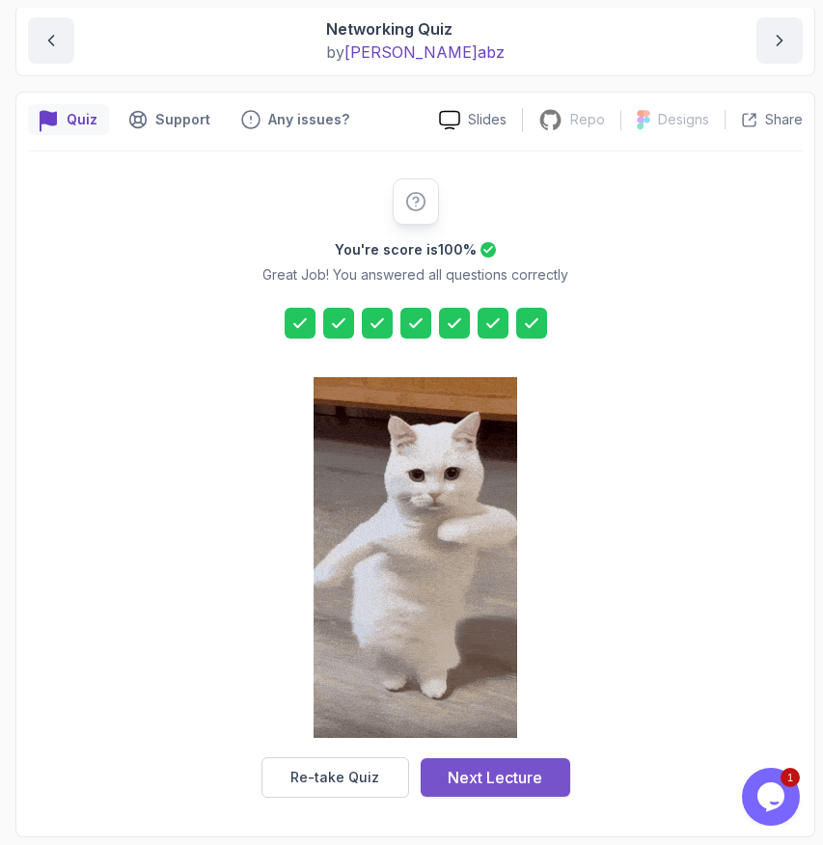
click at [476, 780] on div "Next Lecture" at bounding box center [494, 777] width 95 height 23
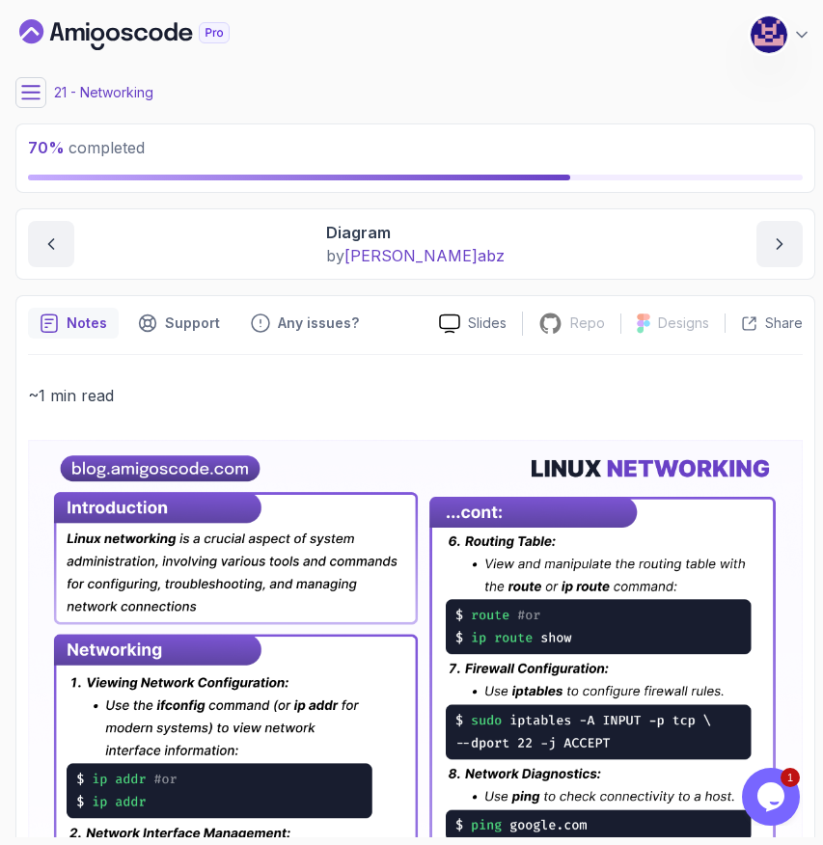
click at [174, 193] on main "My Courses Linux for Professionals 175 Points M. Koby Coats Software Engineer 2…" at bounding box center [415, 422] width 800 height 829
click at [779, 244] on icon "next content" at bounding box center [779, 243] width 19 height 19
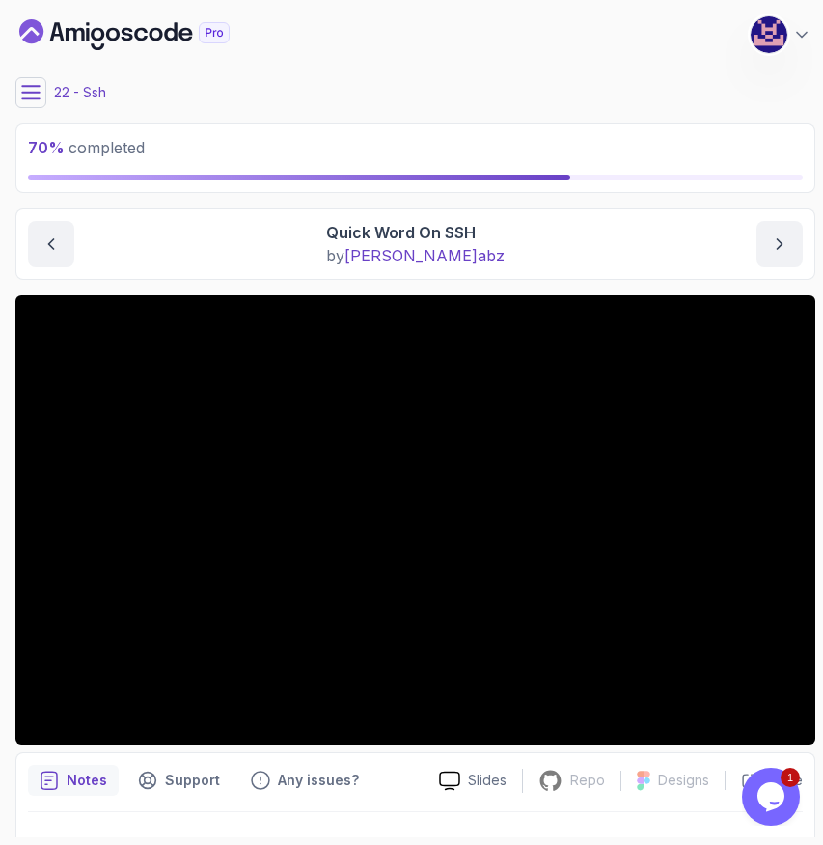
click at [33, 100] on icon at bounding box center [30, 92] width 19 height 19
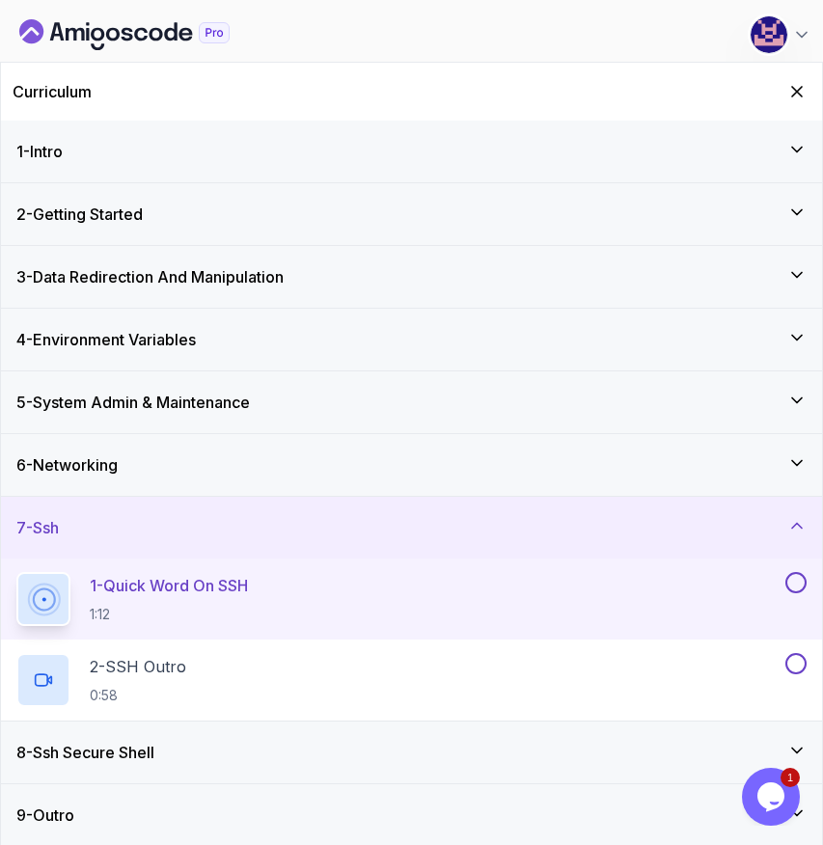
click at [634, 485] on div "6 - Networking" at bounding box center [411, 465] width 821 height 62
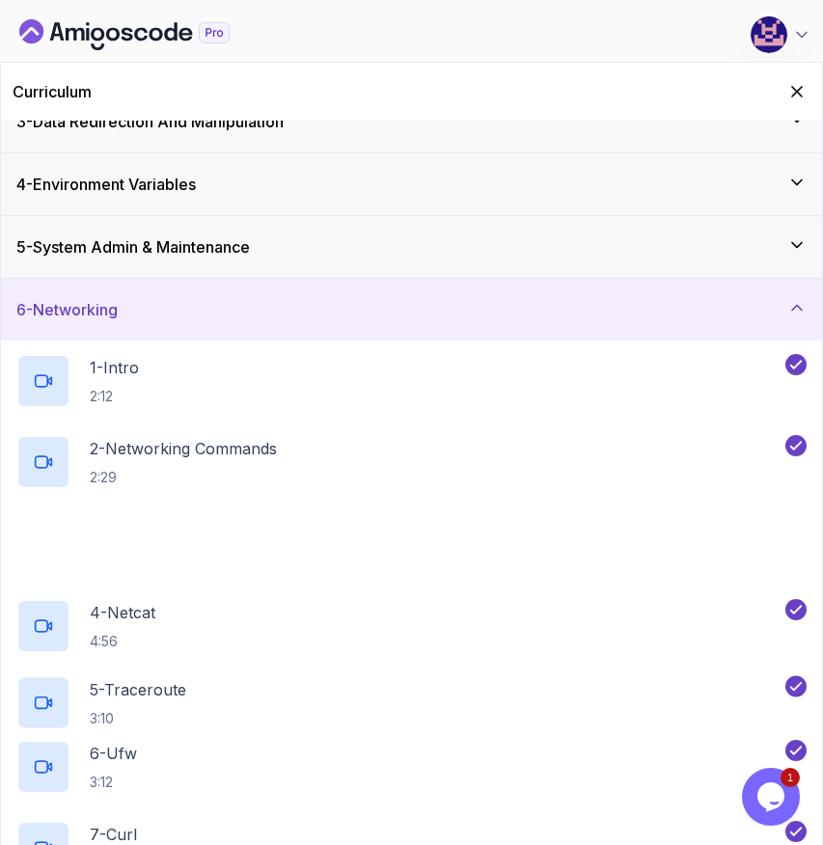
scroll to position [507, 0]
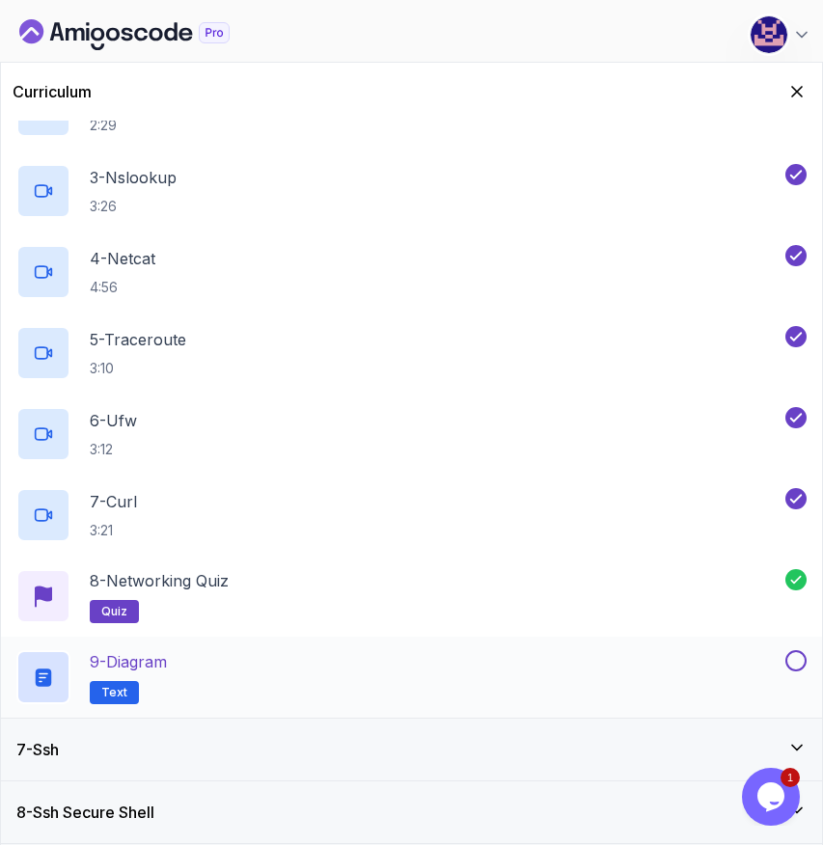
click at [790, 658] on button at bounding box center [795, 660] width 21 height 21
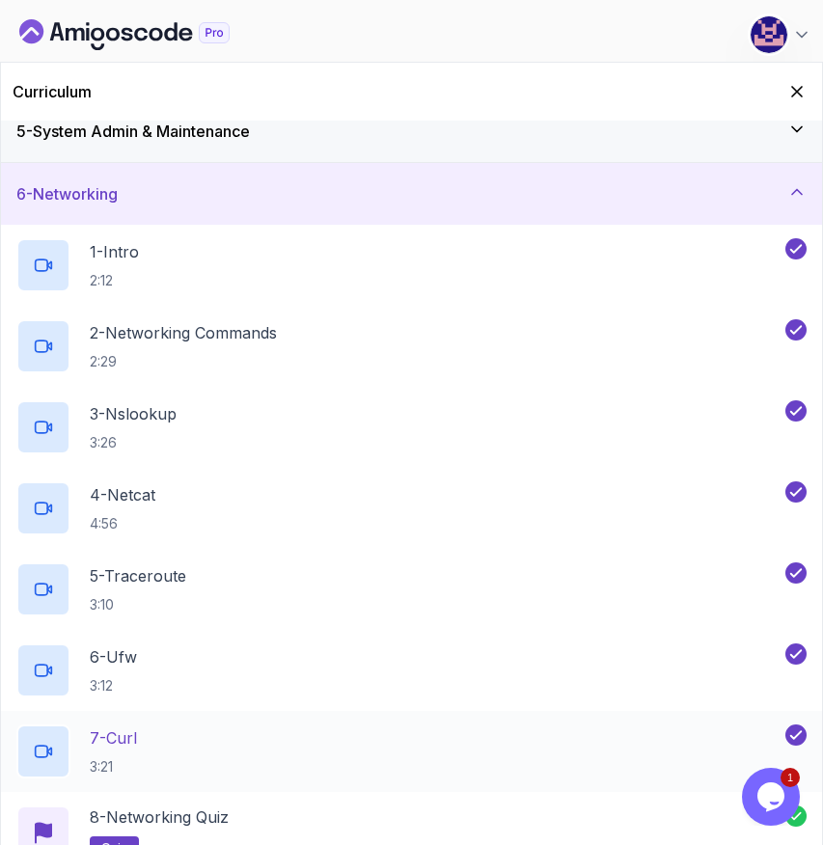
scroll to position [0, 0]
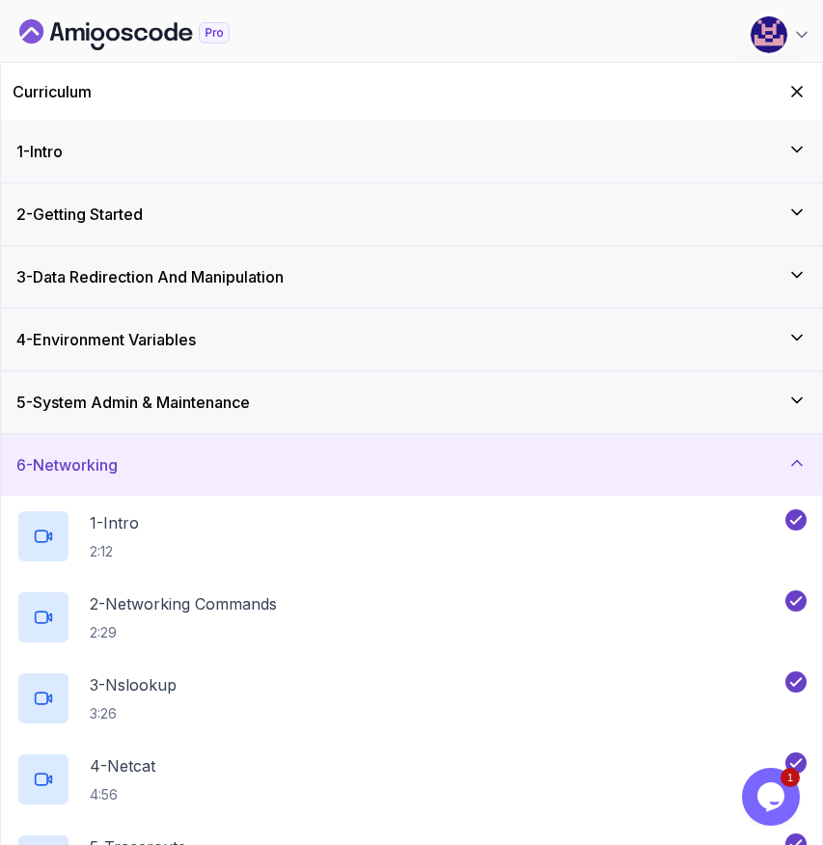
click at [440, 455] on div "6 - Networking" at bounding box center [411, 464] width 790 height 23
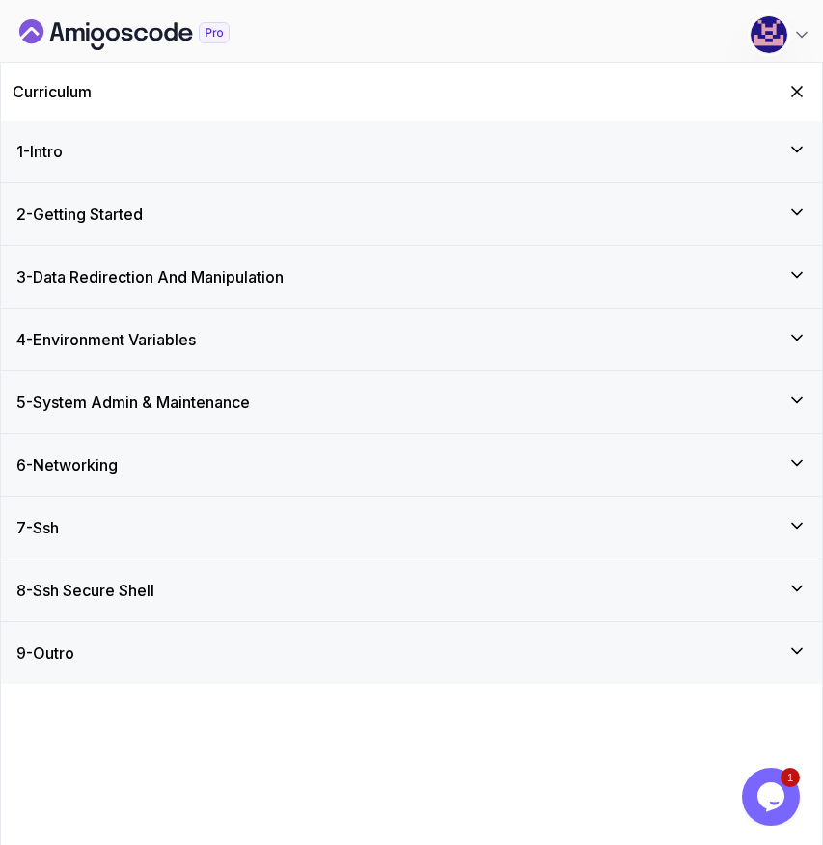
click at [385, 520] on div "7 - Ssh" at bounding box center [411, 527] width 790 height 23
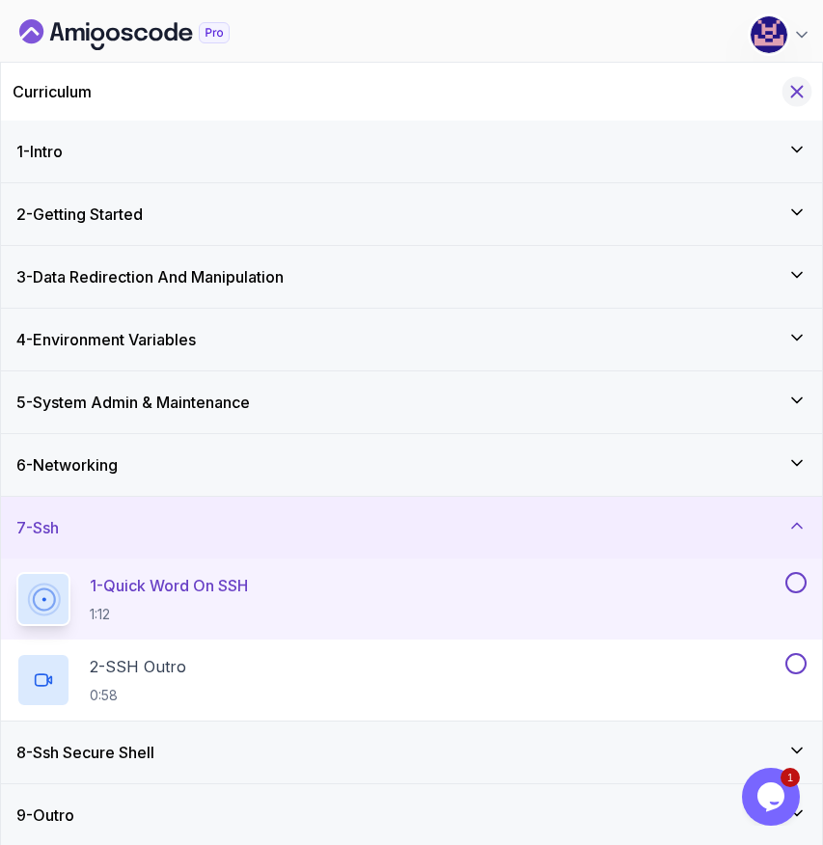
click at [793, 95] on icon "Hide Curriculum for mobile" at bounding box center [797, 92] width 11 height 11
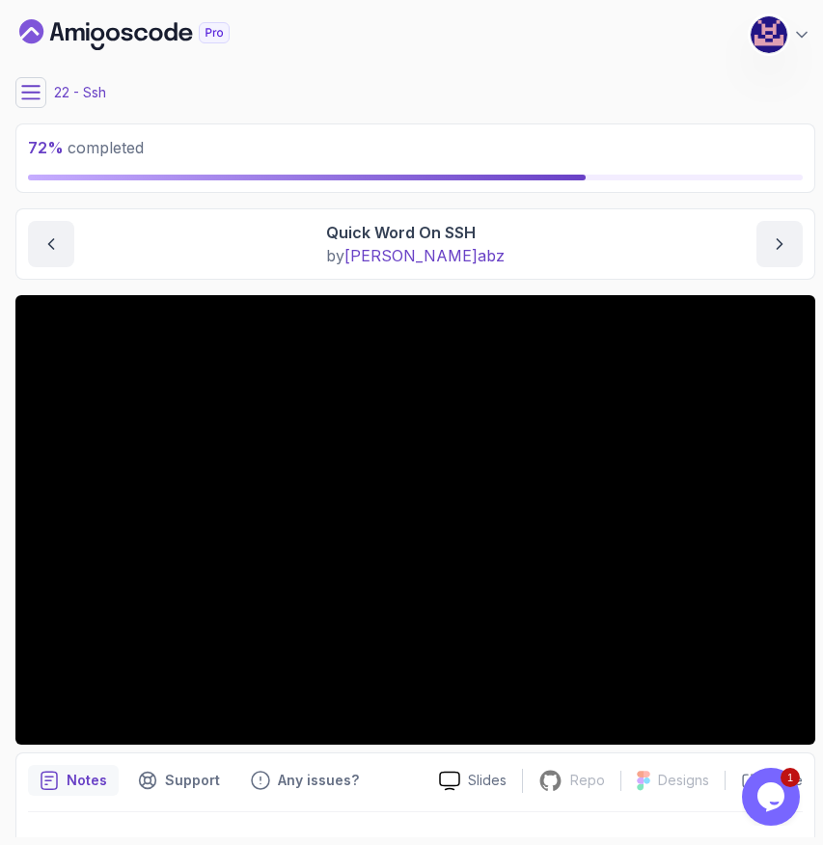
click at [542, 97] on div "22 - Ssh" at bounding box center [415, 92] width 800 height 31
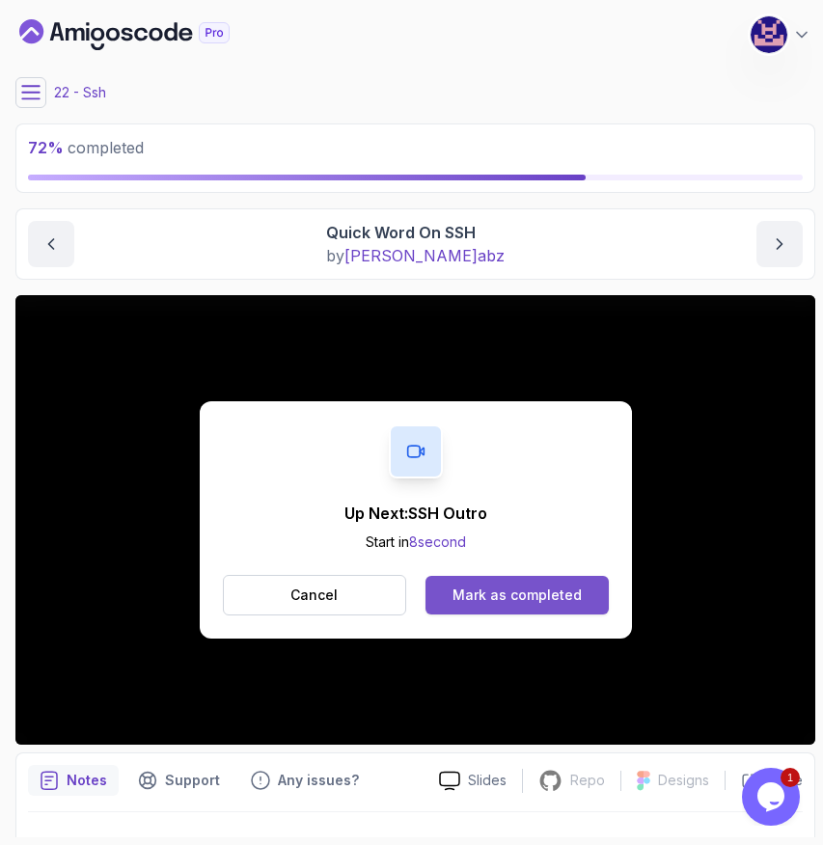
click at [490, 597] on div "Mark as completed" at bounding box center [516, 594] width 129 height 19
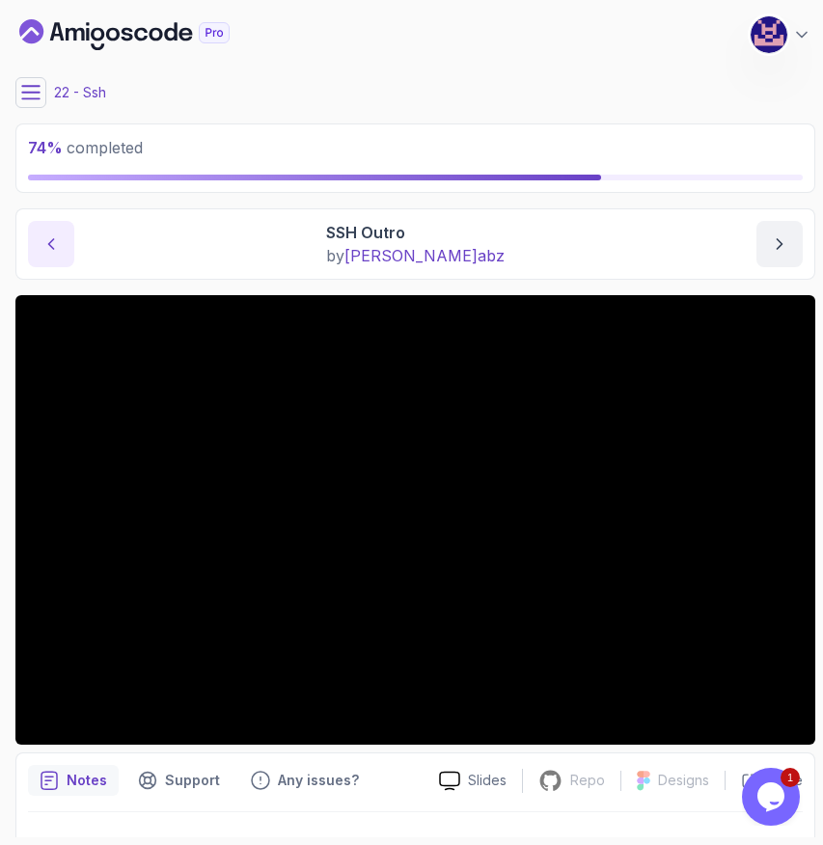
click at [48, 239] on icon "previous content" at bounding box center [50, 243] width 19 height 19
click at [37, 95] on icon at bounding box center [30, 92] width 19 height 19
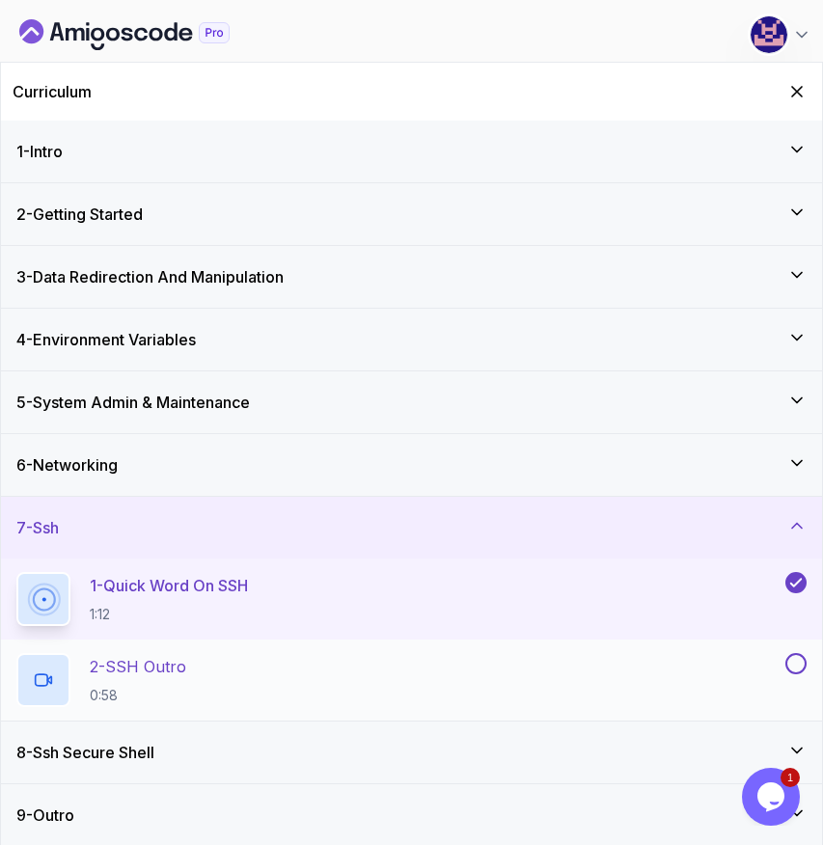
click at [202, 671] on div "2 - SSH Outro 0:58" at bounding box center [398, 680] width 765 height 54
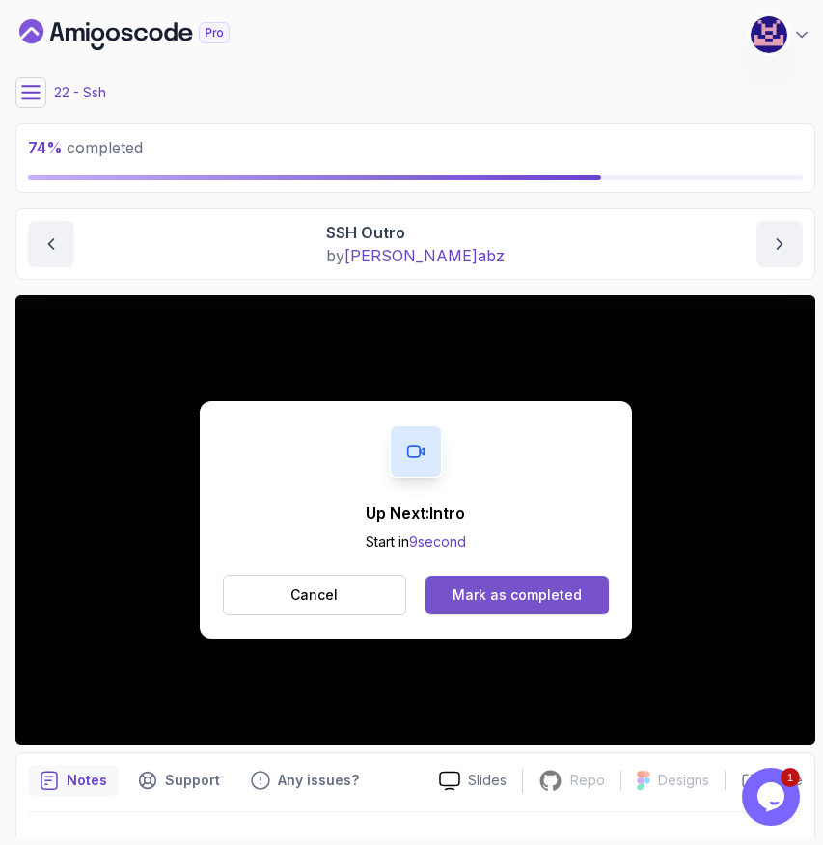
click at [547, 595] on div "Mark as completed" at bounding box center [516, 594] width 129 height 19
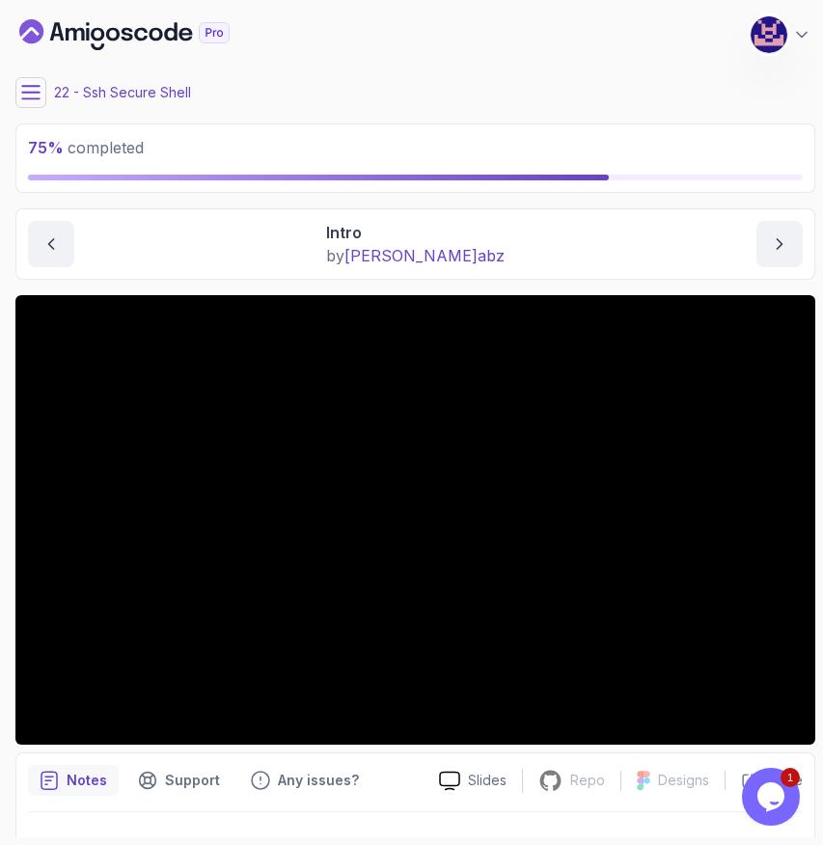
click at [32, 98] on icon at bounding box center [30, 92] width 17 height 13
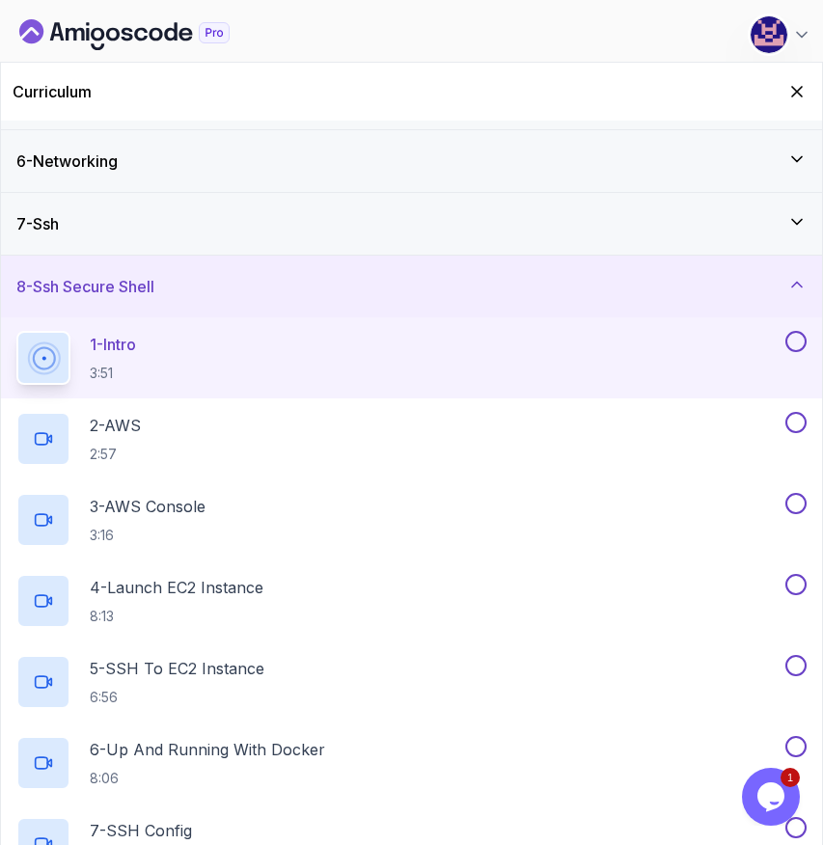
scroll to position [290, 0]
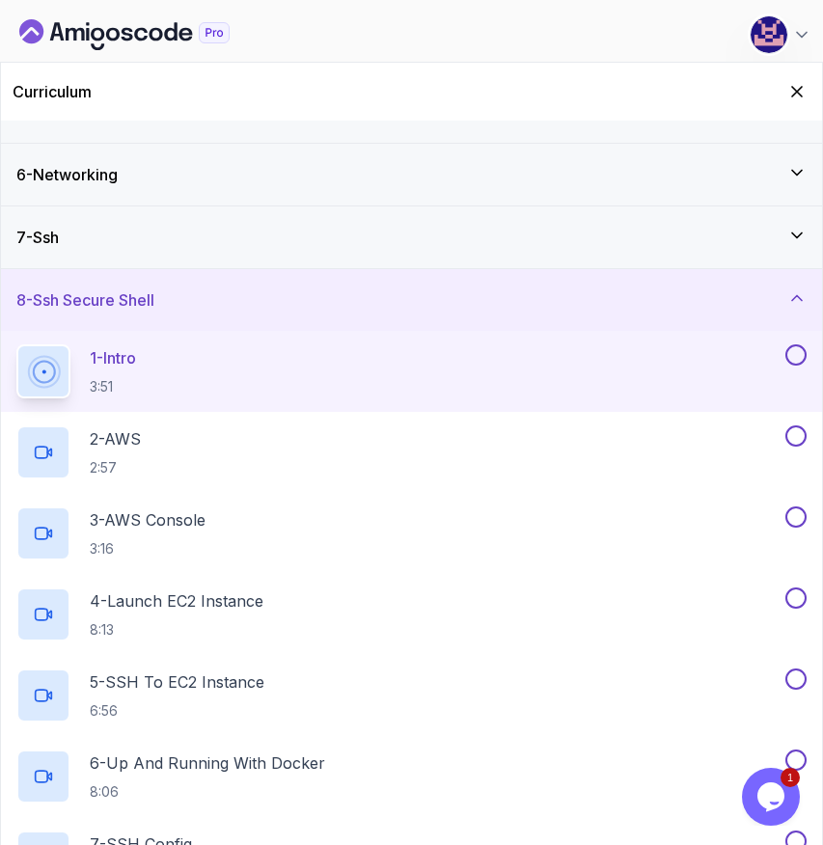
click at [335, 240] on div "7 - Ssh" at bounding box center [411, 237] width 790 height 23
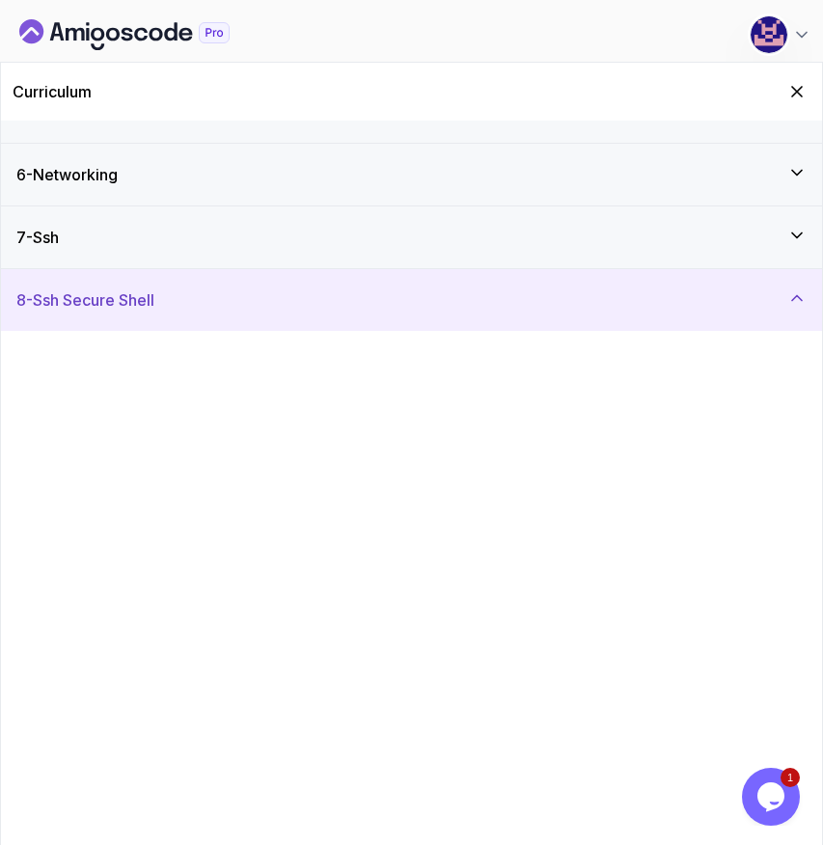
scroll to position [0, 0]
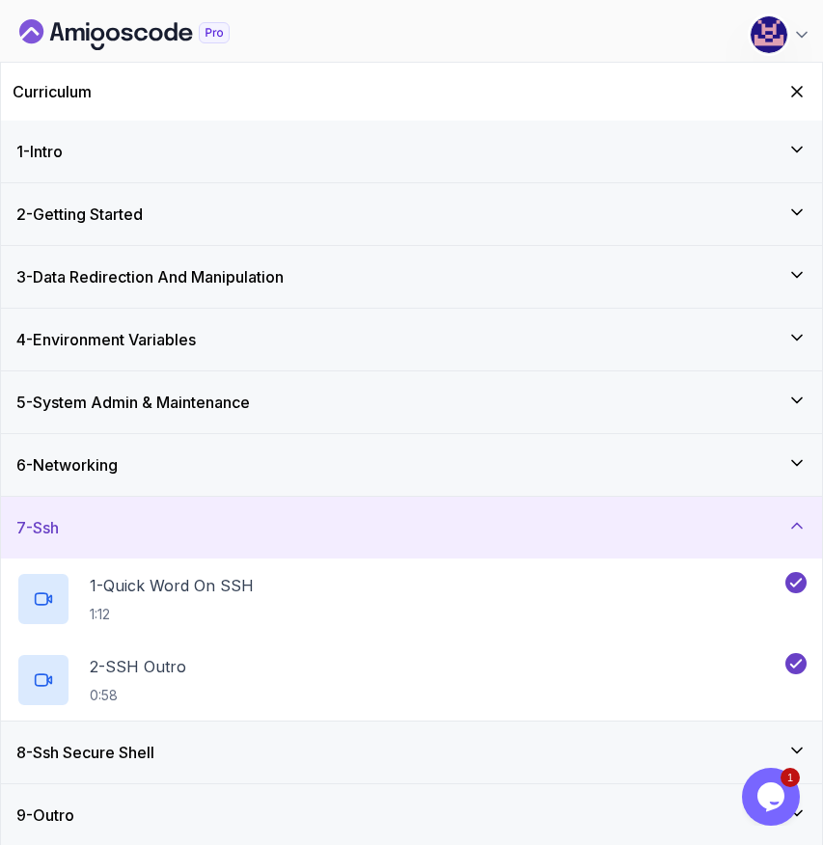
click at [196, 516] on div "7 - Ssh" at bounding box center [411, 527] width 790 height 23
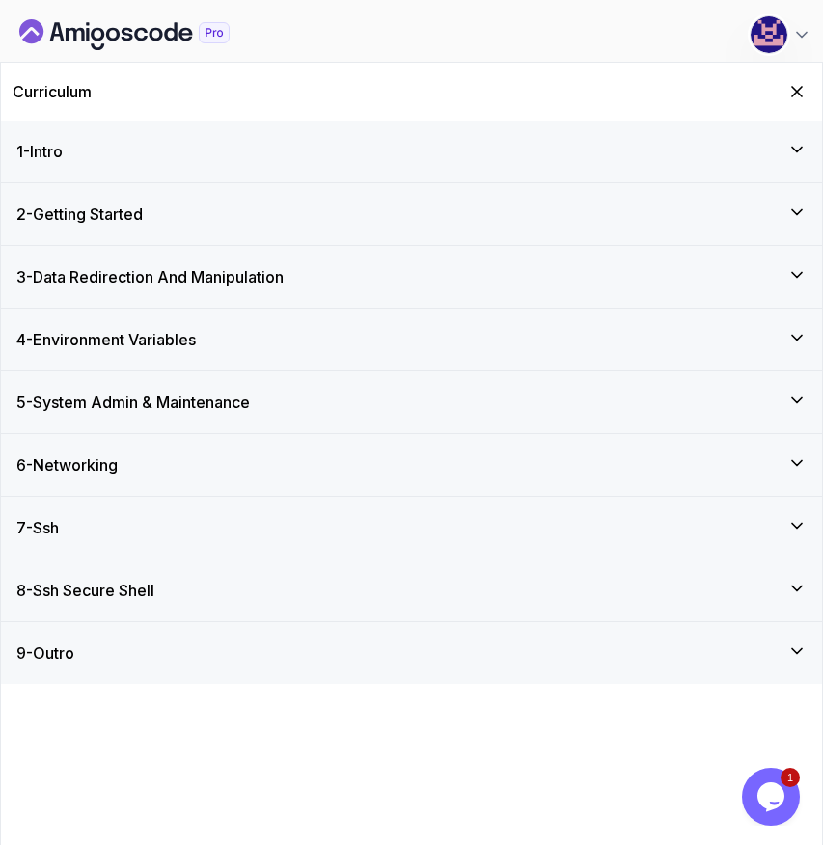
click at [170, 598] on div "8 - Ssh Secure Shell" at bounding box center [411, 590] width 790 height 23
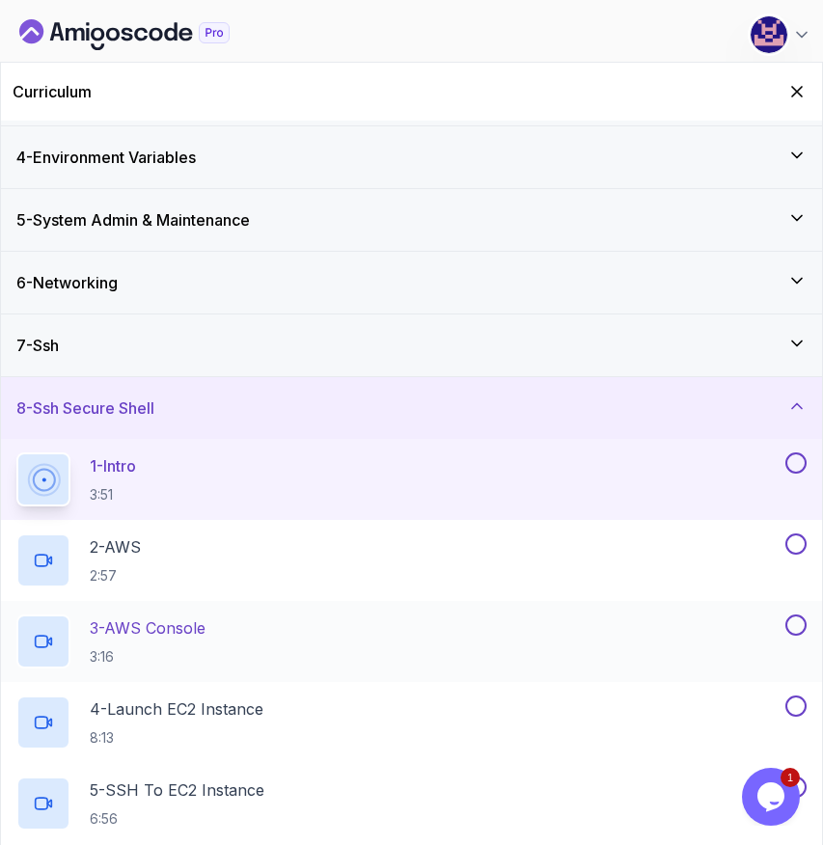
scroll to position [171, 0]
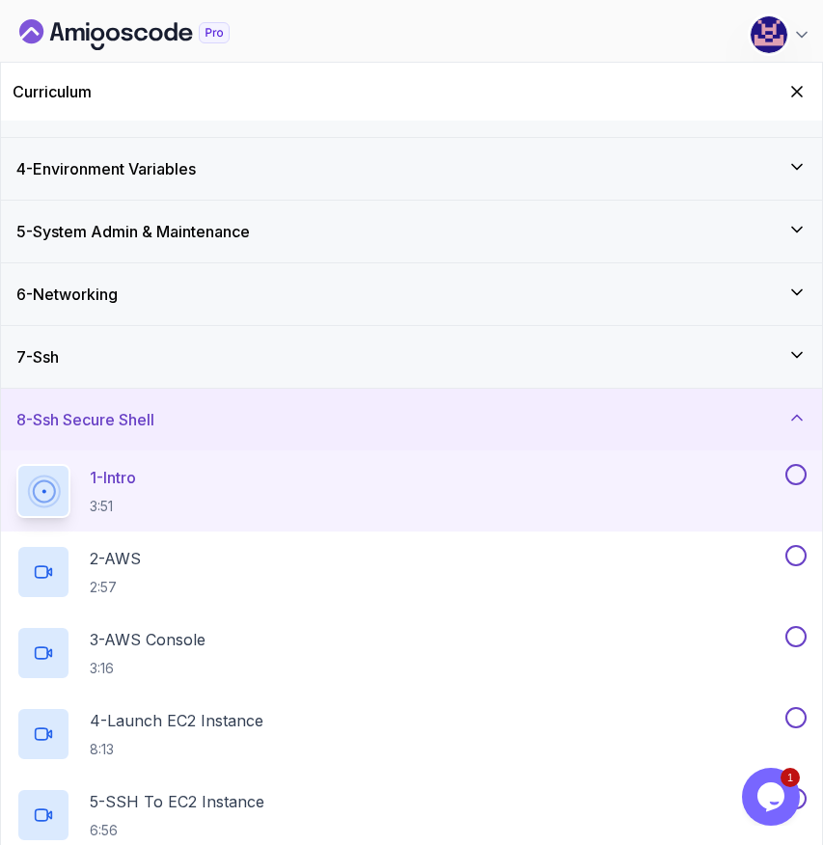
click at [210, 421] on div "8 - Ssh Secure Shell" at bounding box center [411, 419] width 790 height 23
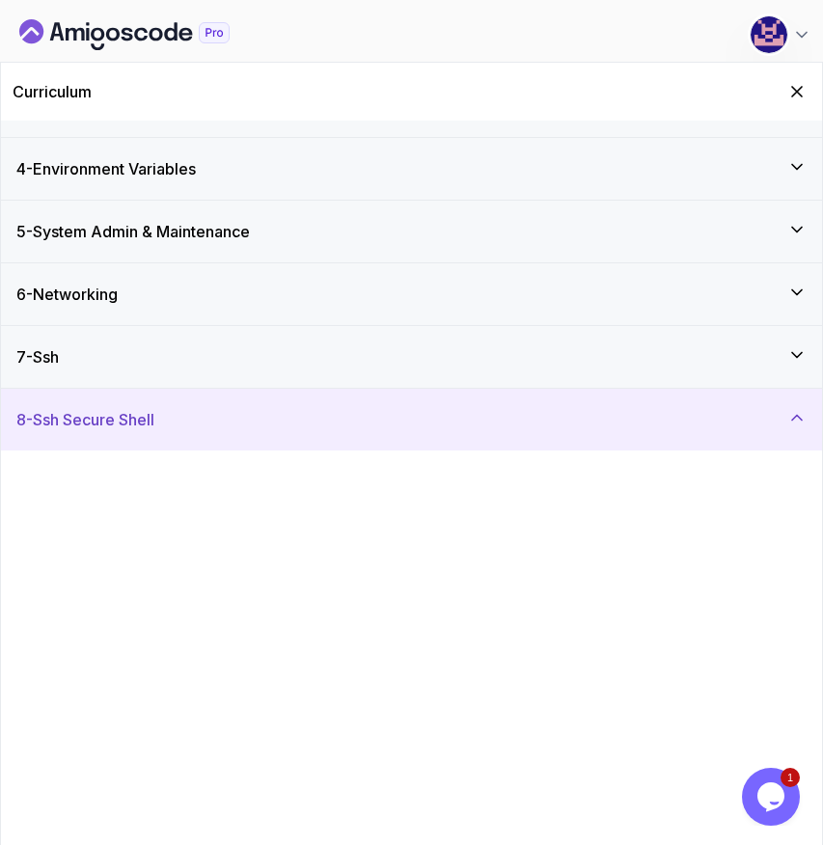
scroll to position [0, 0]
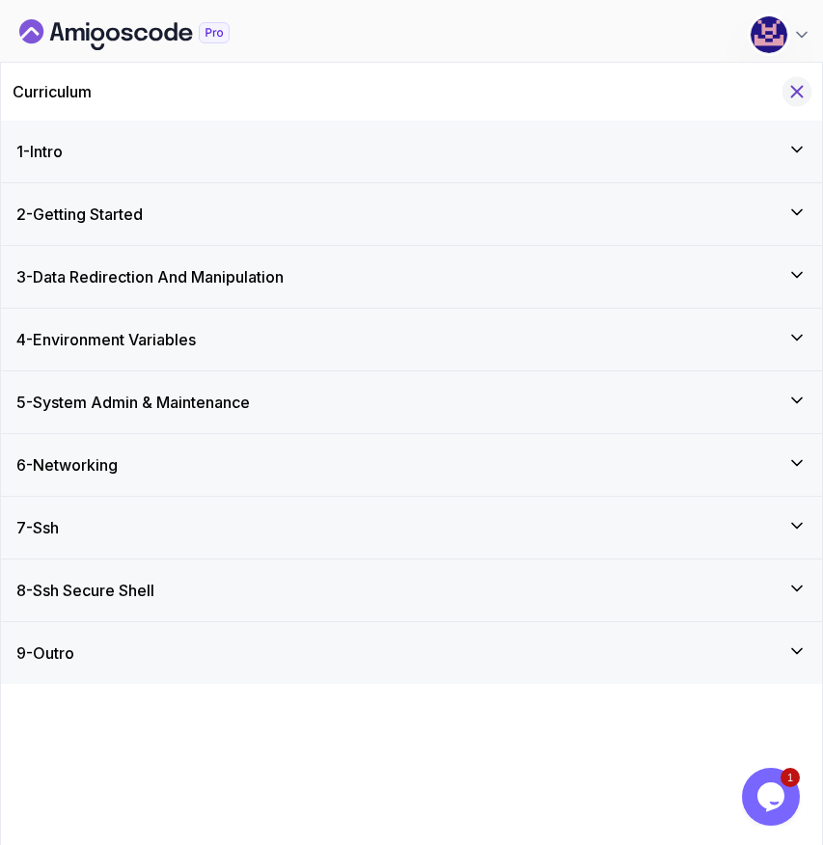
click at [801, 91] on icon "Hide Curriculum for mobile" at bounding box center [796, 91] width 21 height 21
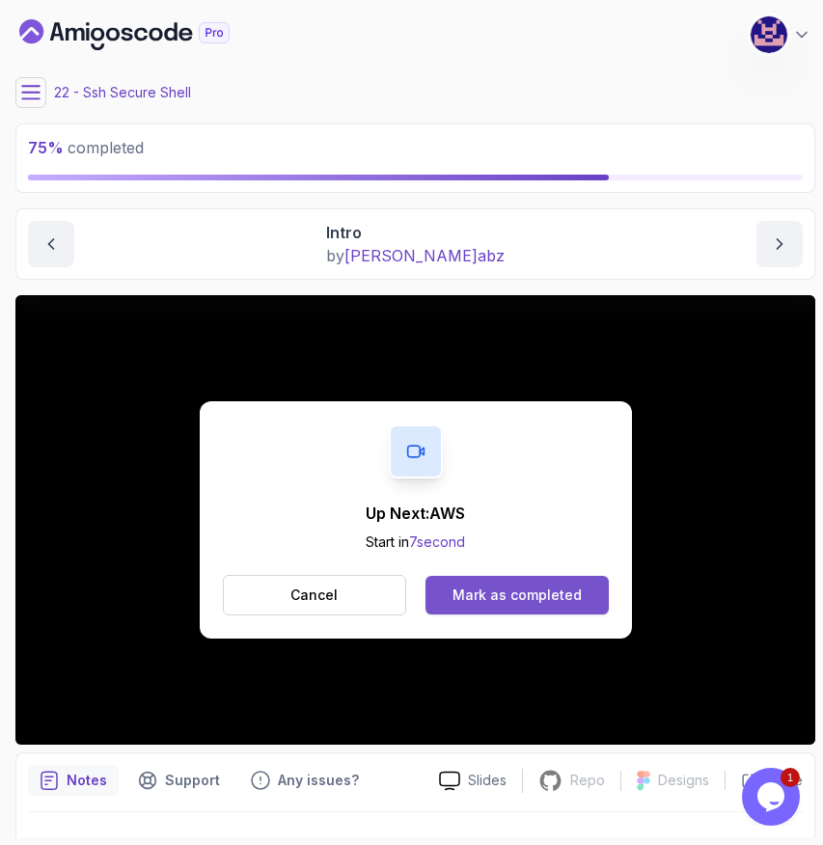
click at [523, 587] on div "Mark as completed" at bounding box center [516, 594] width 129 height 19
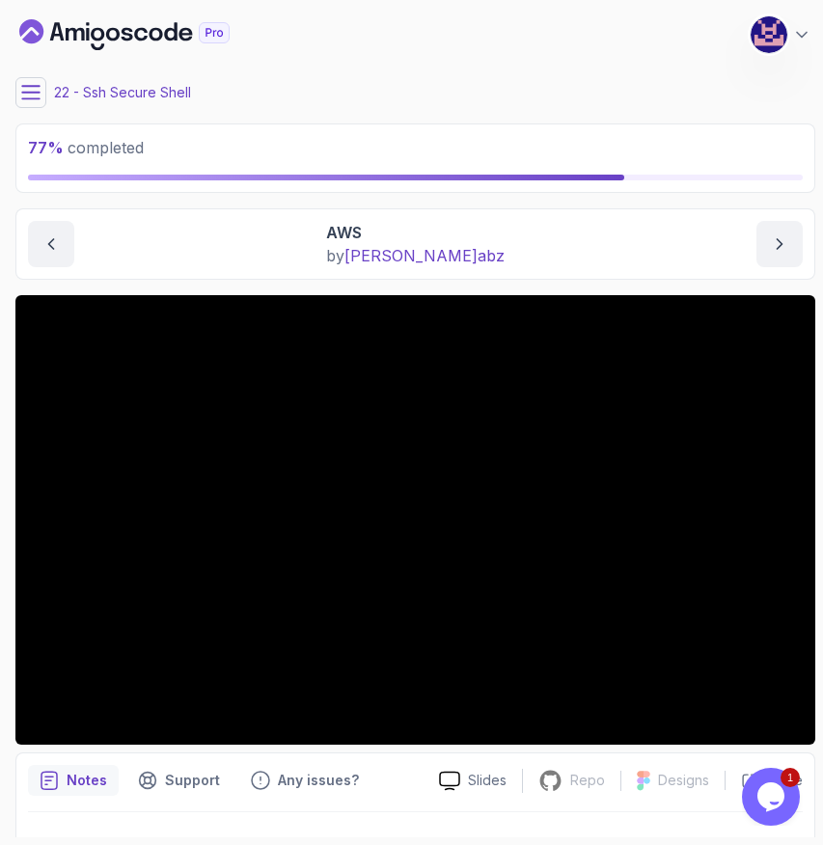
scroll to position [431, 0]
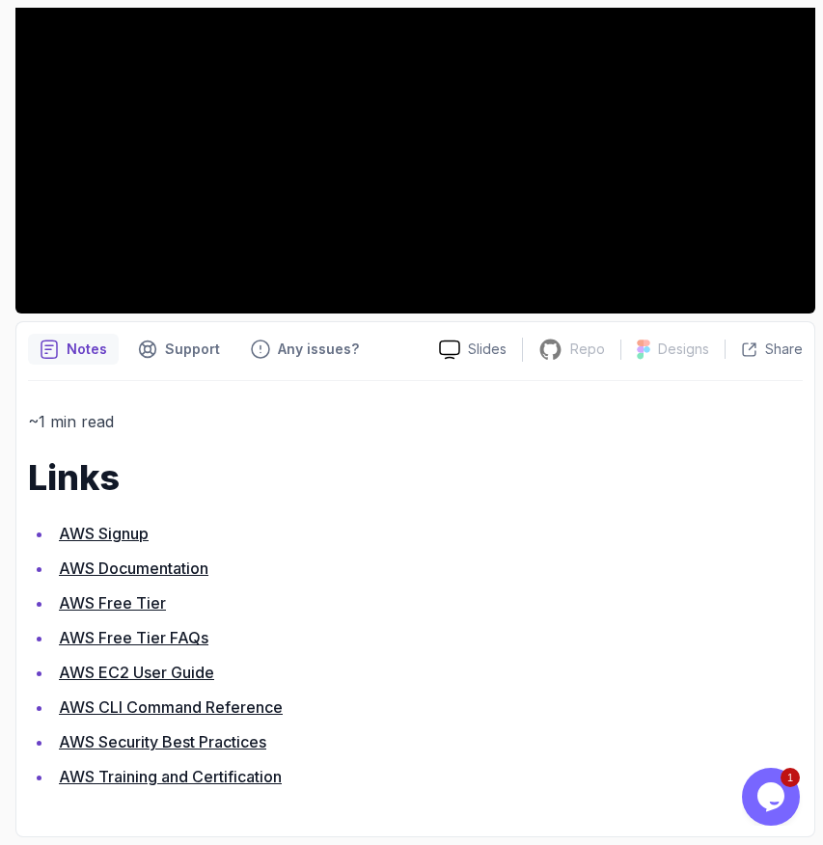
click at [103, 535] on link "AWS Signup" at bounding box center [104, 533] width 90 height 19
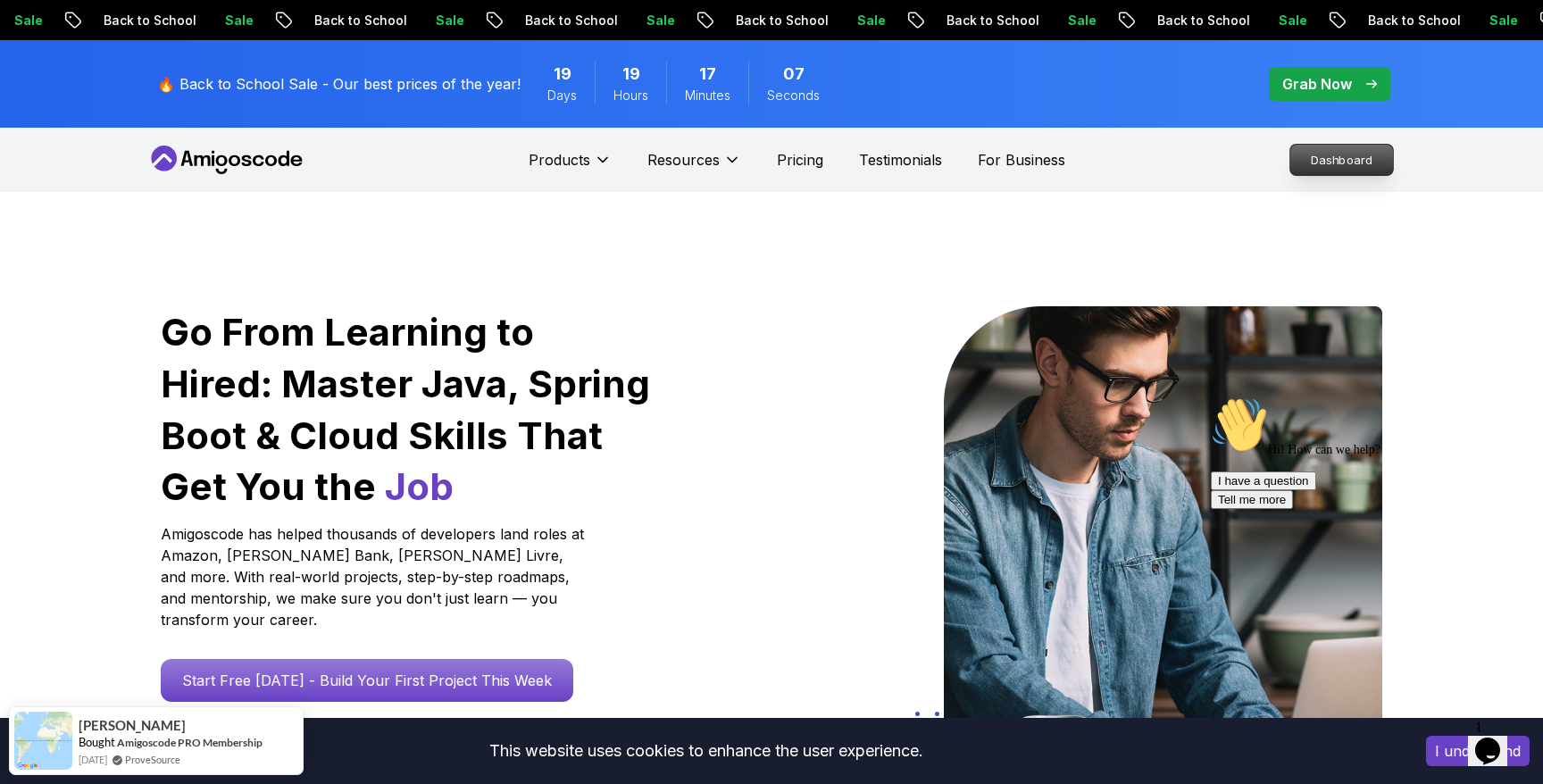
click at [1345, 161] on p "Dashboard" at bounding box center [1341, 159] width 103 height 31
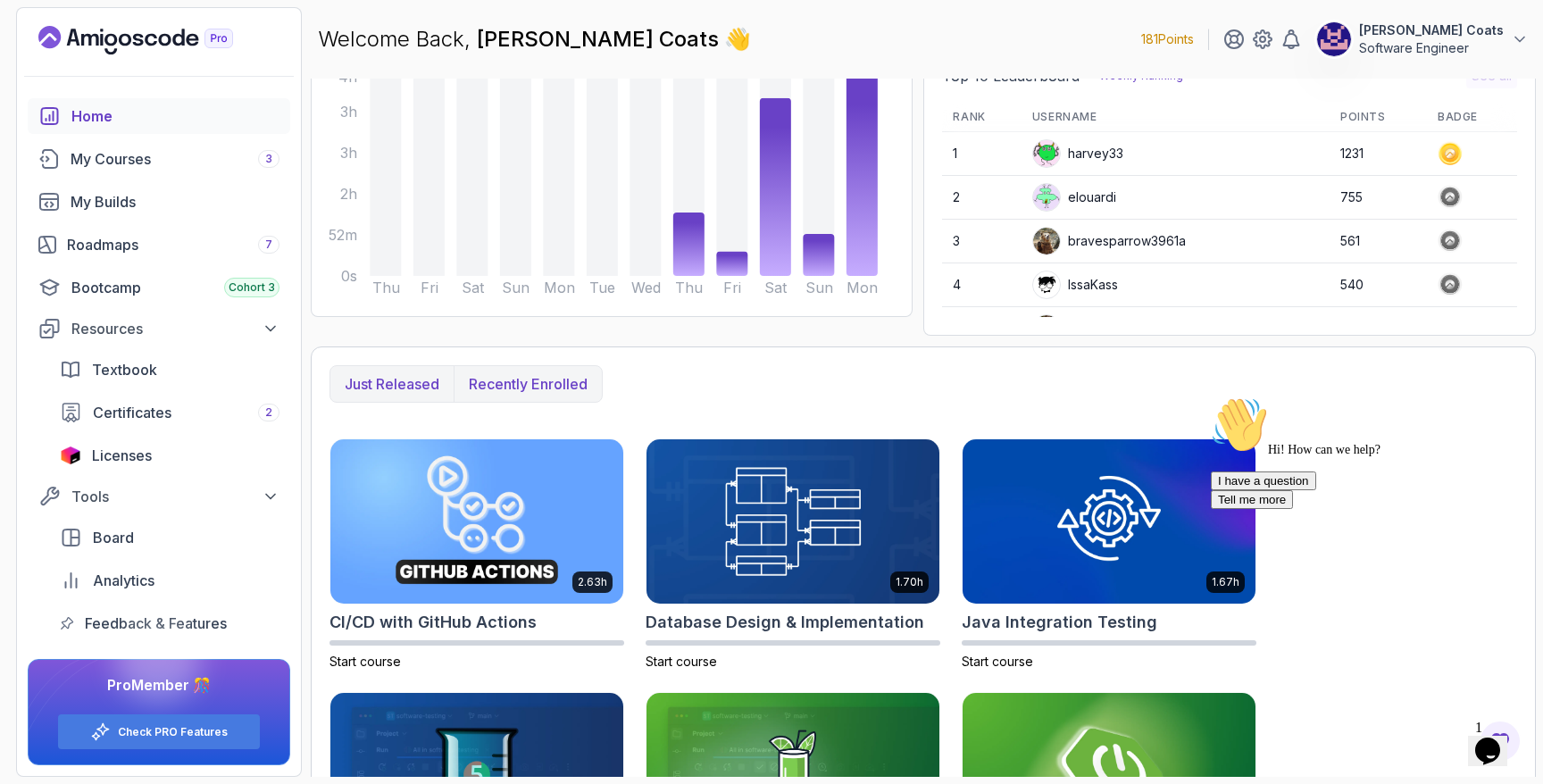
click at [551, 375] on p "Recently enrolled" at bounding box center [528, 383] width 118 height 21
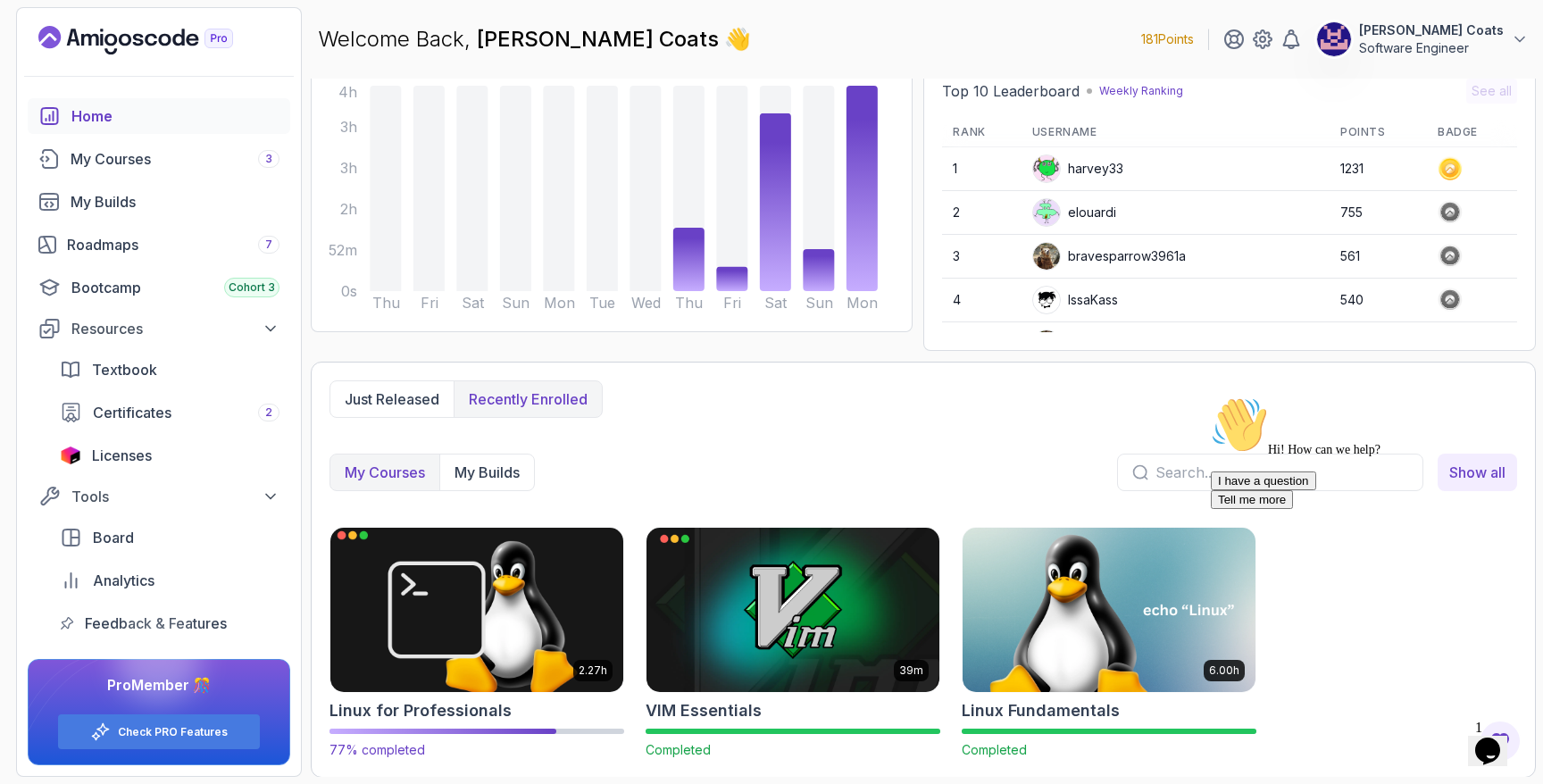
click at [477, 591] on img at bounding box center [477, 609] width 307 height 172
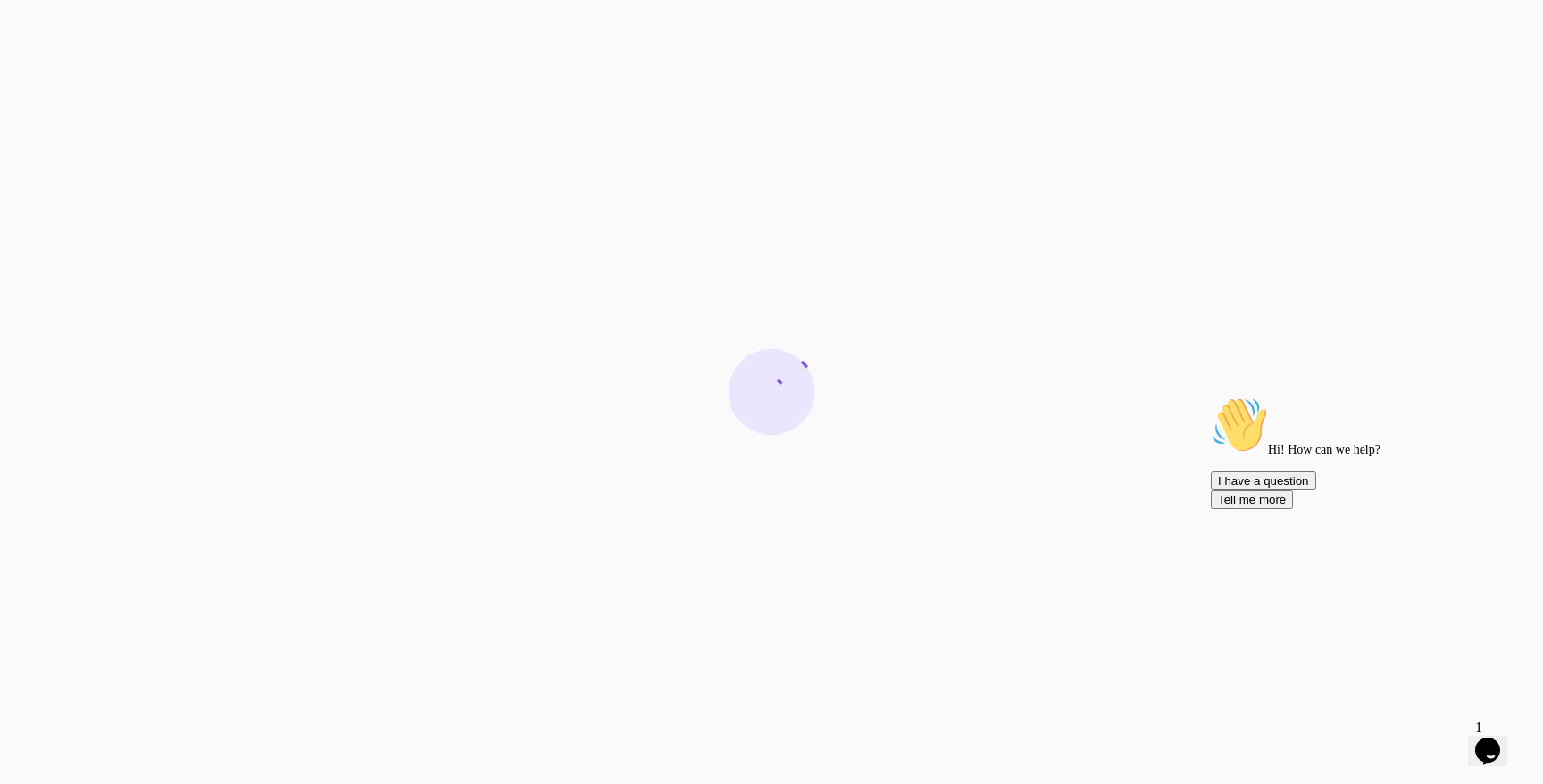
click at [1211, 396] on icon "Chat attention grabber" at bounding box center [1211, 396] width 0 height 0
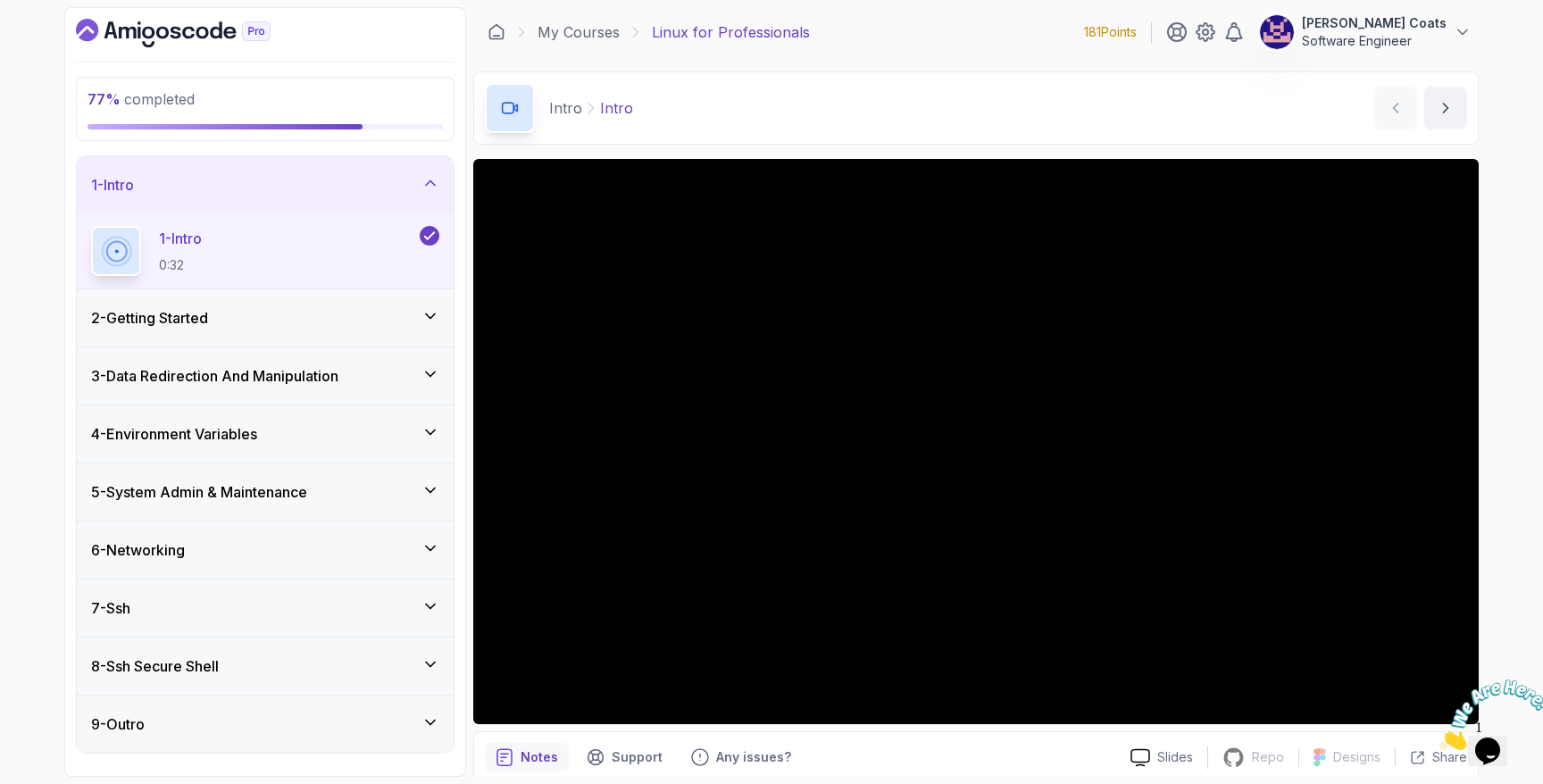
click at [440, 182] on div "1 - Intro" at bounding box center [265, 185] width 377 height 57
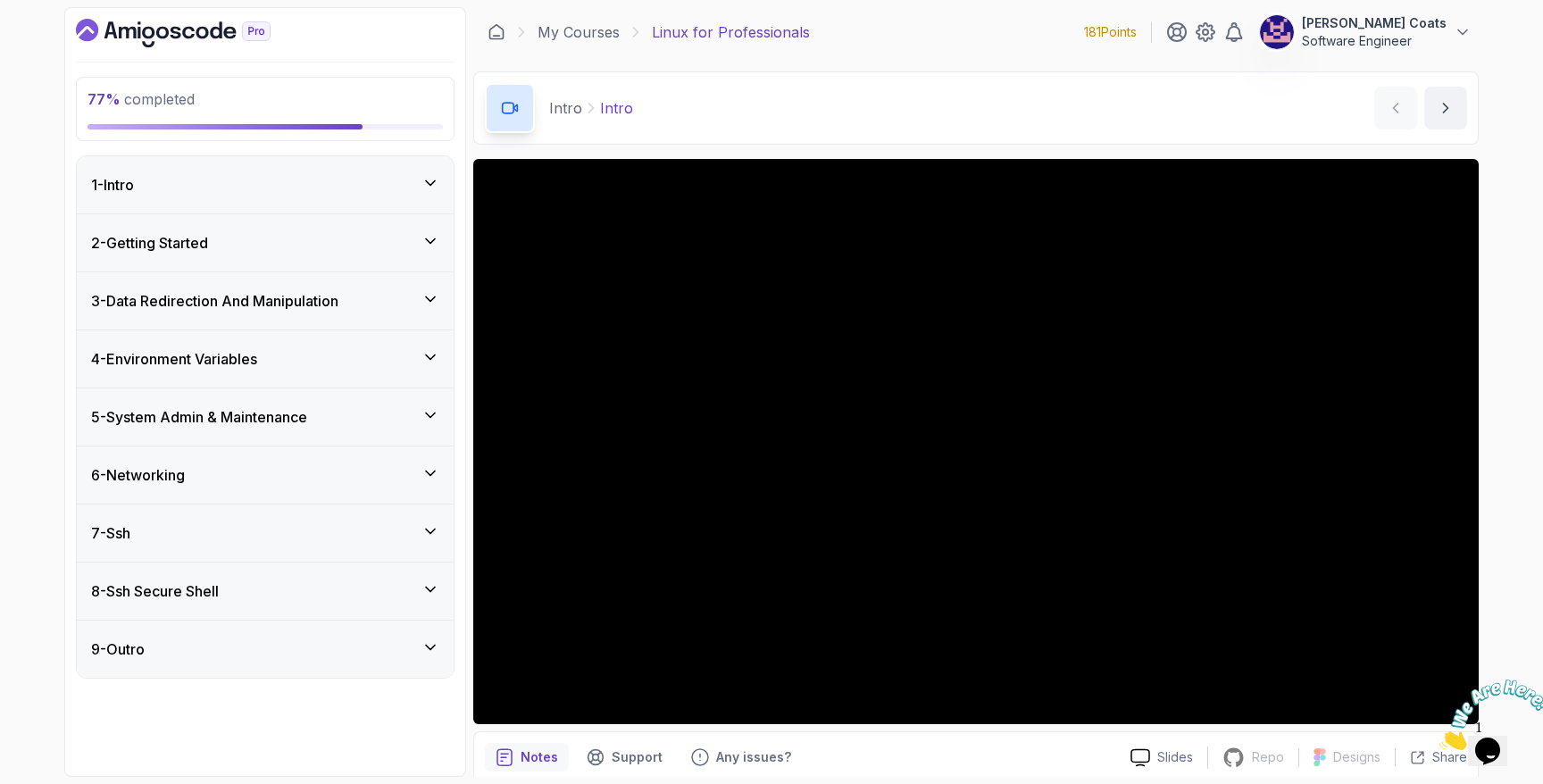
click at [152, 591] on h3 "8 - Ssh Secure Shell" at bounding box center [155, 591] width 128 height 21
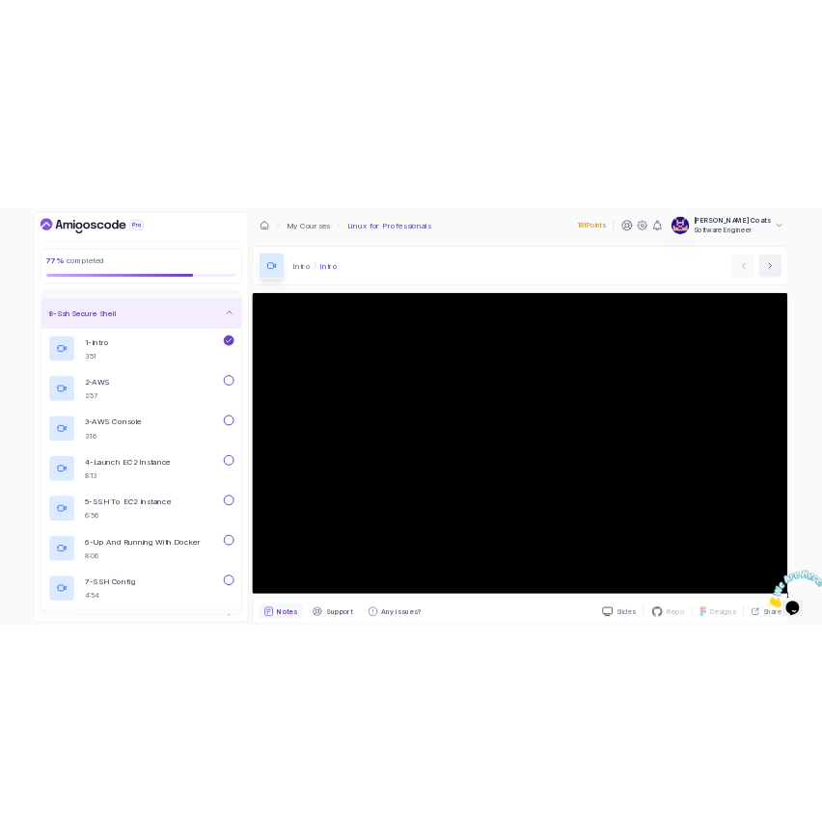
scroll to position [409, 0]
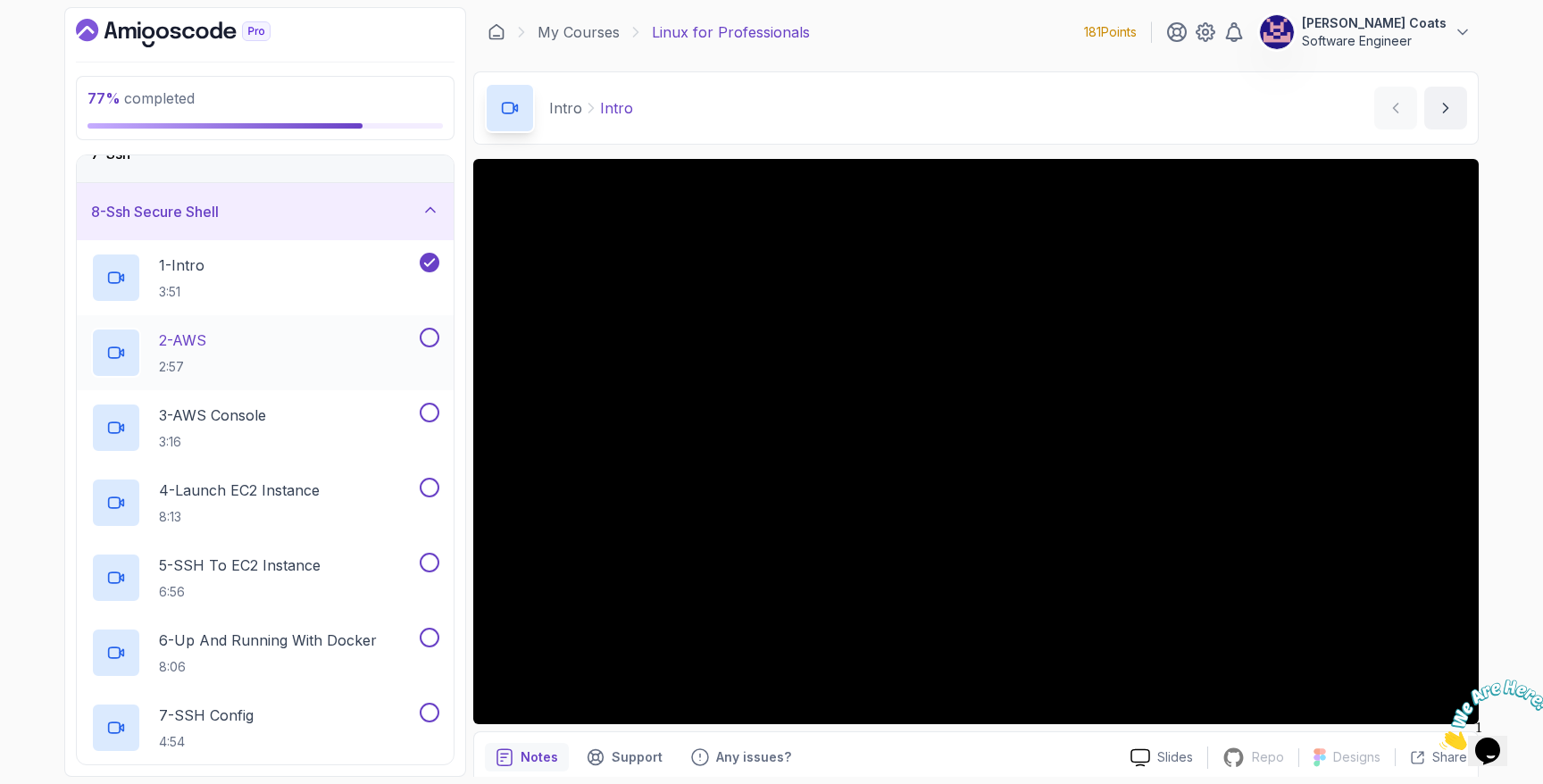
click at [195, 358] on p "2:57" at bounding box center [182, 367] width 47 height 18
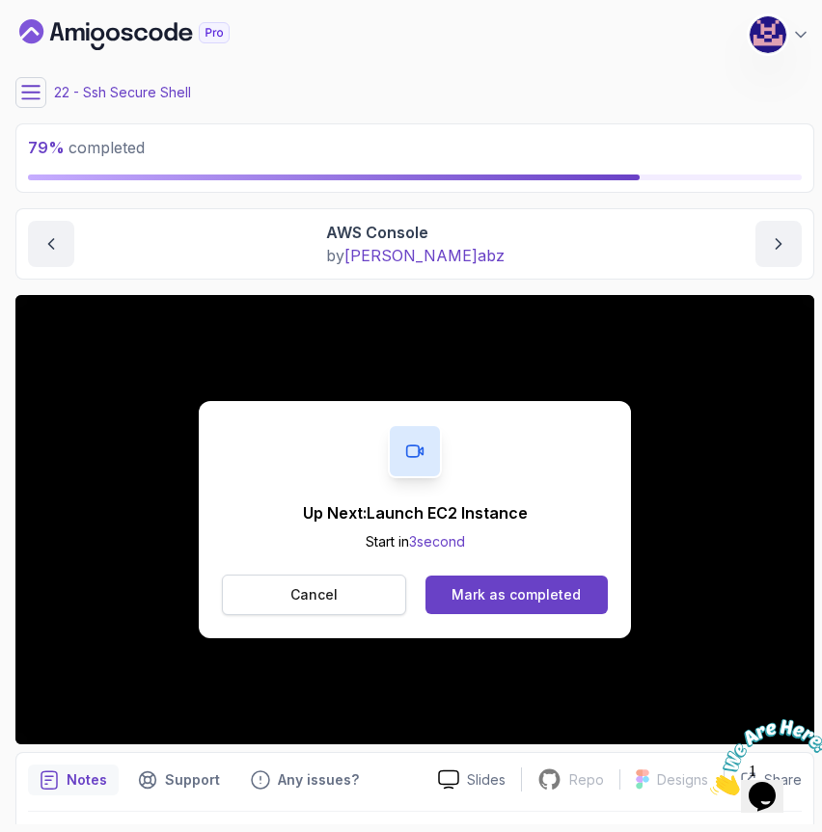
click at [319, 597] on p "Cancel" at bounding box center [313, 594] width 47 height 19
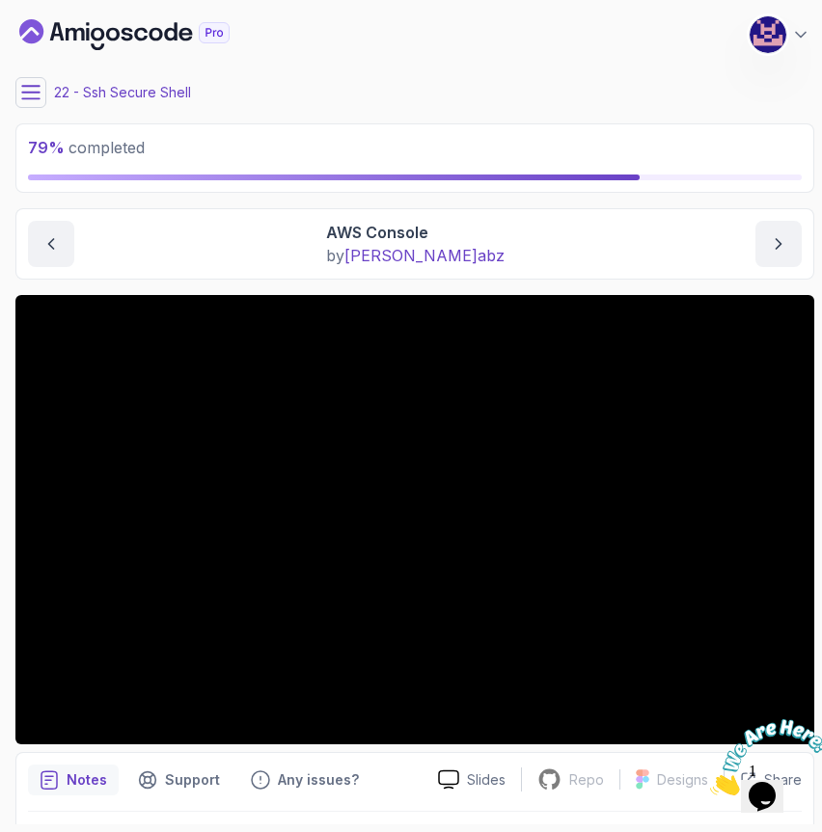
click at [710, 782] on icon "Close" at bounding box center [710, 790] width 0 height 16
click at [778, 243] on icon "next content" at bounding box center [778, 243] width 19 height 19
click at [420, 284] on main "My Courses Linux for Professionals 181 Points M. Koby Coats Software Engineer 2…" at bounding box center [414, 416] width 799 height 817
click at [775, 782] on icon "Chat widget" at bounding box center [761, 796] width 27 height 29
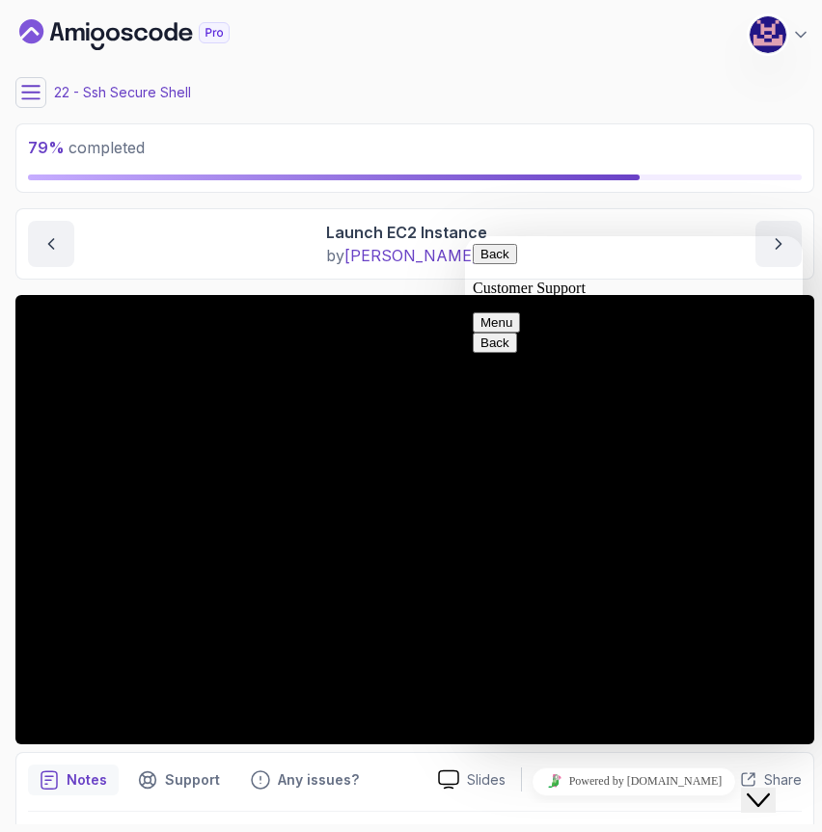
click at [770, 794] on icon "Chat widget" at bounding box center [757, 801] width 23 height 14
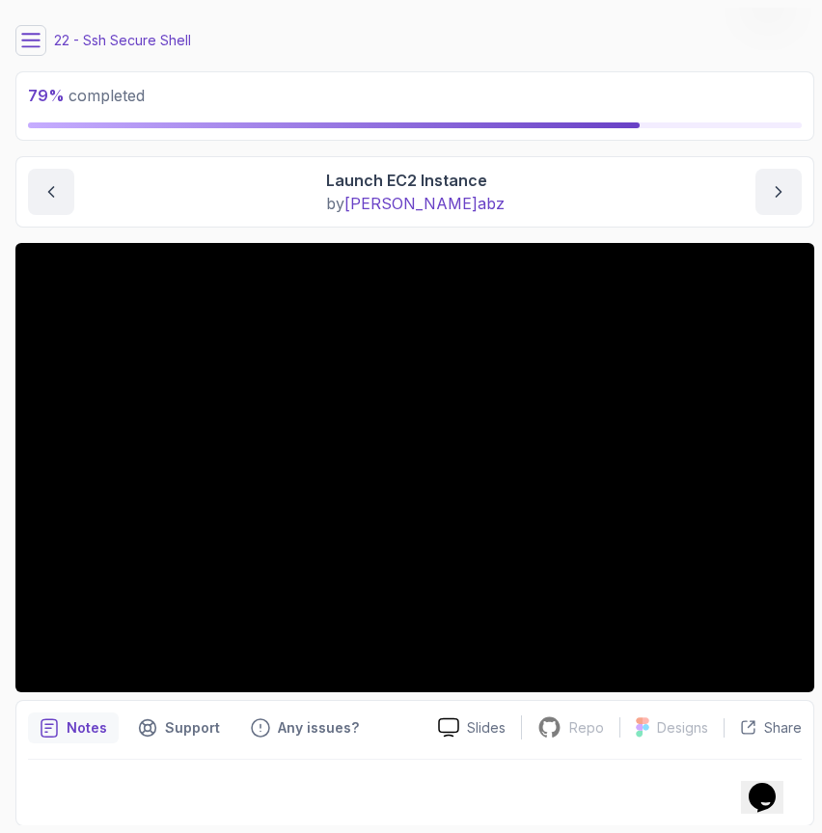
scroll to position [53, 0]
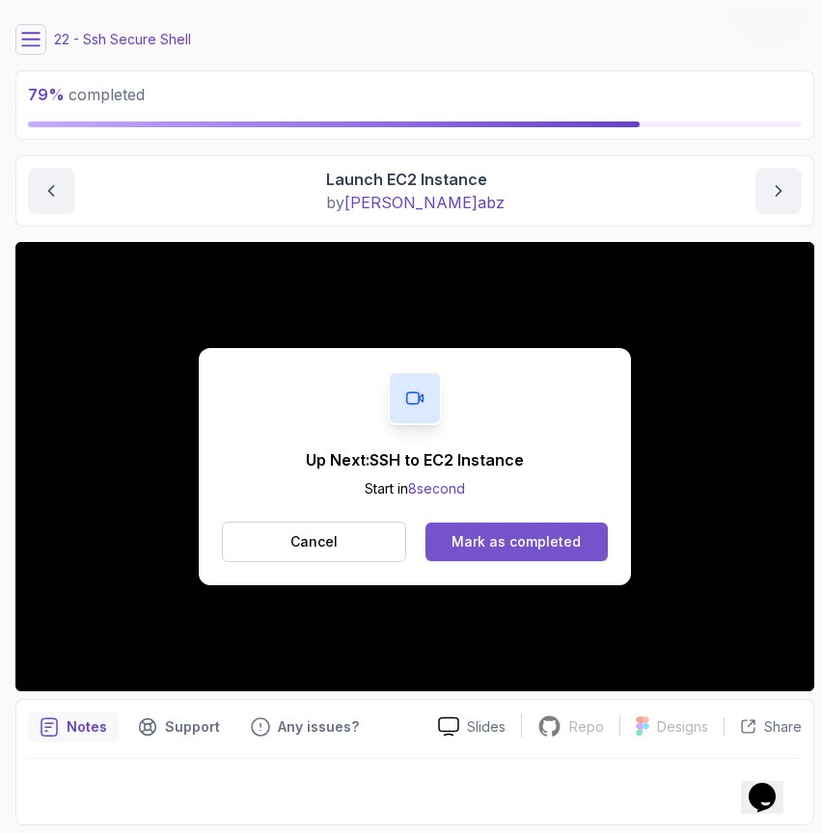
click at [519, 535] on div "Mark as completed" at bounding box center [515, 541] width 129 height 19
click at [496, 548] on div "Mark as completed" at bounding box center [515, 541] width 129 height 19
